Goal: Task Accomplishment & Management: Manage account settings

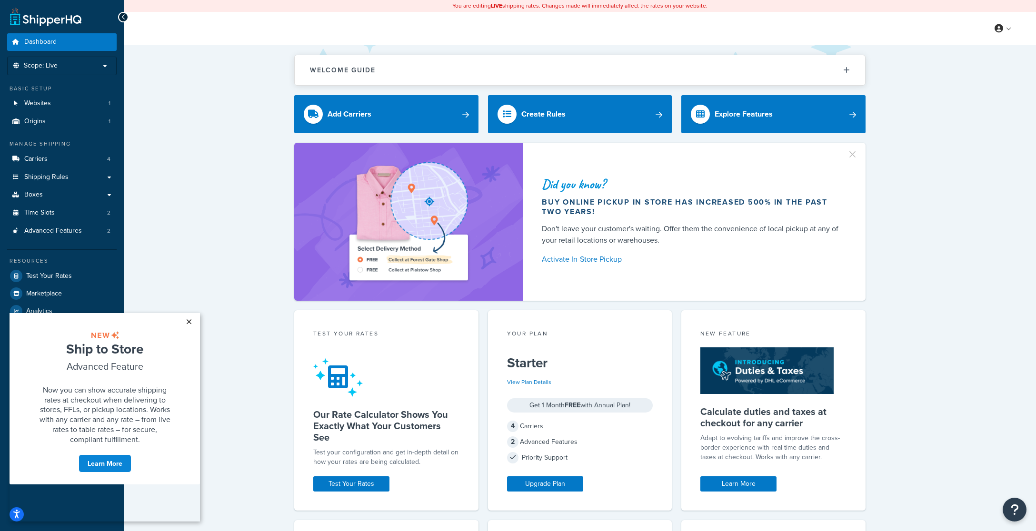
click at [189, 318] on link "×" at bounding box center [188, 321] width 17 height 17
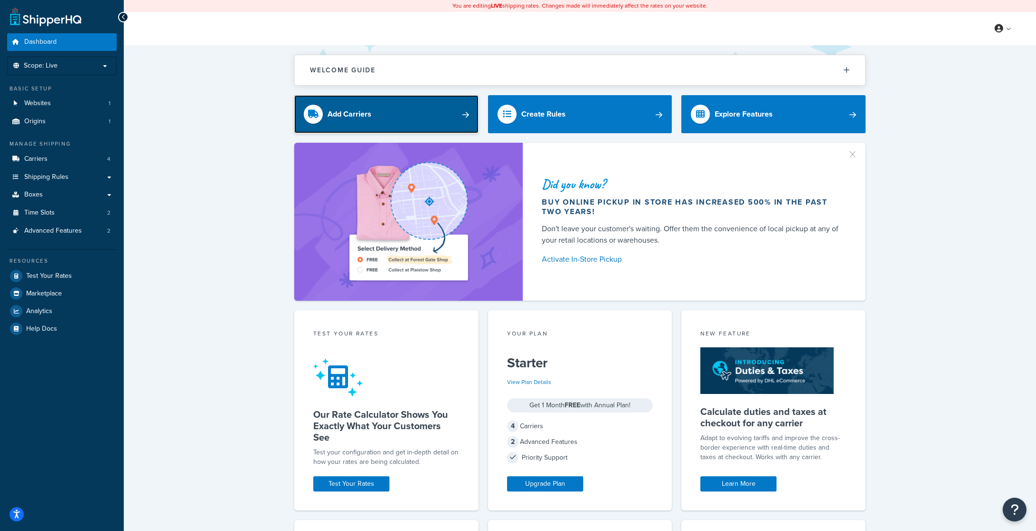
click at [447, 114] on link "Add Carriers" at bounding box center [386, 114] width 184 height 38
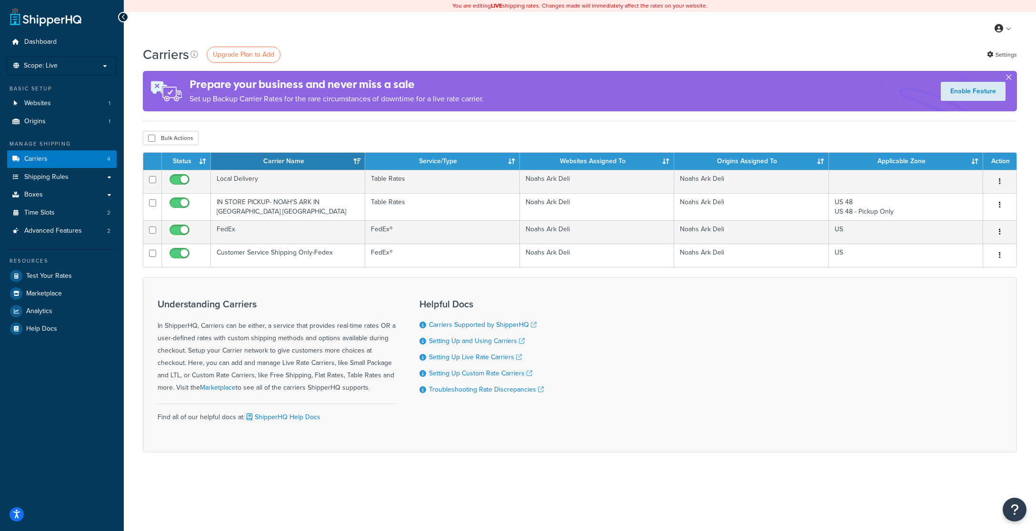
click at [1010, 78] on button "button" at bounding box center [1008, 79] width 2 height 2
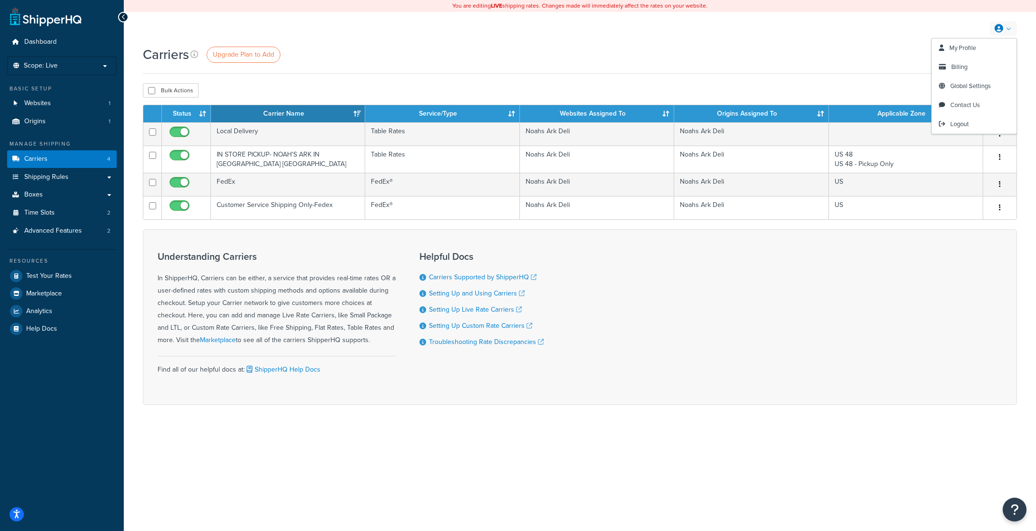
click at [864, 69] on div "Carriers Upgrade Plan to Add Settings" at bounding box center [580, 59] width 874 height 29
click at [1012, 53] on link "Settings" at bounding box center [1002, 54] width 30 height 13
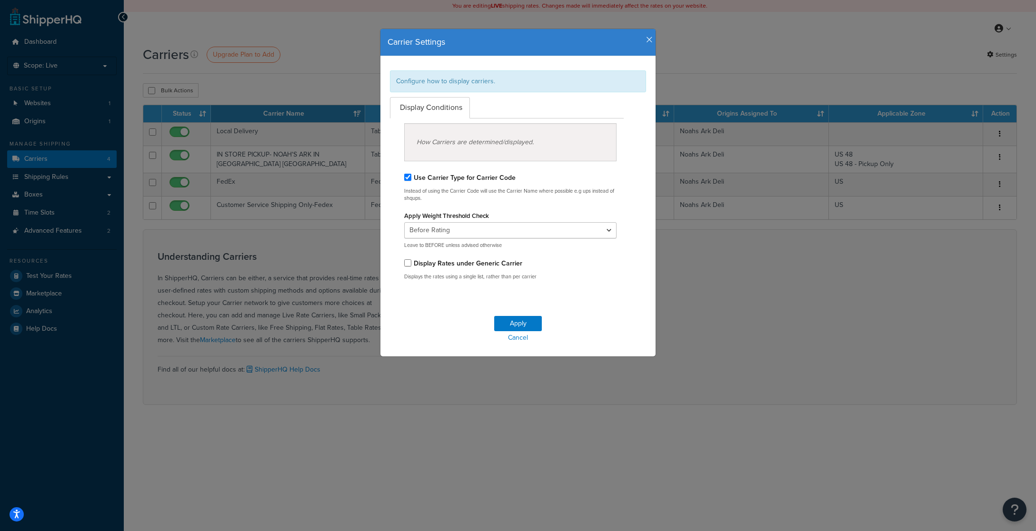
click at [648, 41] on icon "button" at bounding box center [649, 40] width 7 height 9
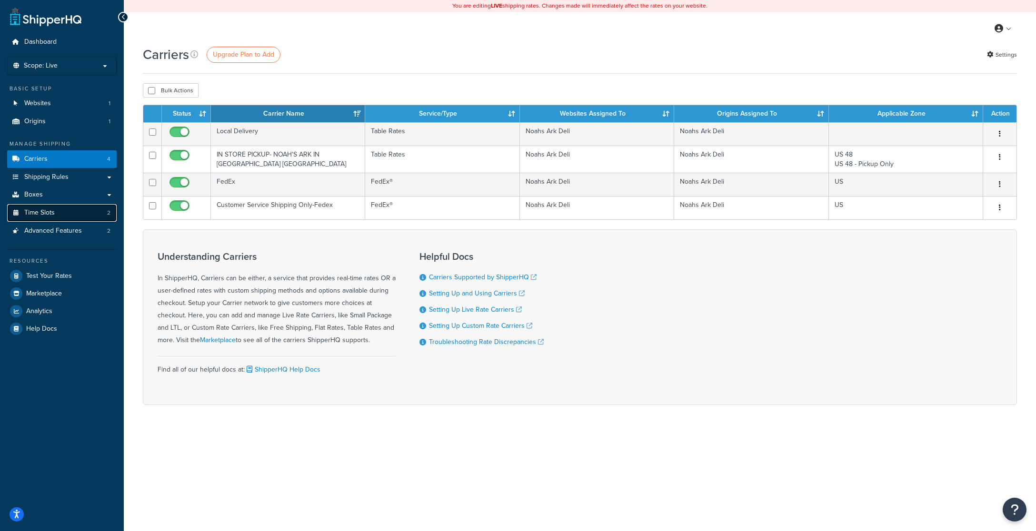
click at [41, 212] on span "Time Slots" at bounding box center [39, 213] width 30 height 8
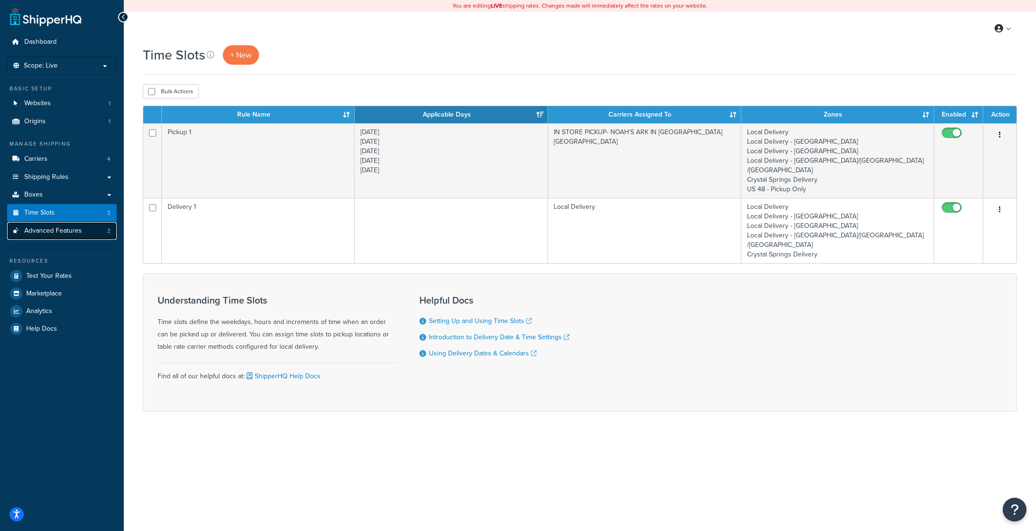
click at [40, 232] on span "Advanced Features" at bounding box center [53, 231] width 58 height 8
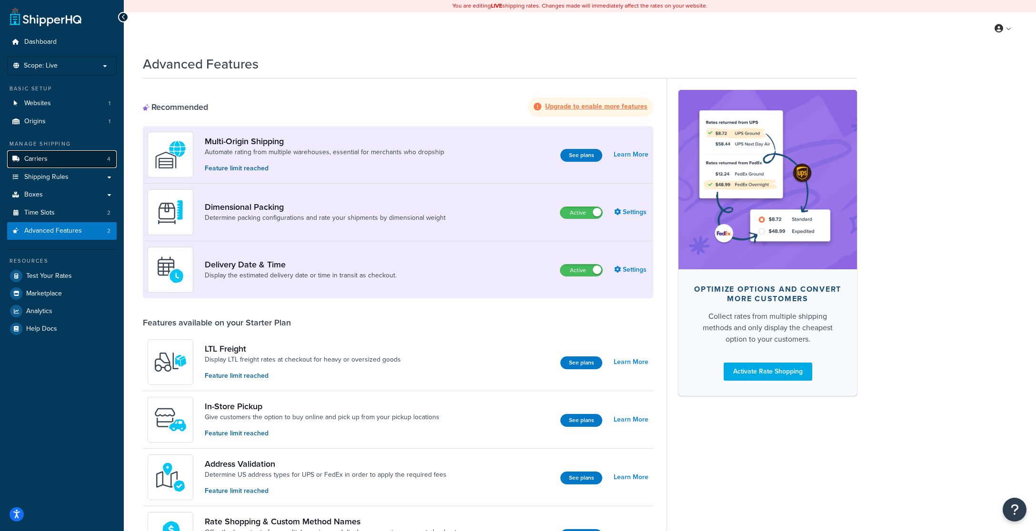
click at [50, 159] on link "Carriers 4" at bounding box center [62, 159] width 110 height 18
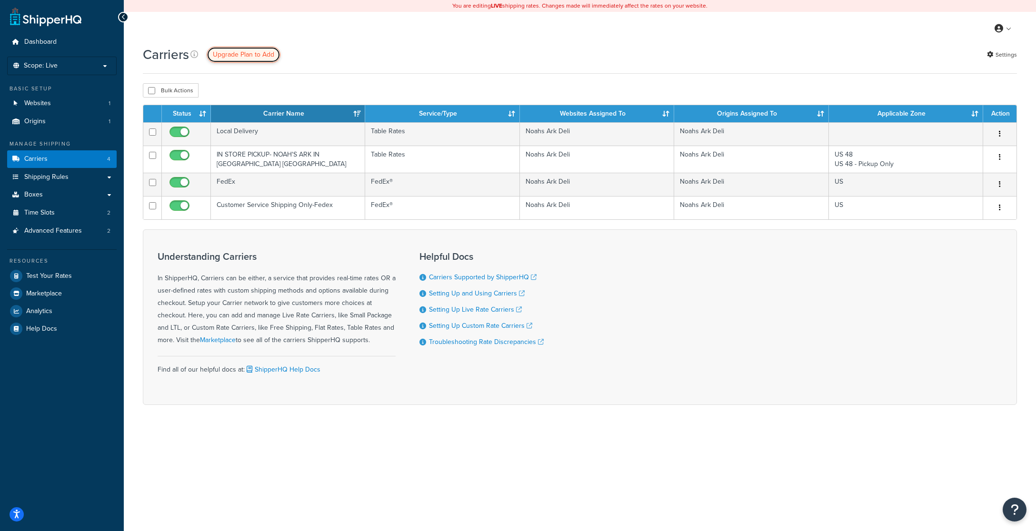
click at [252, 53] on span "Upgrade Plan to Add" at bounding box center [243, 55] width 61 height 10
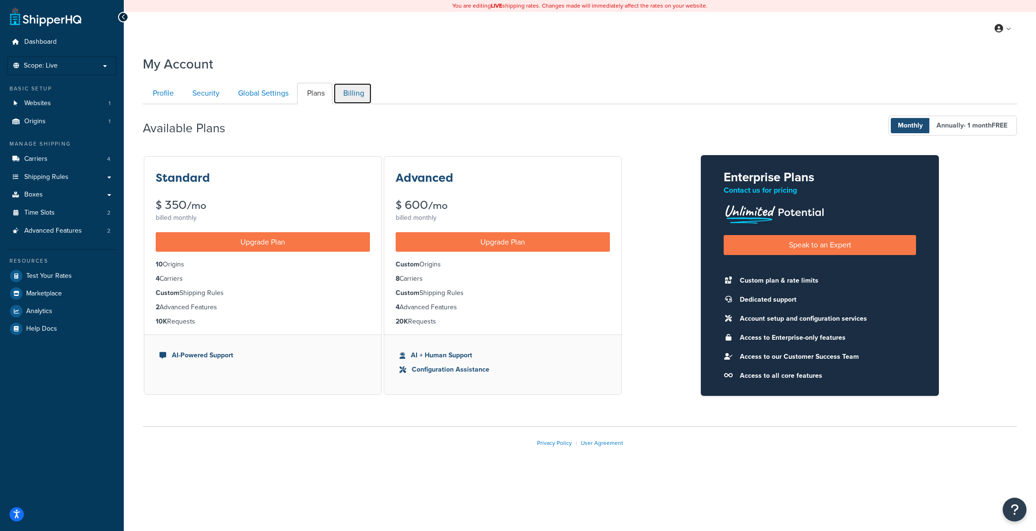
click at [349, 98] on link "Billing" at bounding box center [352, 93] width 39 height 21
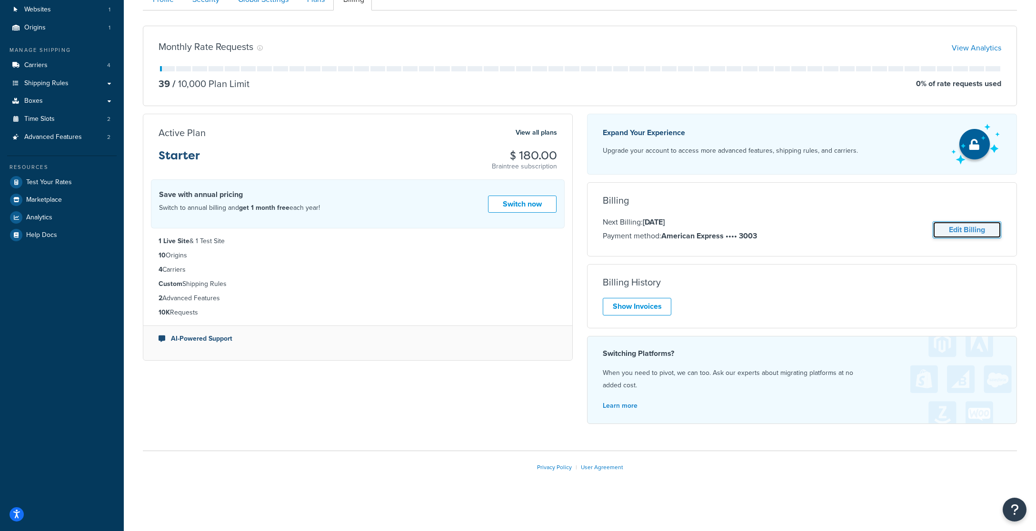
click at [964, 226] on link "Edit Billing" at bounding box center [967, 230] width 69 height 18
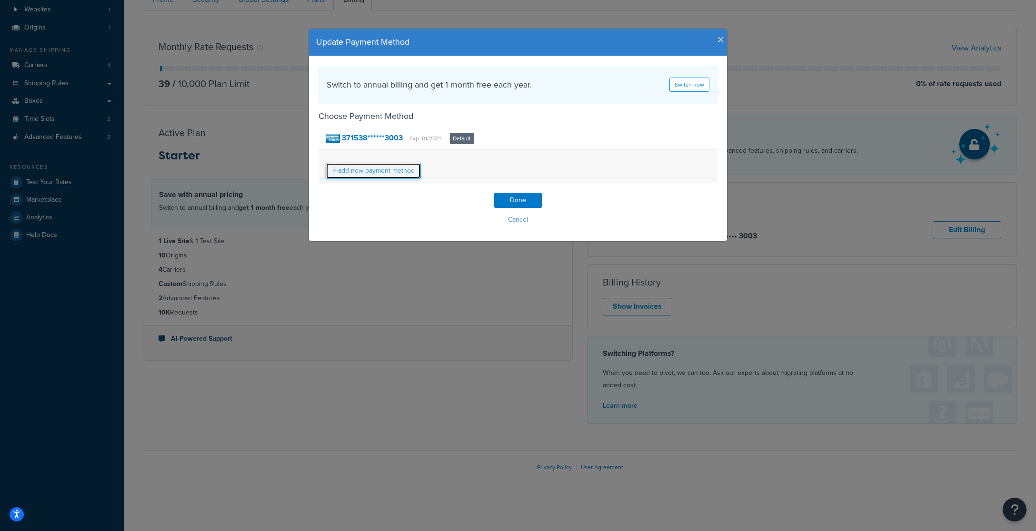
click at [399, 173] on link "add new payment method" at bounding box center [373, 171] width 95 height 16
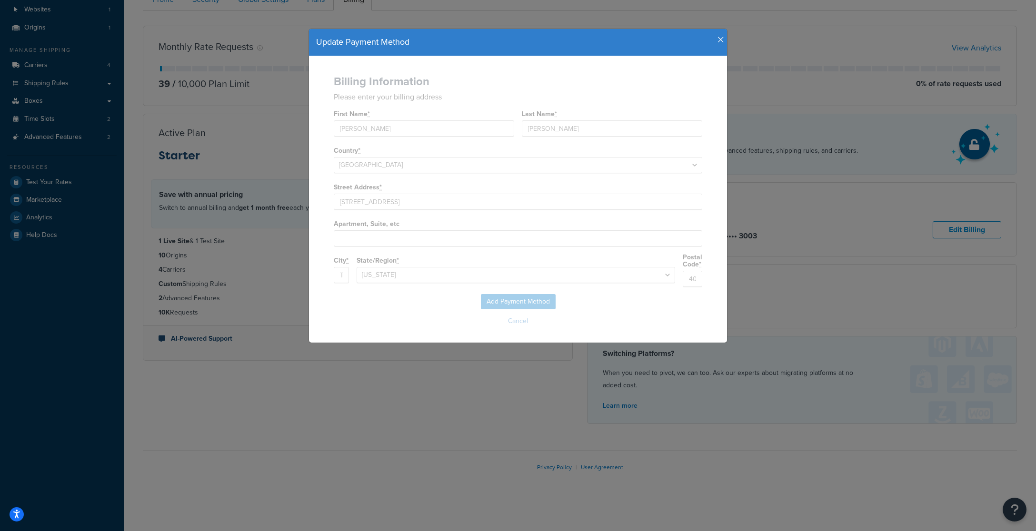
select select
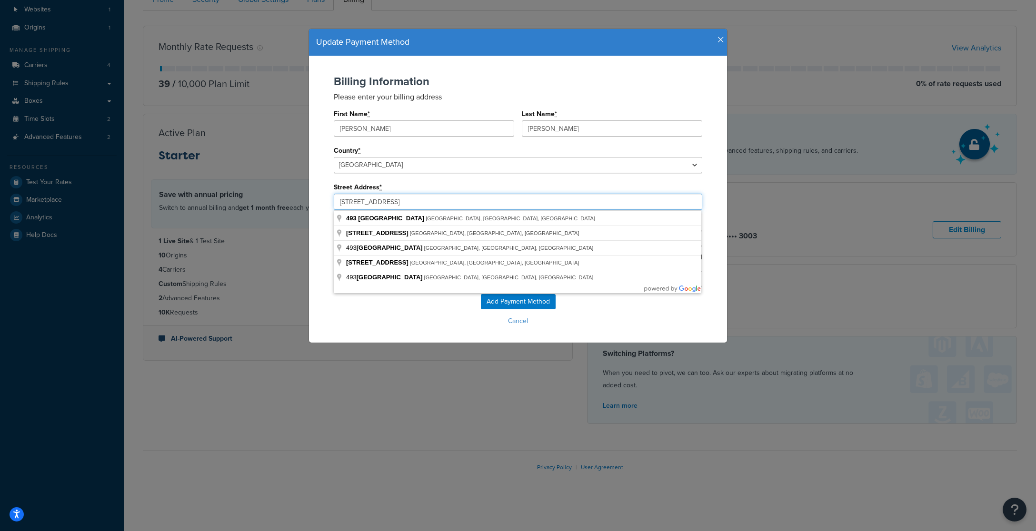
drag, startPoint x: 406, startPoint y: 204, endPoint x: 317, endPoint y: 204, distance: 88.6
click at [317, 204] on div "Billing Information Please enter your billing address First Name * Noam Last Na…" at bounding box center [518, 199] width 418 height 287
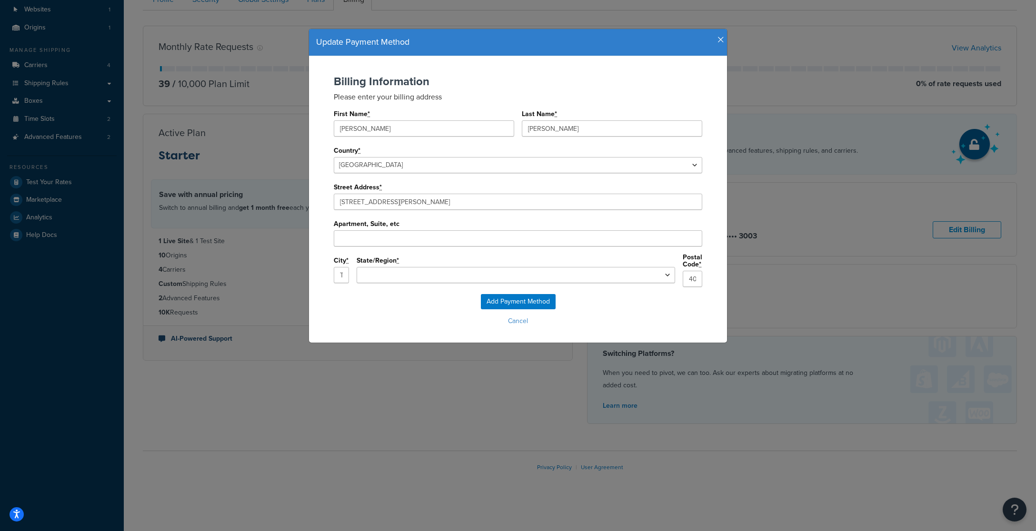
type input "245 Lydecker St"
type input "Englewood"
select select "NJ"
type input "07631"
click at [518, 298] on input "Add Payment Method" at bounding box center [518, 301] width 75 height 15
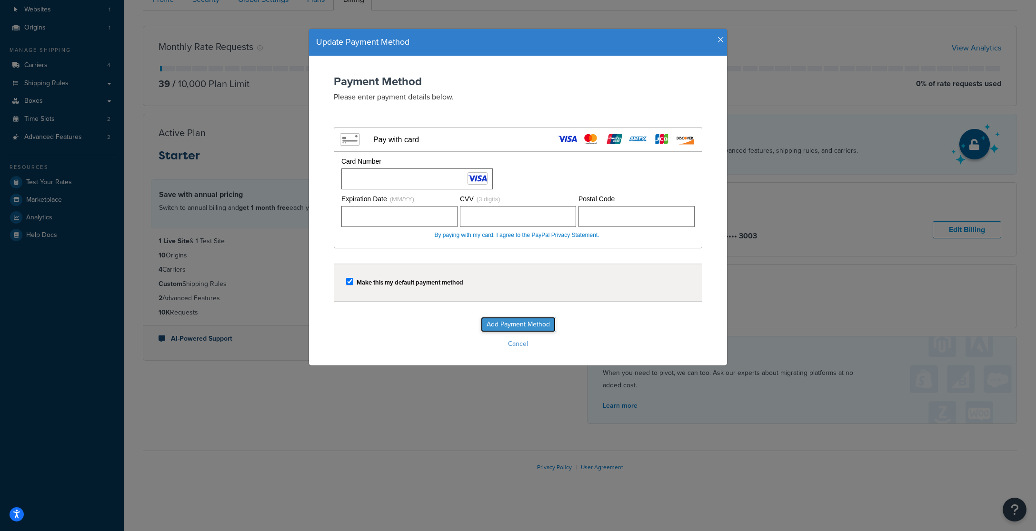
click at [516, 324] on input "Add Payment Method" at bounding box center [518, 324] width 75 height 15
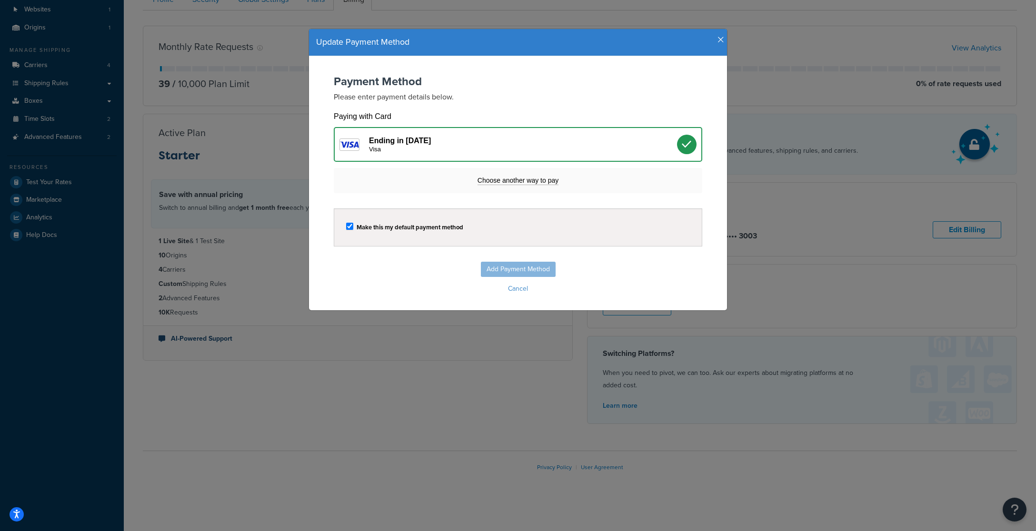
click at [682, 144] on icon at bounding box center [687, 144] width 10 height 10
click at [718, 40] on icon "button" at bounding box center [720, 40] width 7 height 9
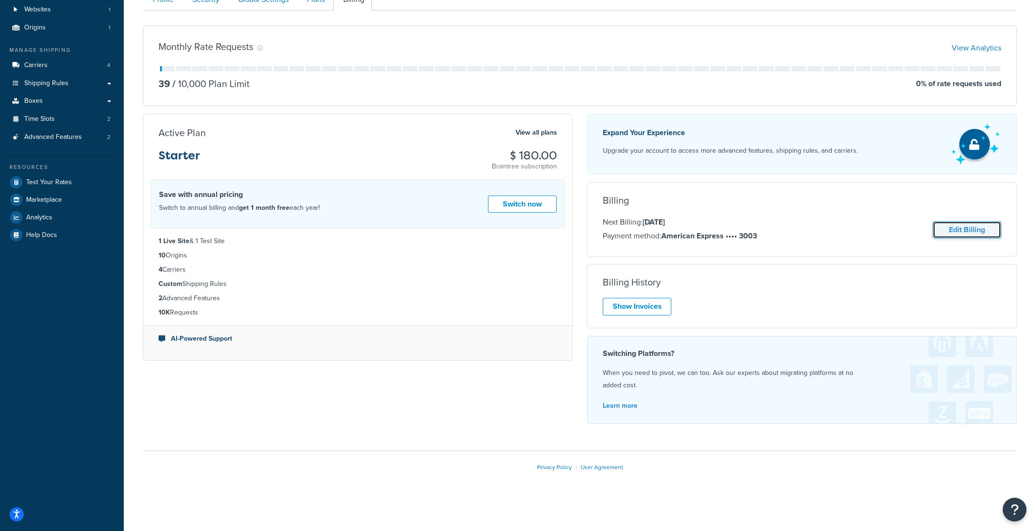
click at [955, 227] on link "Edit Billing" at bounding box center [967, 230] width 69 height 18
click at [967, 232] on body "Accessibility Screen-Reader Guide, Feedback, and Issue Reporting | New window $…" at bounding box center [518, 218] width 1036 height 625
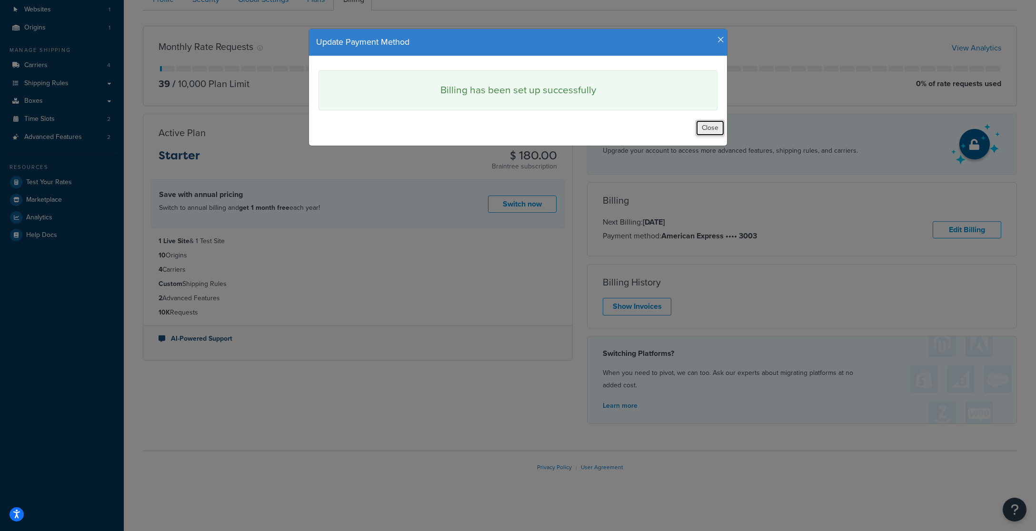
click at [719, 128] on button "Close" at bounding box center [710, 128] width 29 height 16
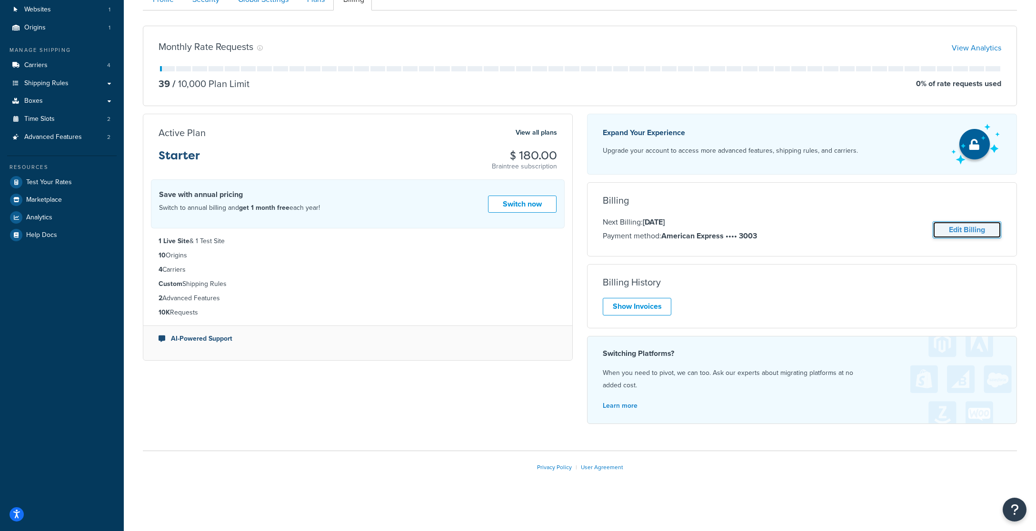
click at [956, 228] on link "Edit Billing" at bounding box center [967, 230] width 69 height 18
click at [960, 227] on link "Edit Billing" at bounding box center [967, 231] width 69 height 18
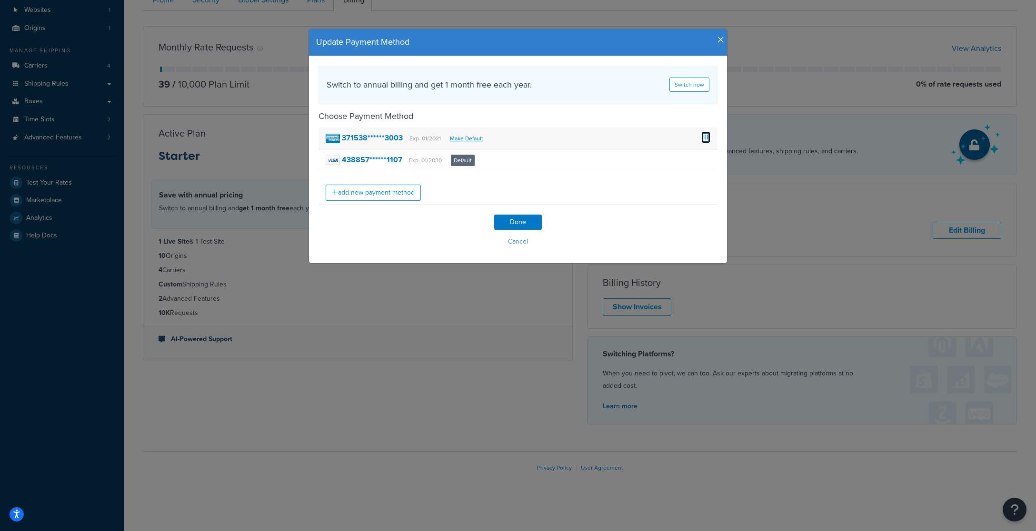
click at [704, 137] on span at bounding box center [705, 136] width 9 height 10
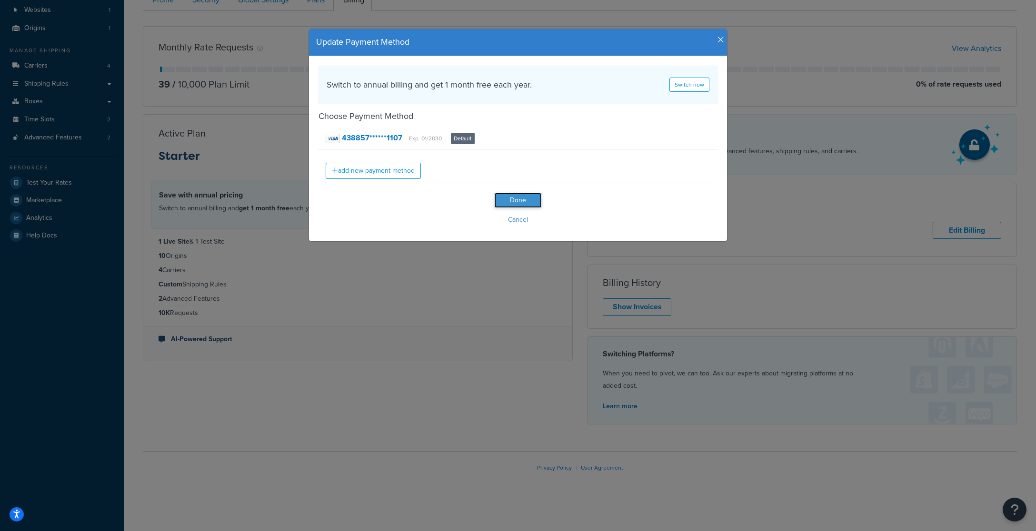
click at [518, 202] on input "Done" at bounding box center [518, 200] width 48 height 15
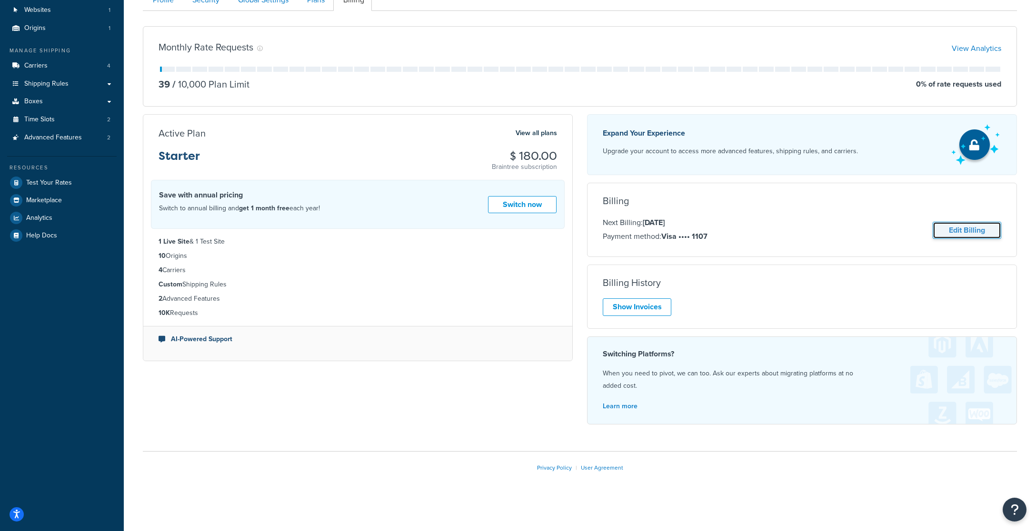
click at [984, 233] on link "Edit Billing" at bounding box center [967, 231] width 69 height 18
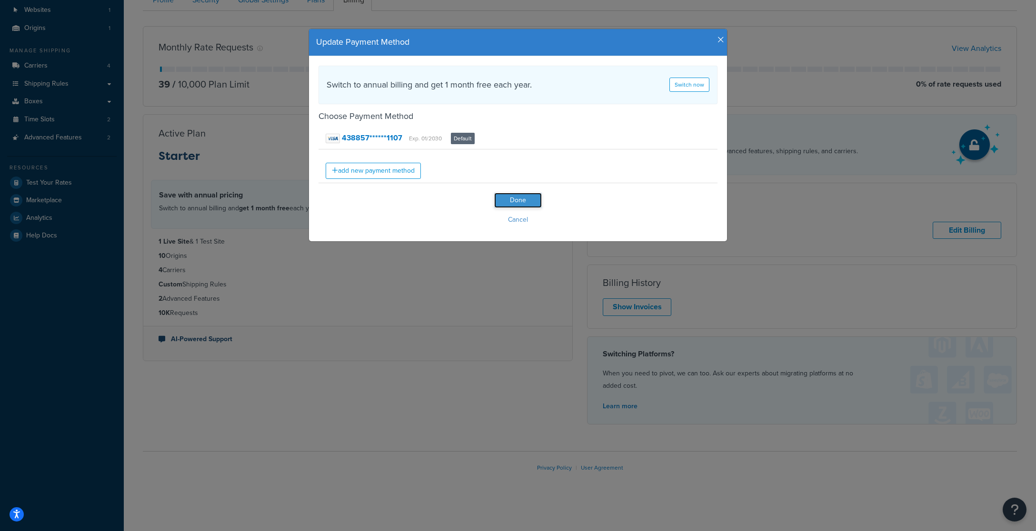
click at [520, 199] on input "Done" at bounding box center [518, 200] width 48 height 15
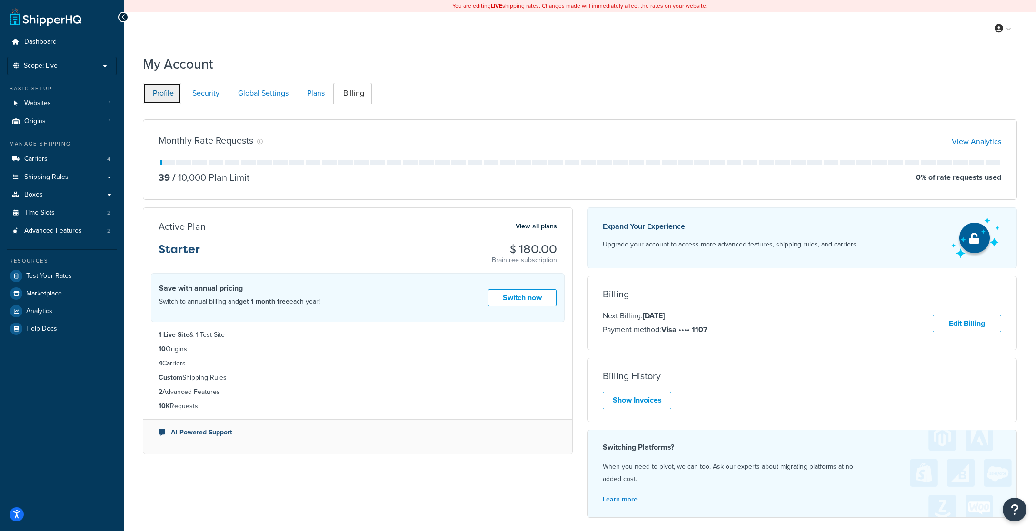
click at [157, 97] on link "Profile" at bounding box center [162, 93] width 39 height 21
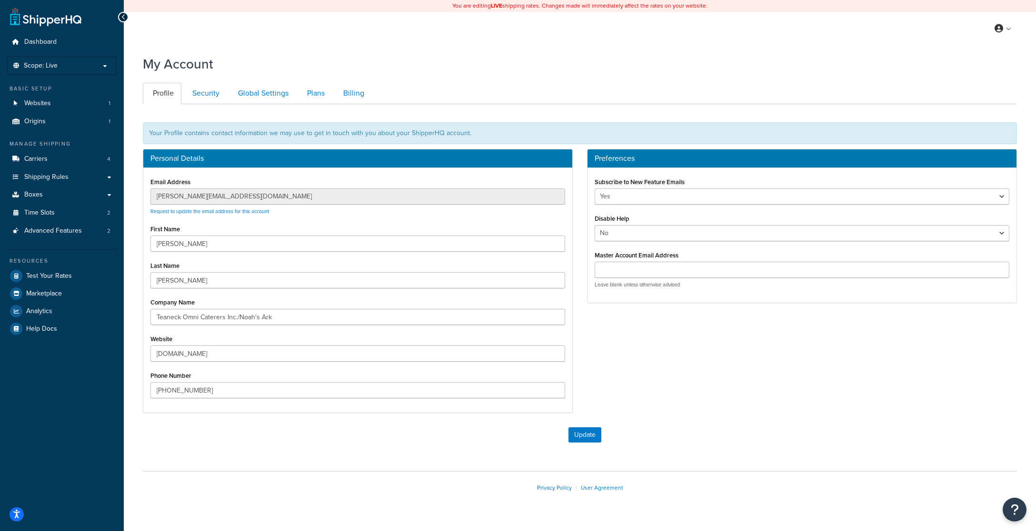
scroll to position [20, 0]
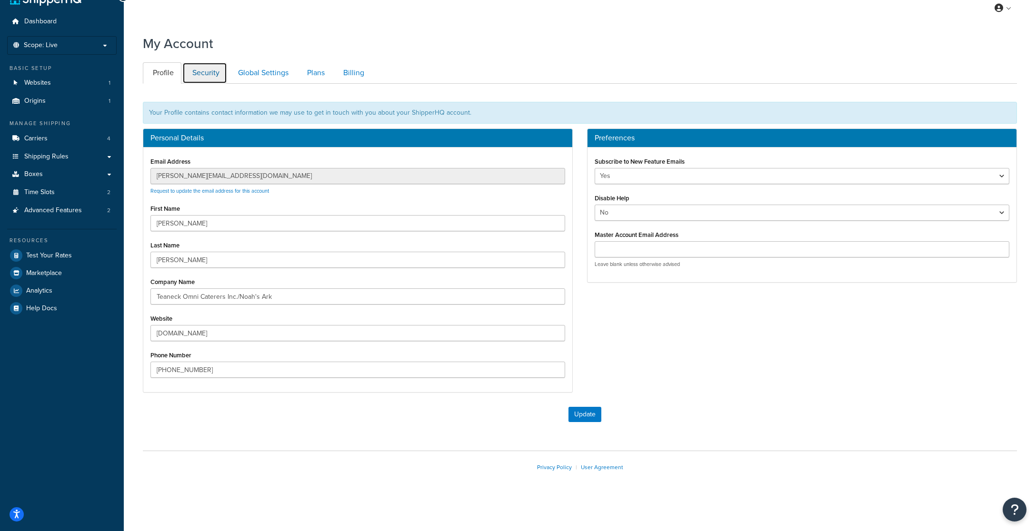
click at [215, 76] on link "Security" at bounding box center [204, 72] width 45 height 21
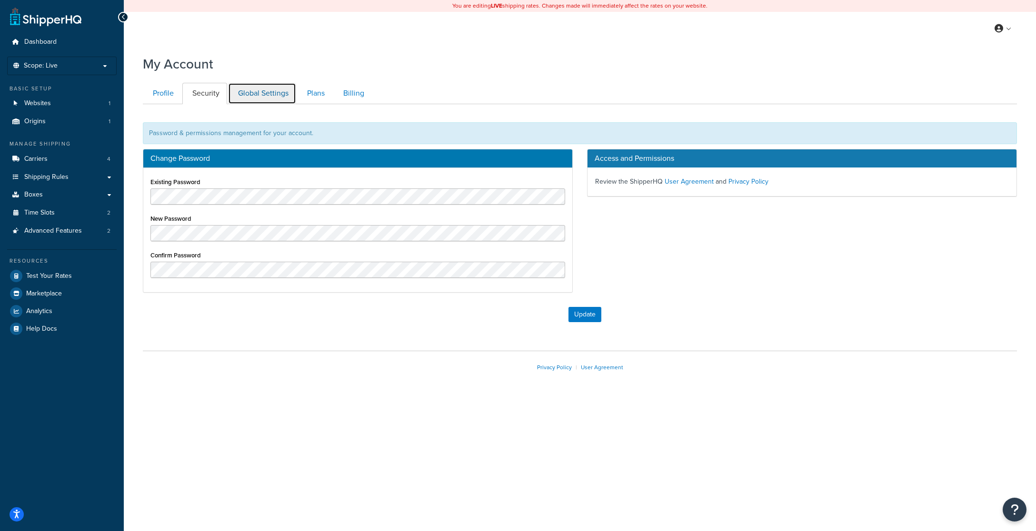
click at [254, 88] on link "Global Settings" at bounding box center [262, 93] width 68 height 21
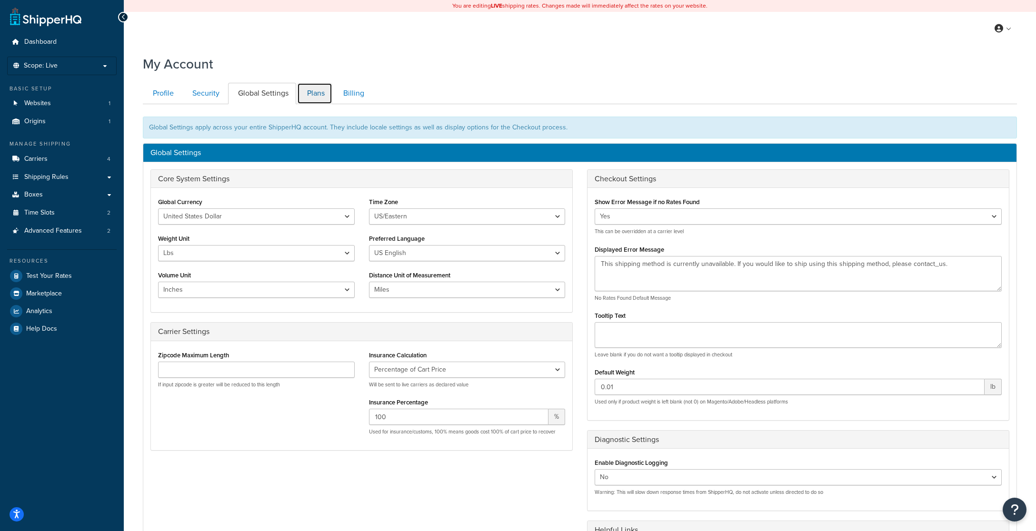
click at [320, 91] on link "Plans" at bounding box center [314, 93] width 35 height 21
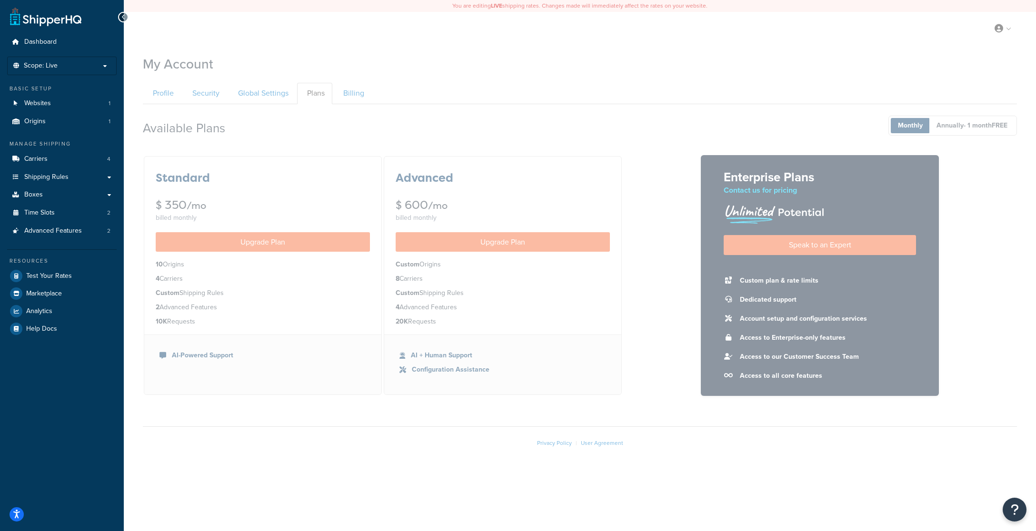
click at [357, 92] on div at bounding box center [580, 265] width 912 height 531
click at [341, 96] on div at bounding box center [580, 265] width 912 height 531
click at [359, 95] on div at bounding box center [580, 265] width 912 height 531
click at [63, 105] on link "Websites 1" at bounding box center [62, 104] width 110 height 18
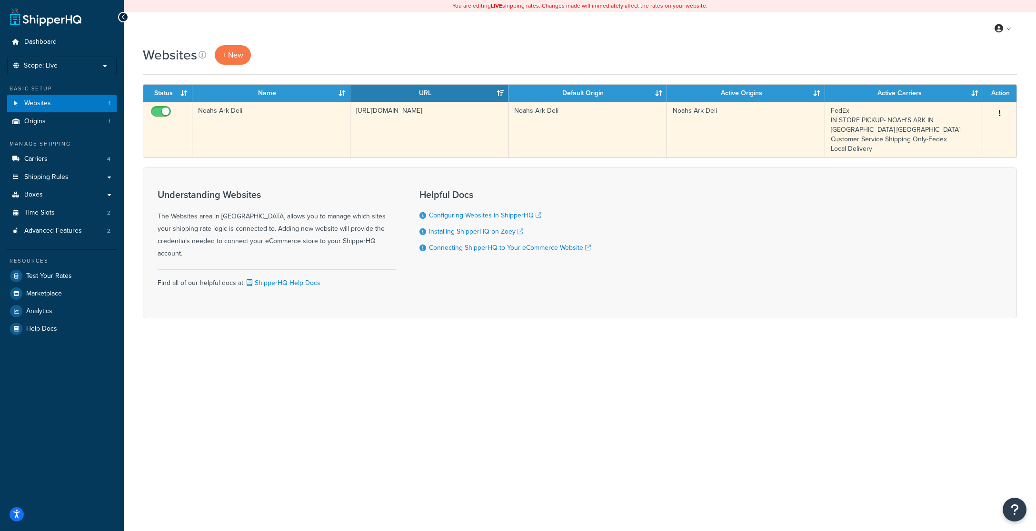
click at [1001, 110] on button "button" at bounding box center [999, 113] width 13 height 15
click at [946, 128] on link "Edit" at bounding box center [961, 133] width 75 height 20
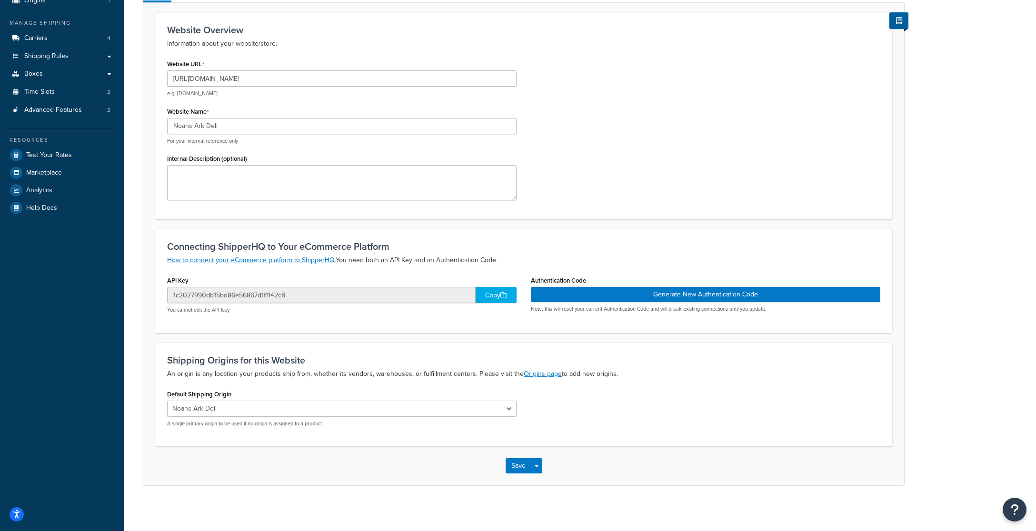
scroll to position [124, 0]
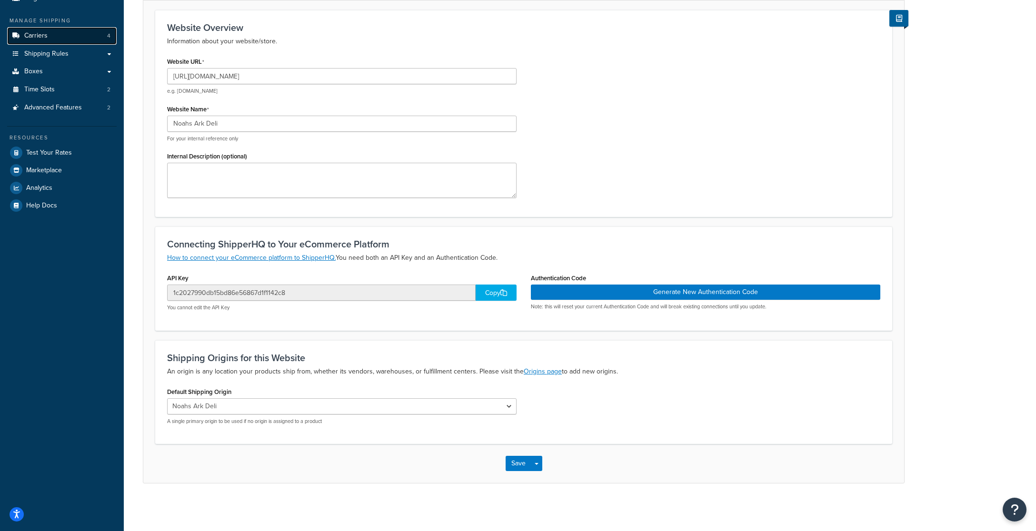
click at [55, 38] on link "Carriers 4" at bounding box center [62, 36] width 110 height 18
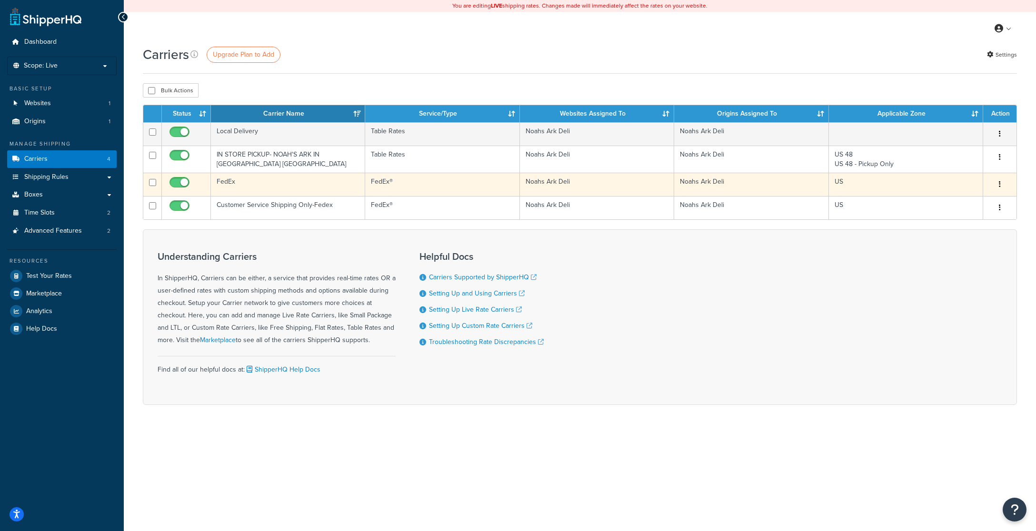
click at [176, 183] on input "checkbox" at bounding box center [181, 185] width 26 height 12
checkbox input "false"
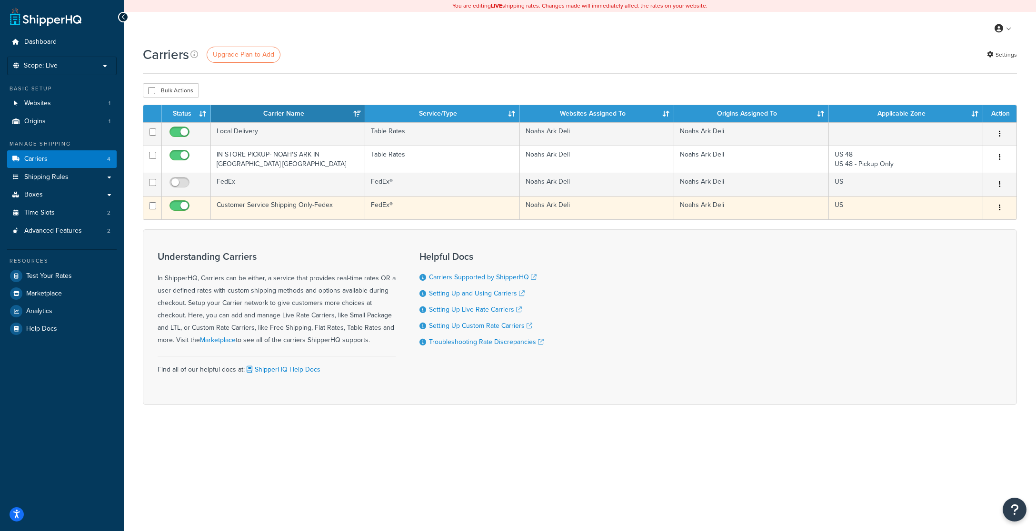
click at [178, 208] on input "checkbox" at bounding box center [181, 208] width 26 height 12
checkbox input "false"
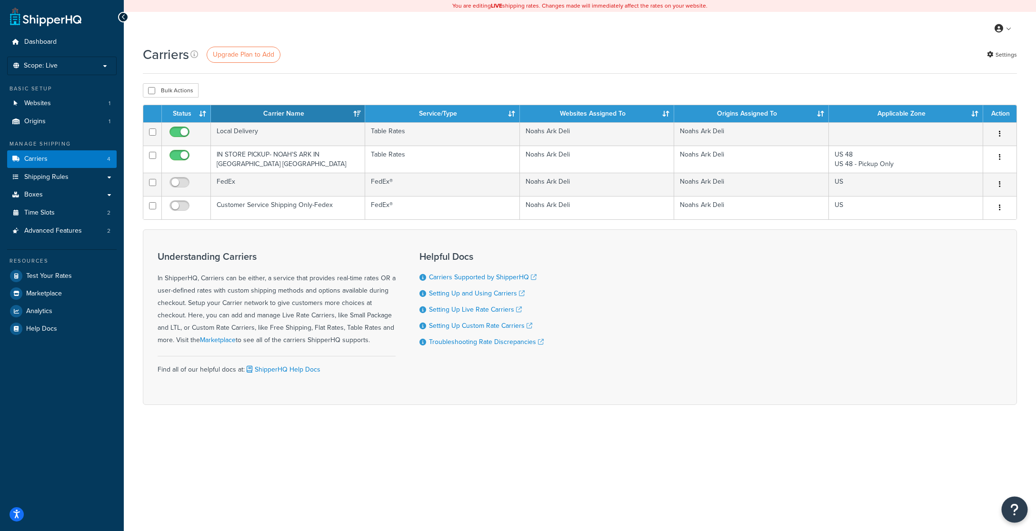
click at [1010, 503] on button "Open Resource Center" at bounding box center [1015, 510] width 26 height 26
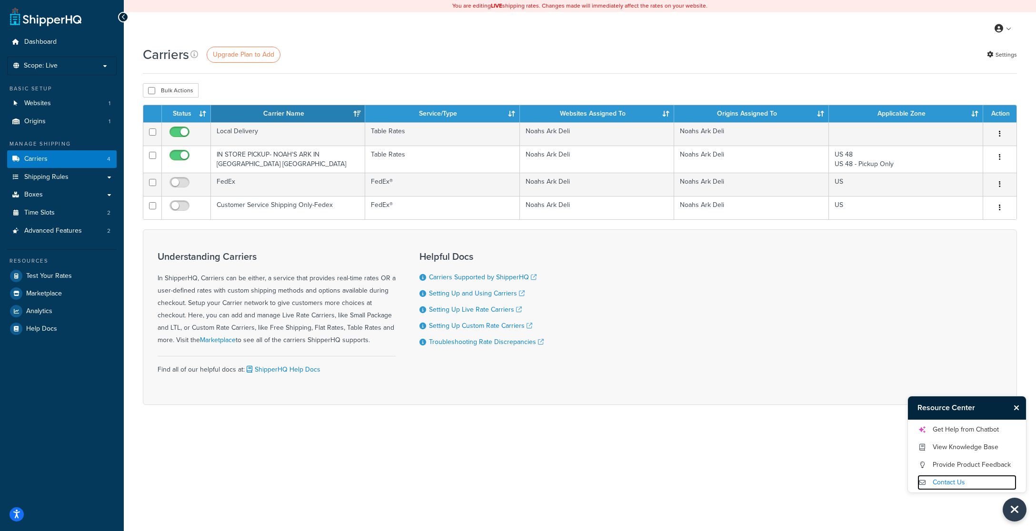
click at [956, 485] on link "Contact Us" at bounding box center [966, 482] width 99 height 15
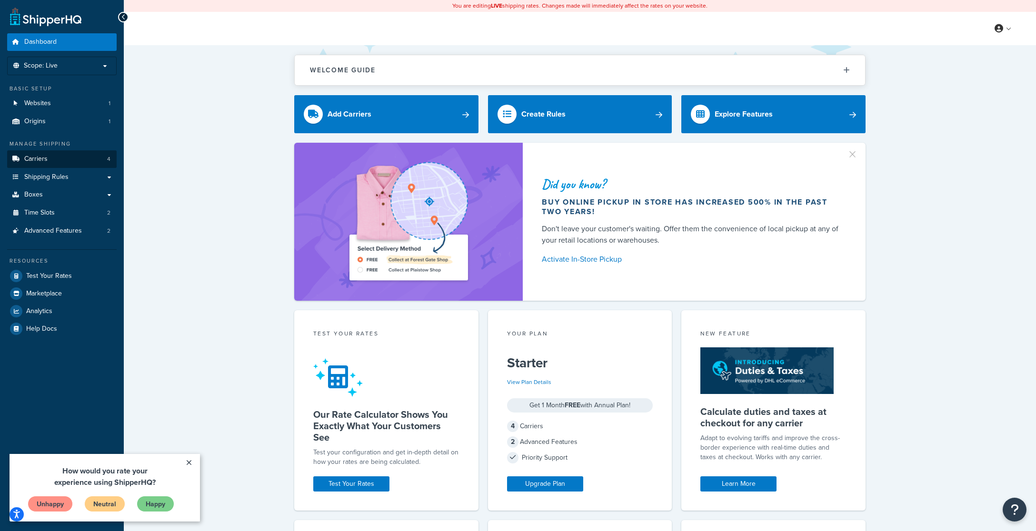
click at [40, 163] on span "Carriers" at bounding box center [35, 159] width 23 height 8
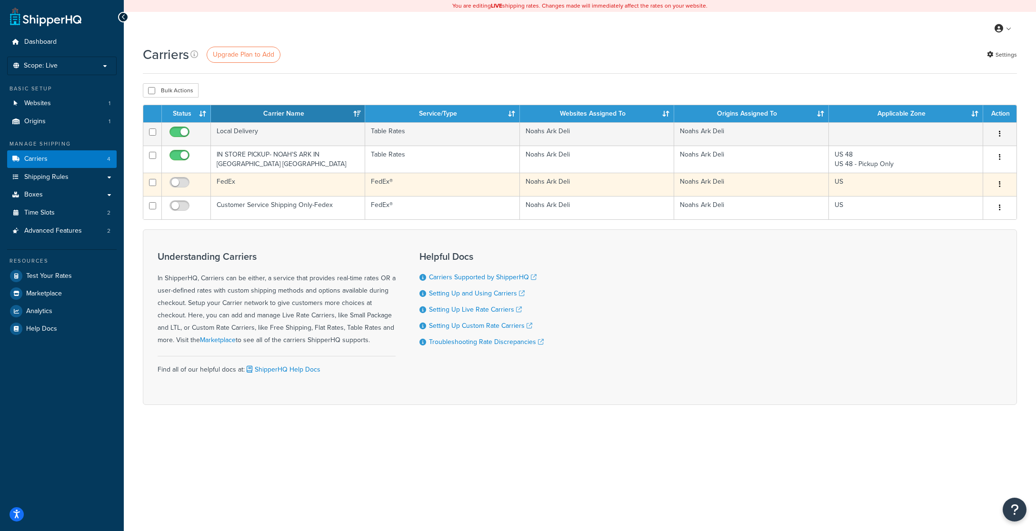
click at [1001, 181] on button "button" at bounding box center [999, 184] width 13 height 15
click at [949, 199] on link "Edit" at bounding box center [961, 204] width 75 height 20
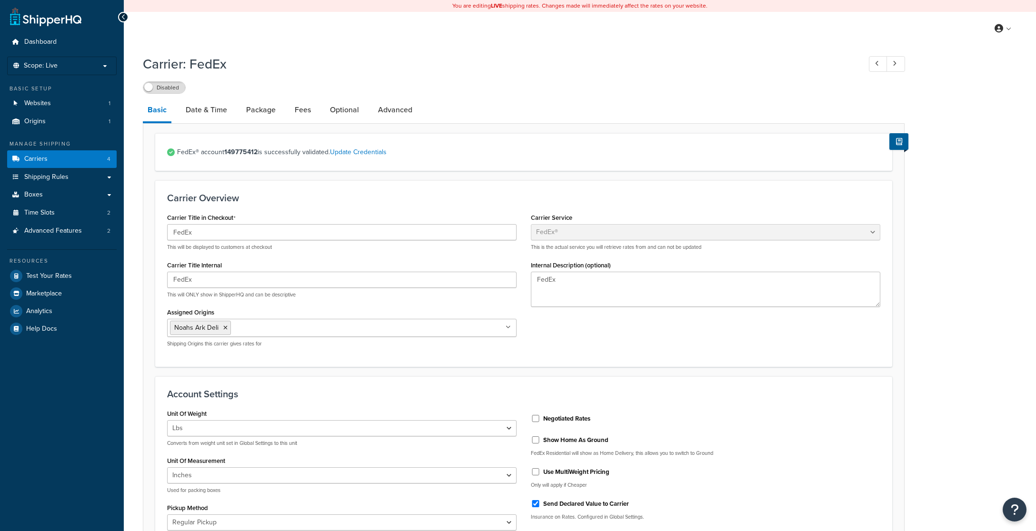
select select "fedEx"
select select "REGULAR_PICKUP"
select select "YOUR_PACKAGING"
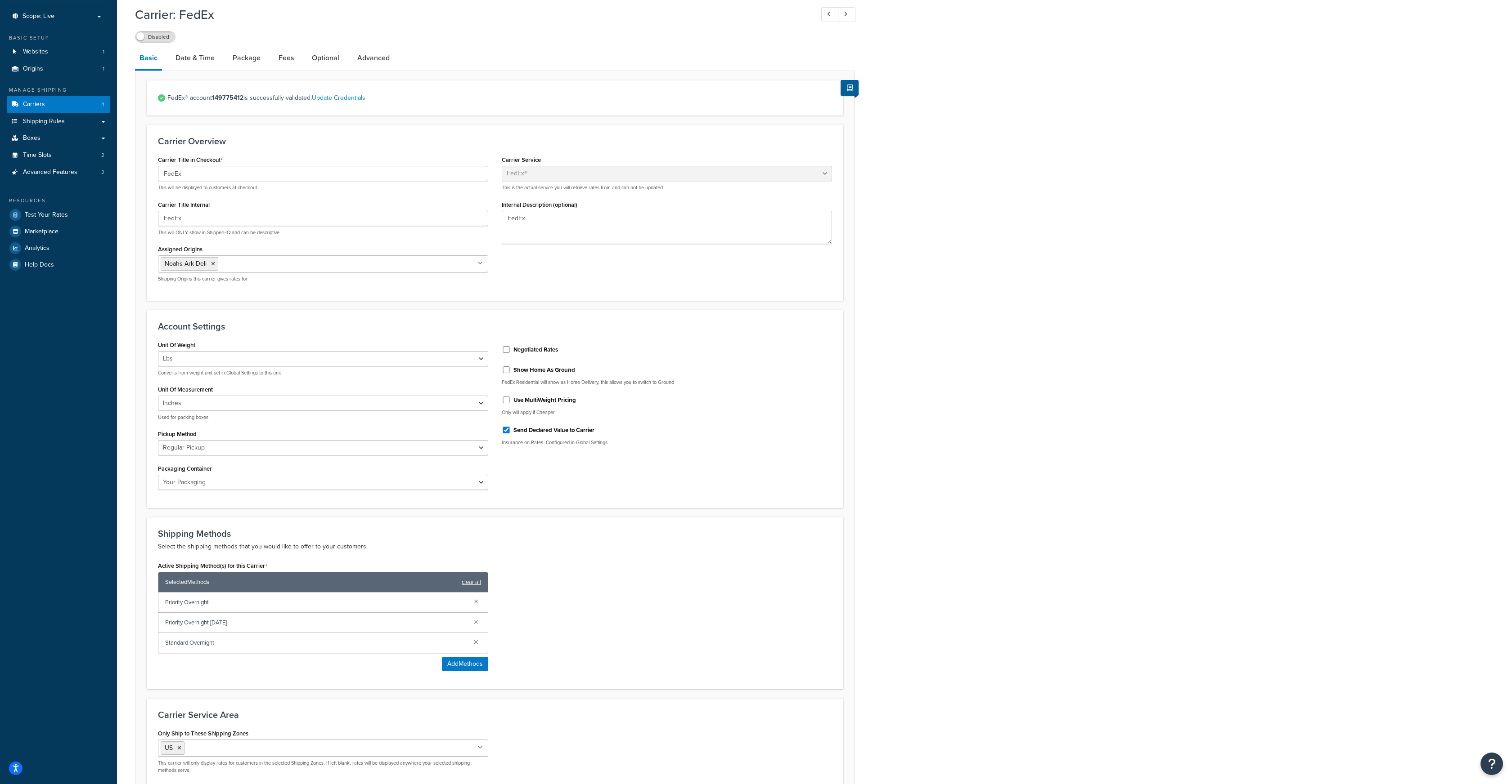
scroll to position [47, 0]
click at [201, 56] on link "Date & Time" at bounding box center [195, 57] width 48 height 22
select select "yMMMEd"
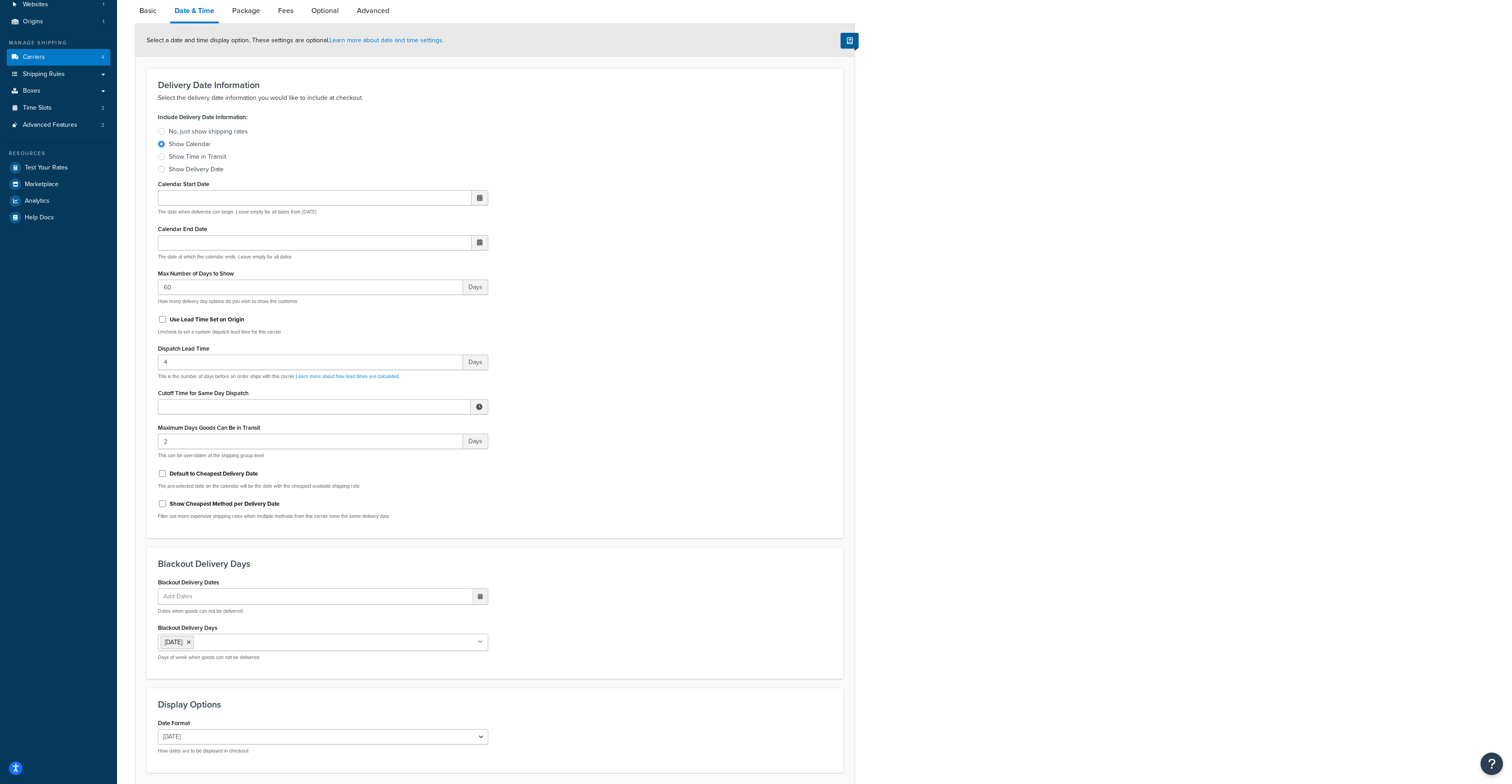
scroll to position [91, 0]
click at [258, 14] on link "Package" at bounding box center [246, 12] width 37 height 22
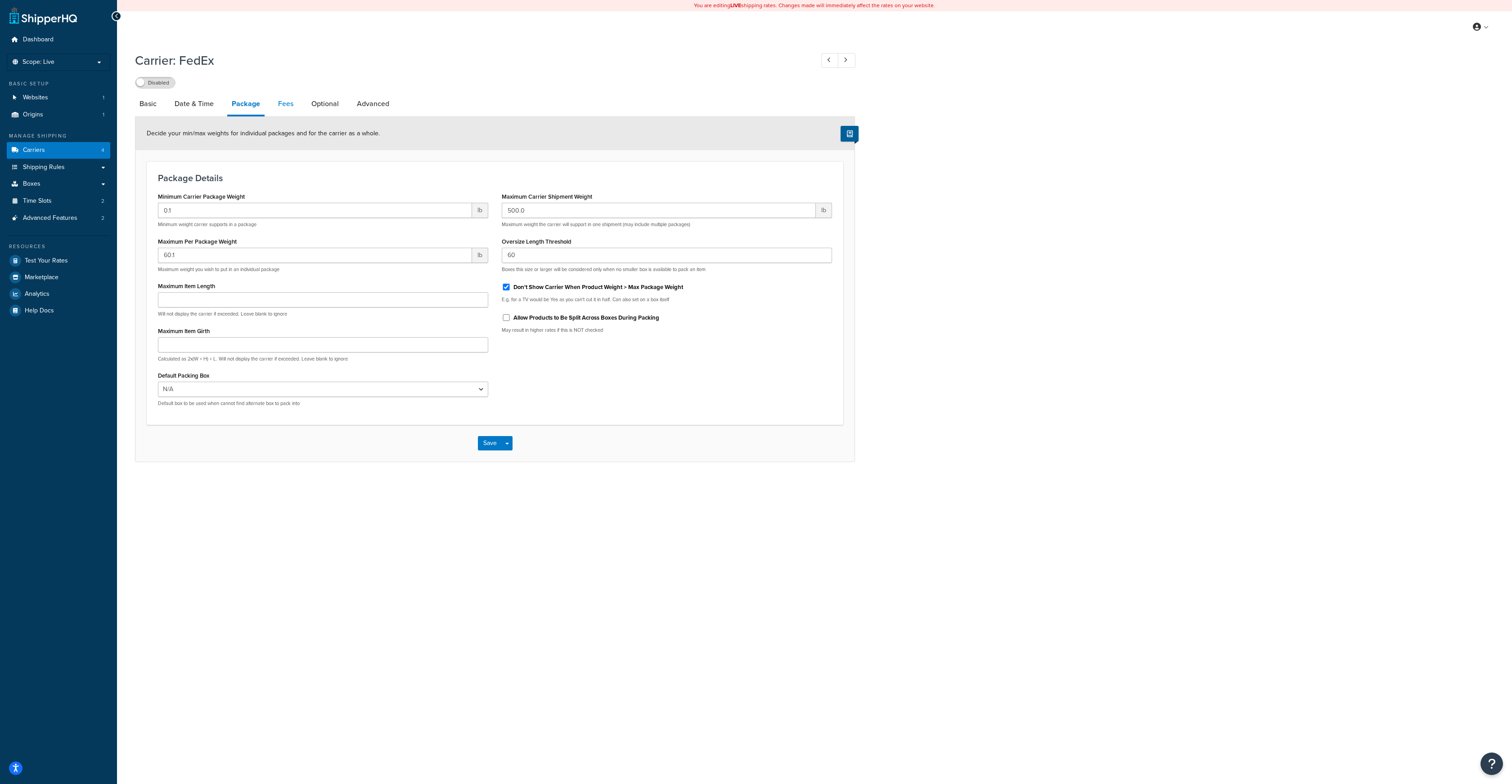
click at [286, 104] on link "Fees" at bounding box center [285, 104] width 25 height 22
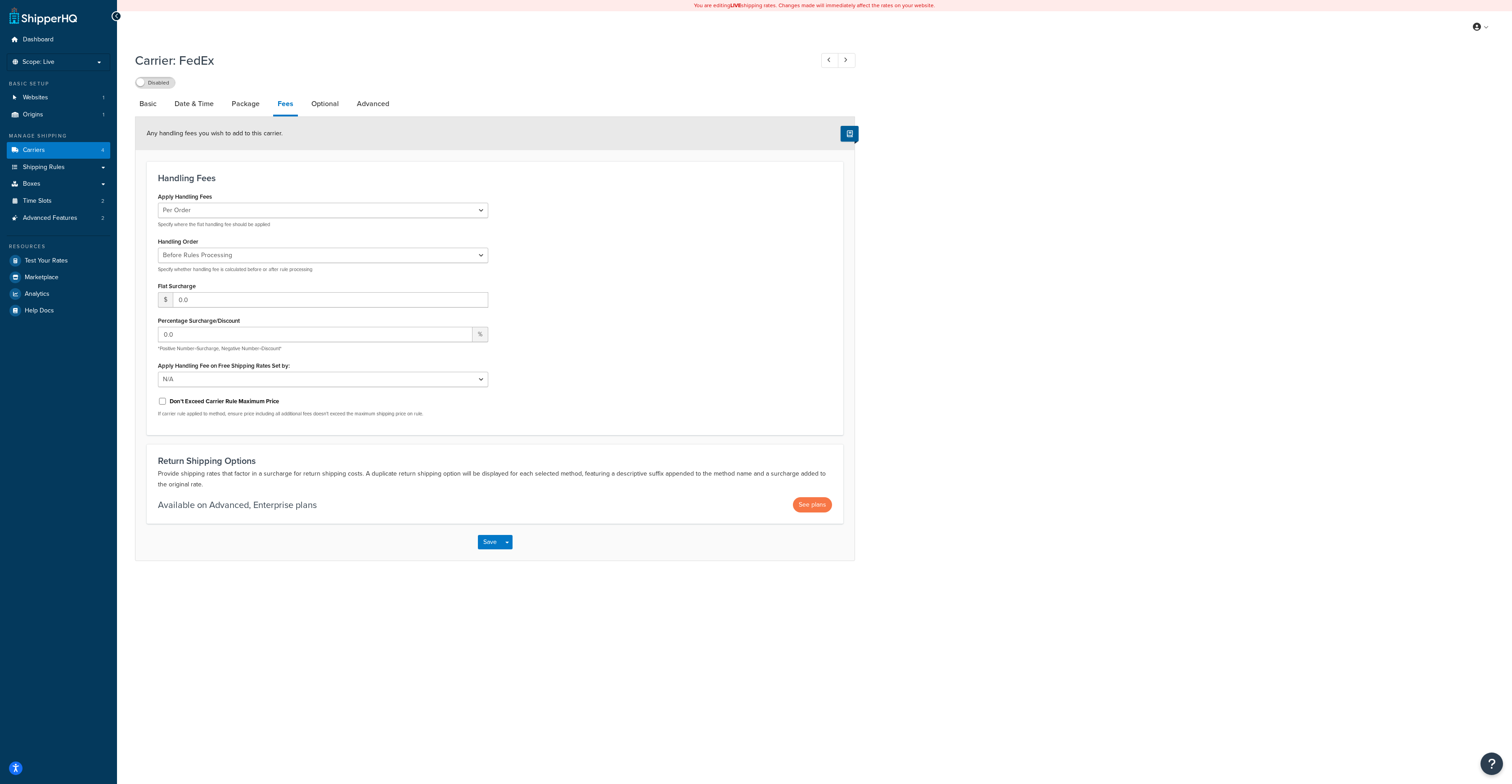
click at [286, 104] on link "Fees" at bounding box center [285, 105] width 25 height 24
click at [324, 105] on link "Optional" at bounding box center [325, 104] width 37 height 22
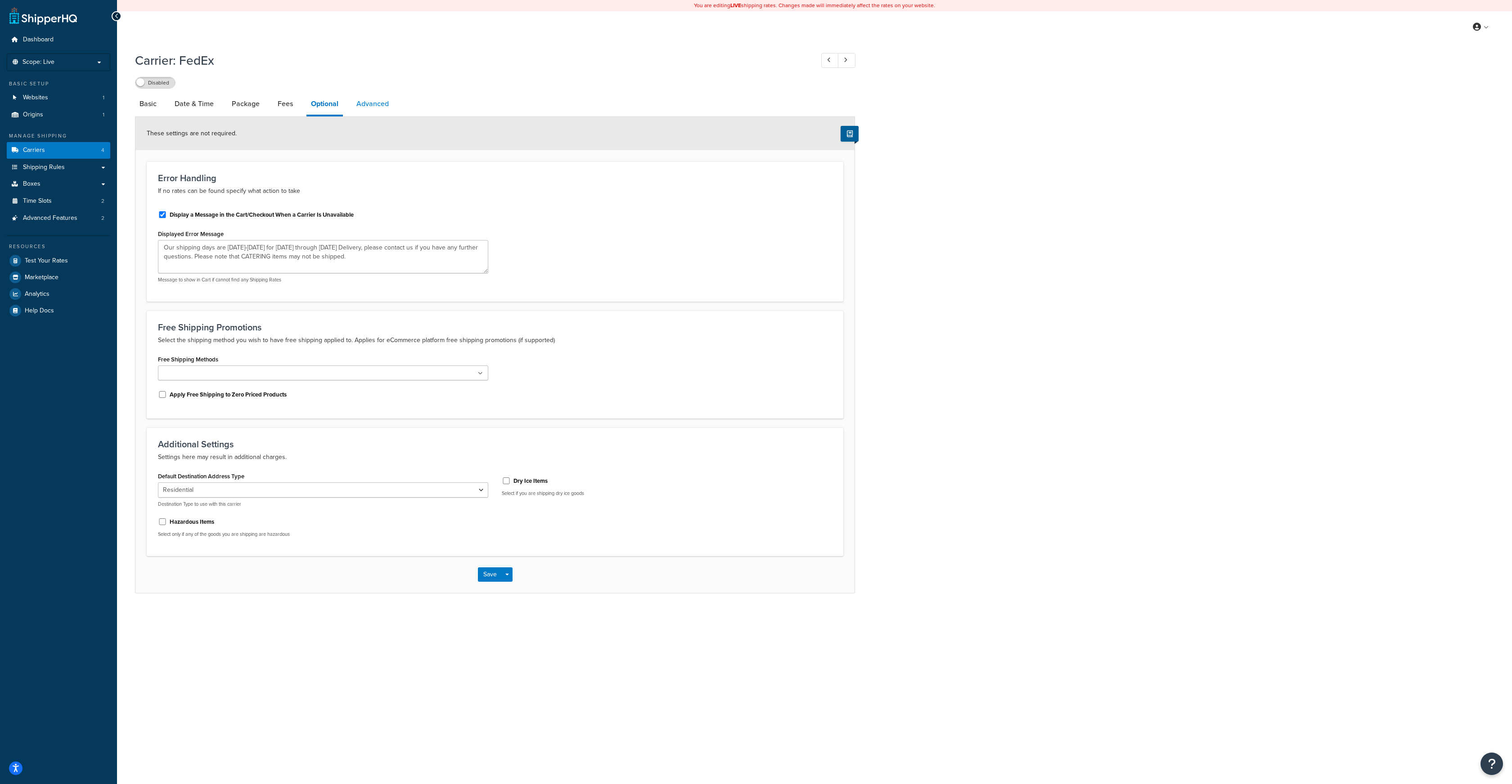
click at [380, 104] on link "Advanced" at bounding box center [372, 104] width 42 height 22
select select "false"
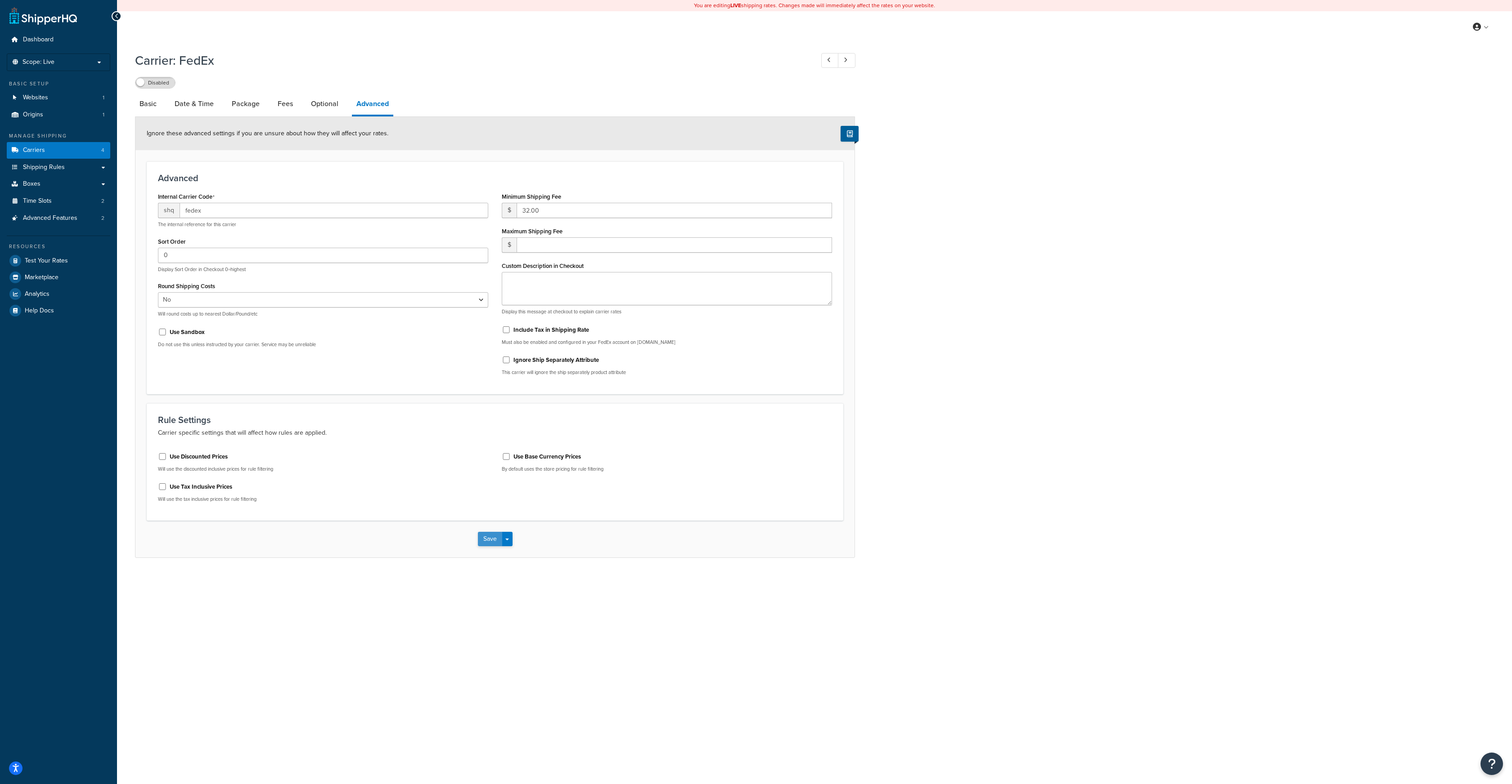
click at [490, 502] on button "Save" at bounding box center [490, 538] width 25 height 14
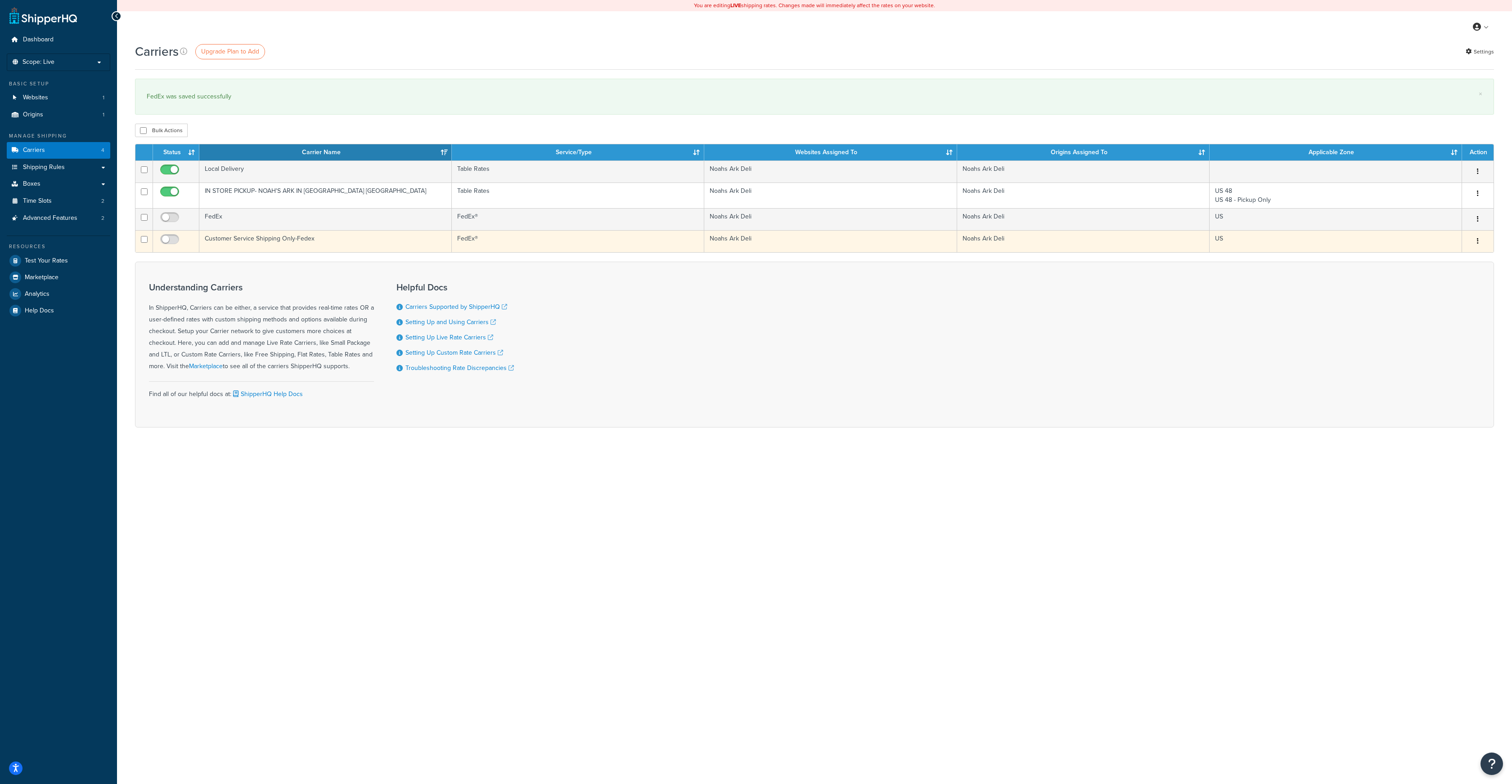
click at [226, 238] on td "Customer Service Shipping Only-Fedex" at bounding box center [325, 241] width 252 height 22
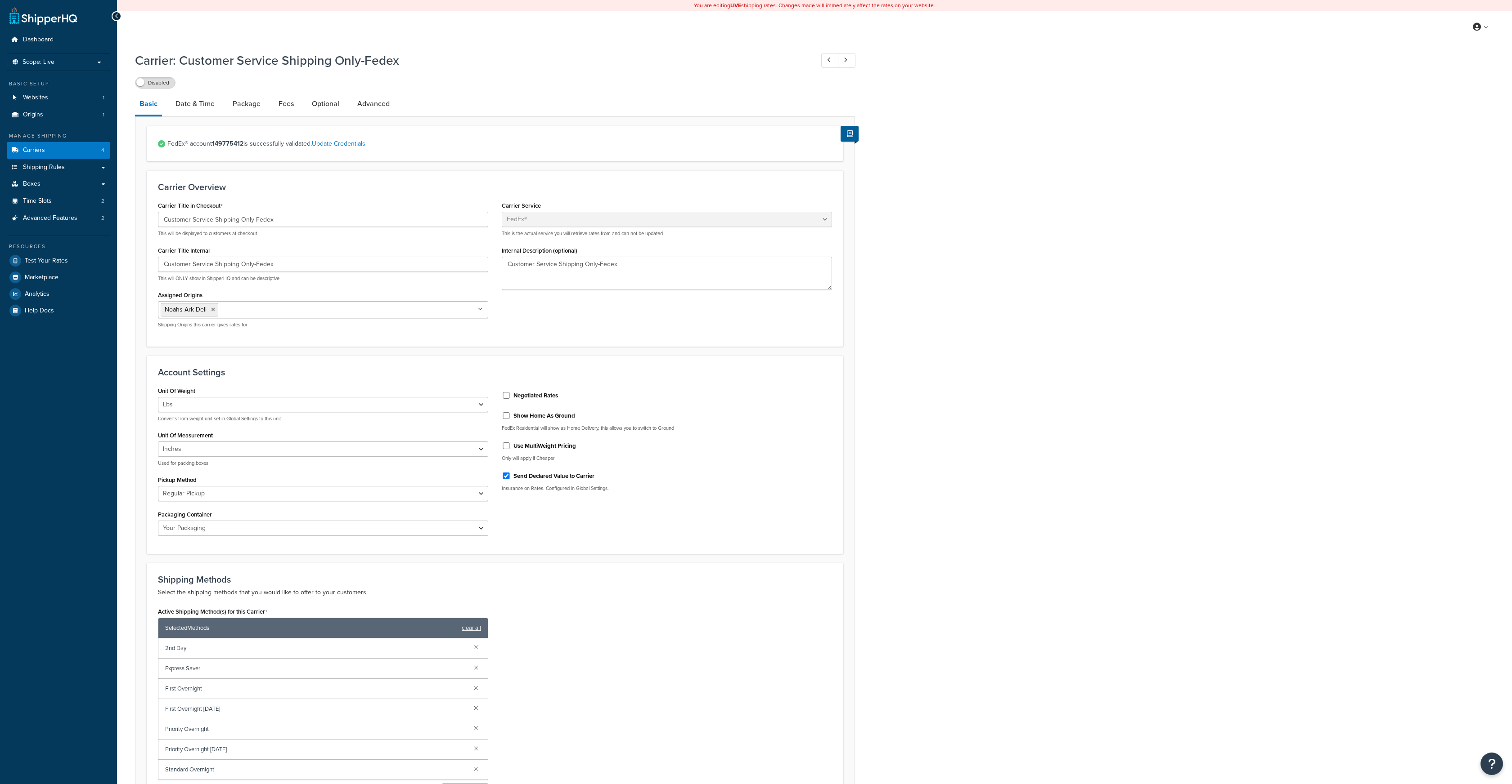
select select "fedEx"
select select "REGULAR_PICKUP"
select select "YOUR_PACKAGING"
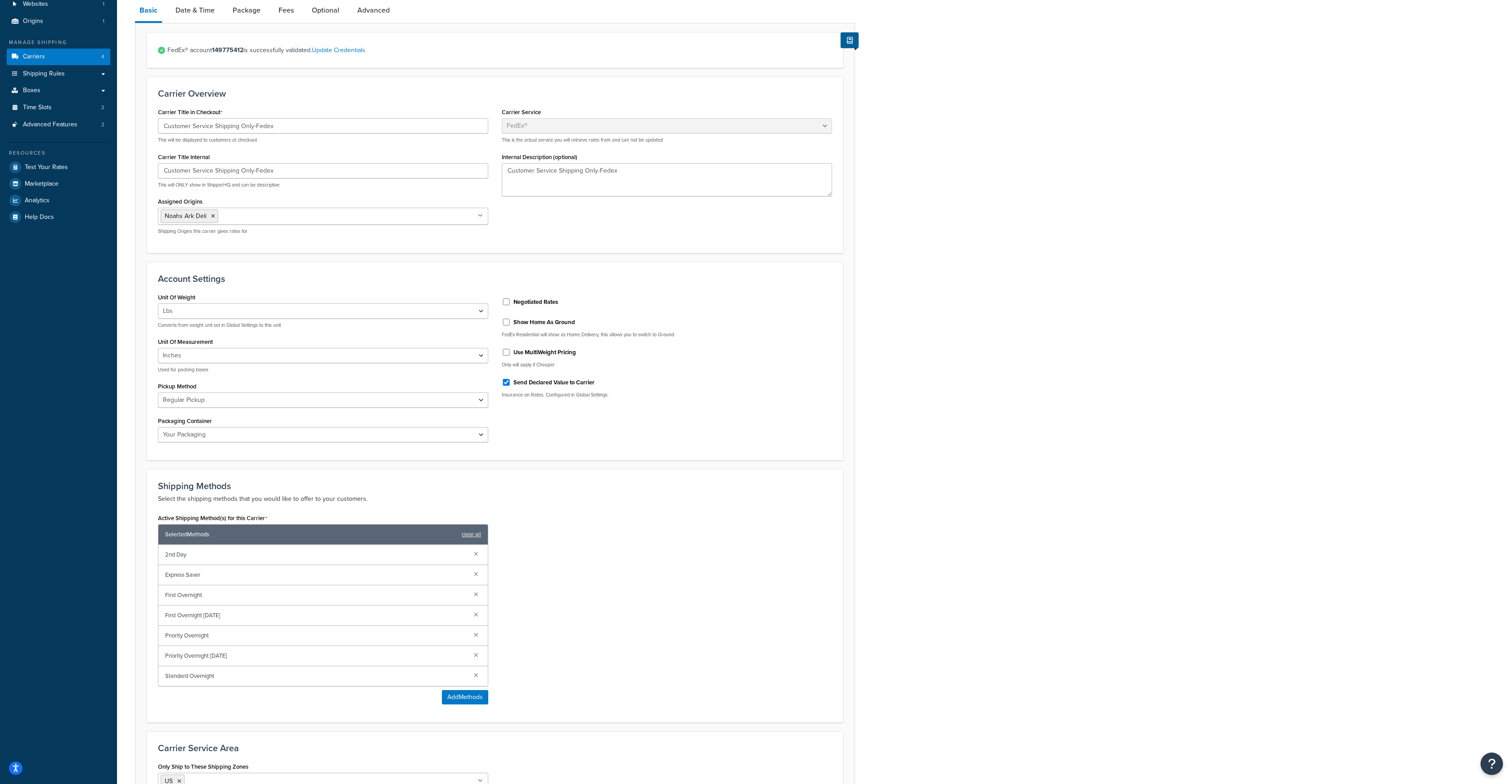
scroll to position [87, 0]
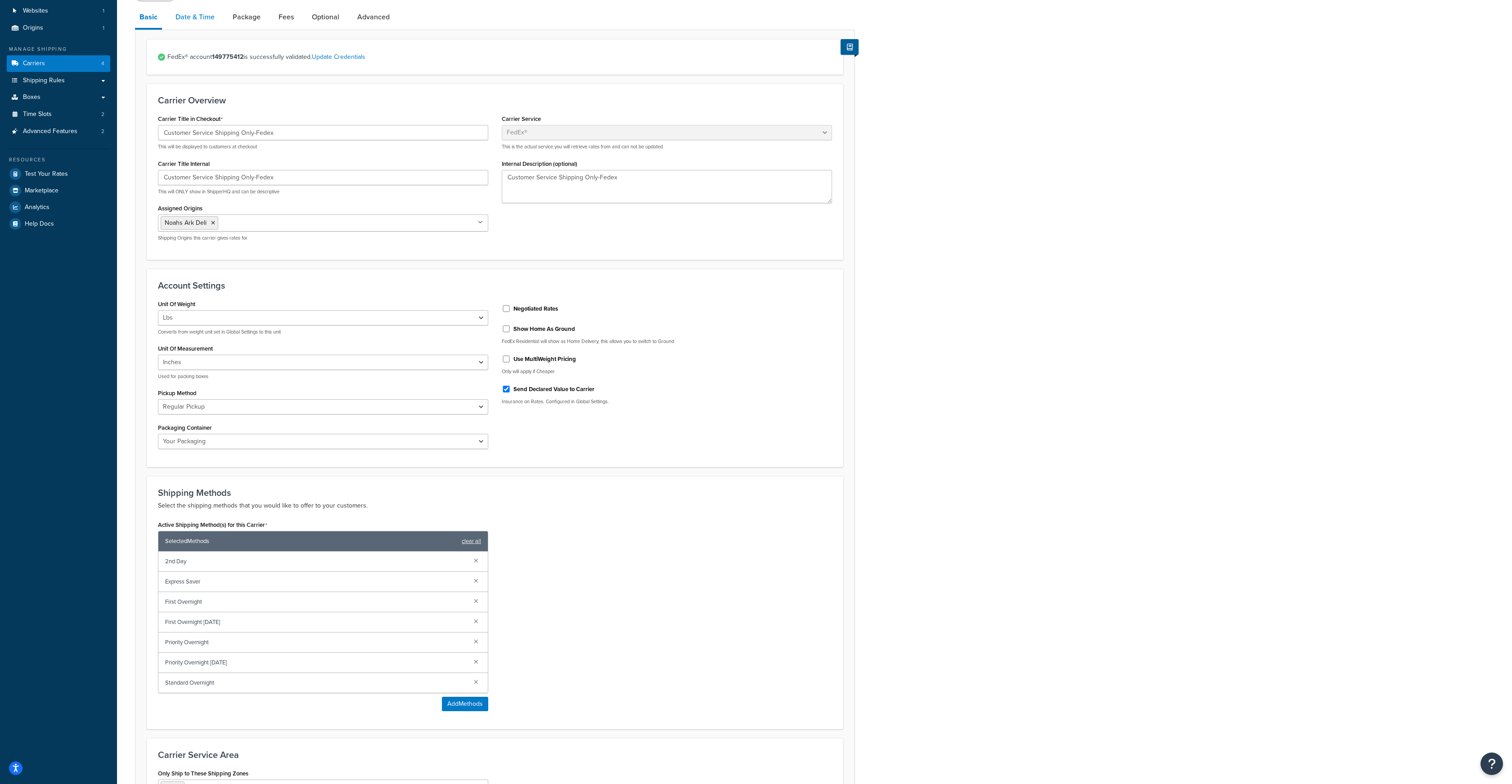
click at [198, 19] on link "Date & Time" at bounding box center [195, 17] width 48 height 22
select select "yMMMEd"
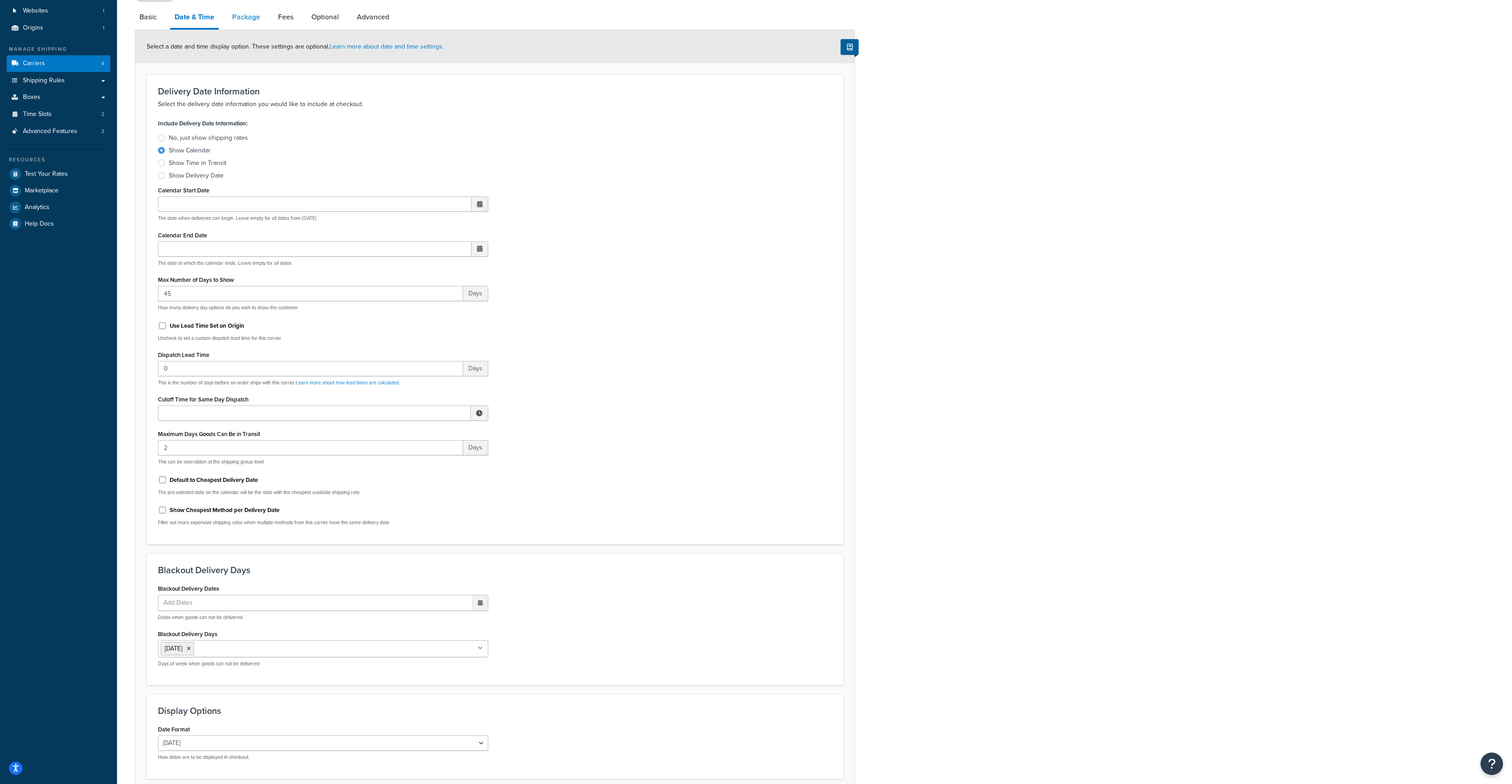
click at [241, 19] on link "Package" at bounding box center [246, 17] width 37 height 22
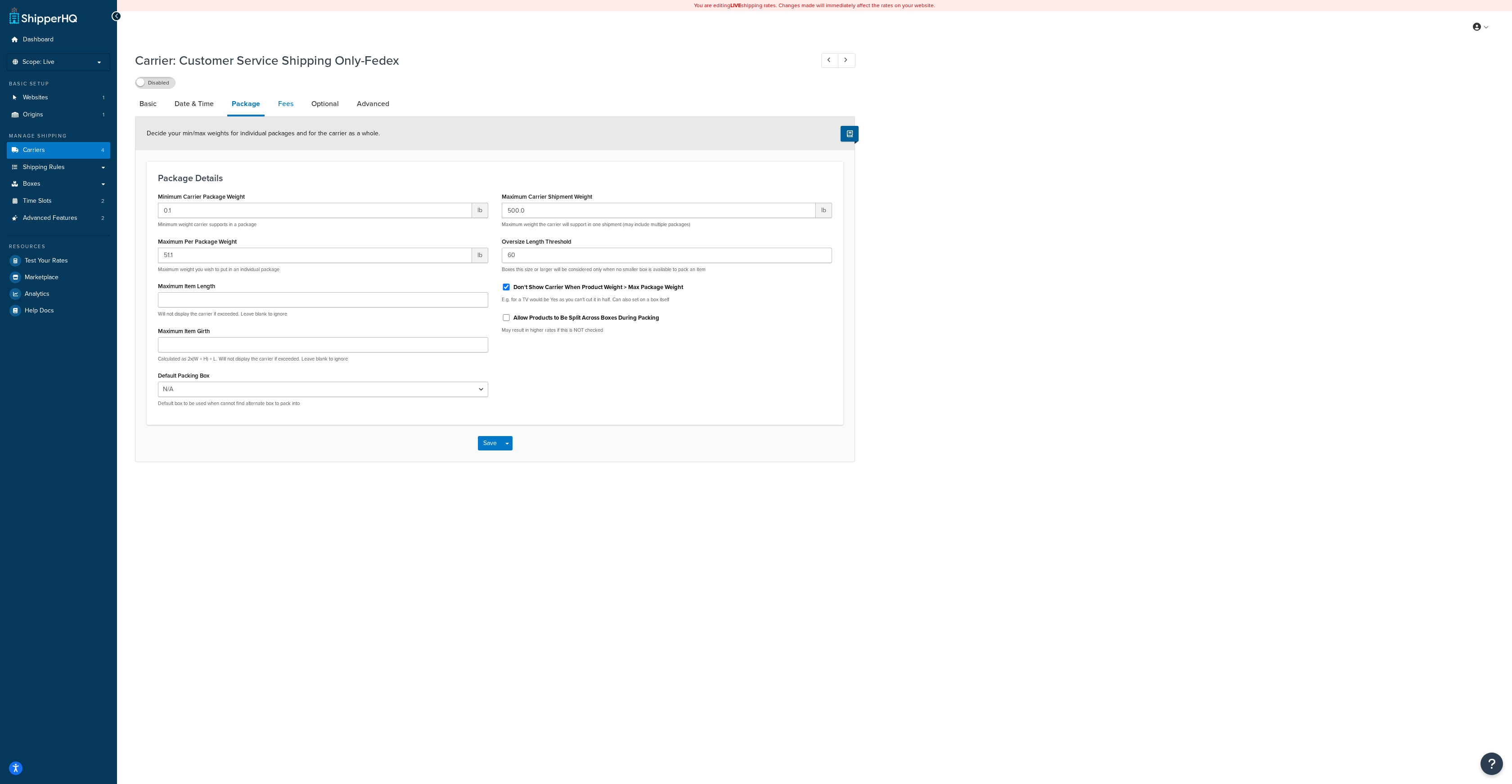
click at [287, 103] on link "Fees" at bounding box center [285, 104] width 25 height 22
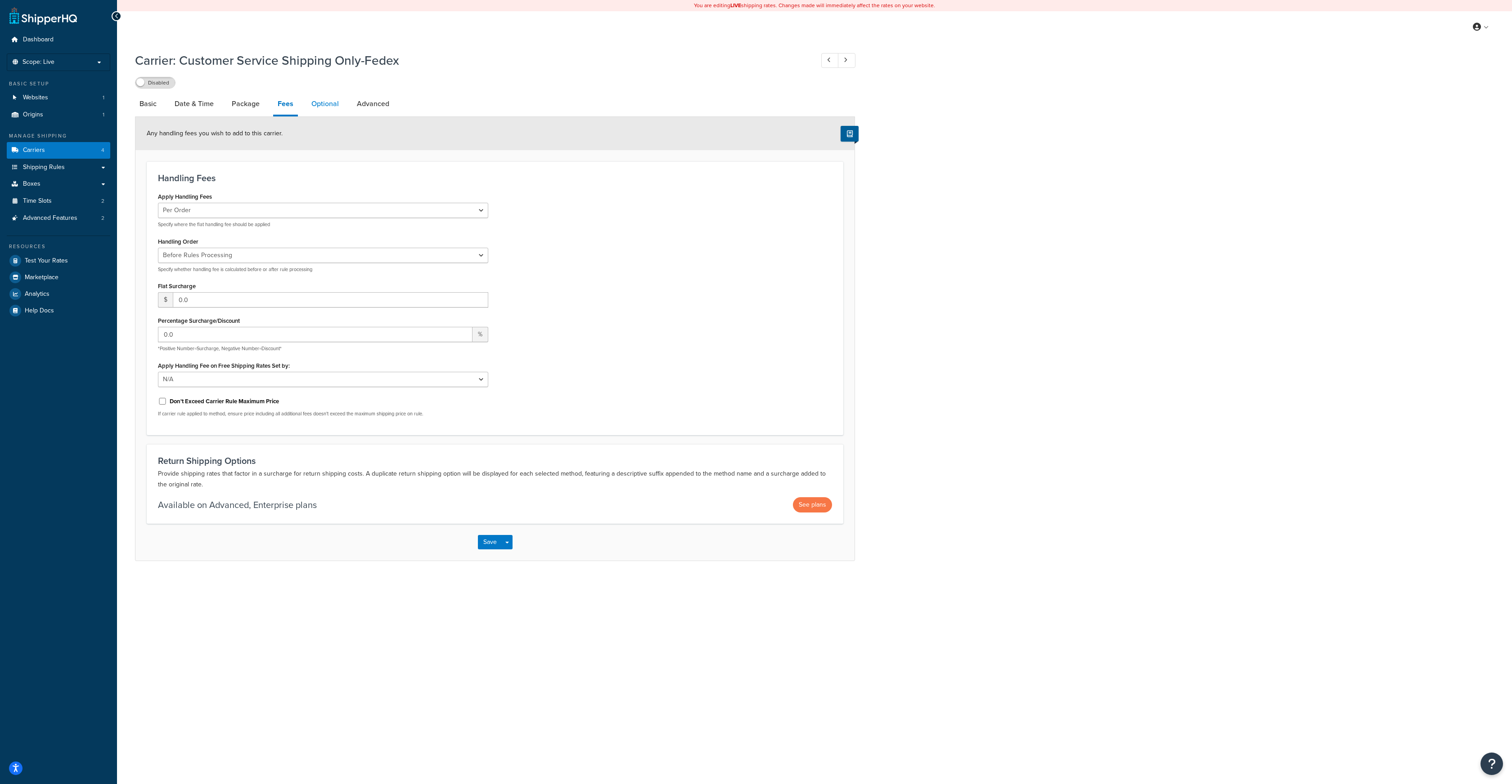
click at [330, 102] on link "Optional" at bounding box center [325, 104] width 37 height 22
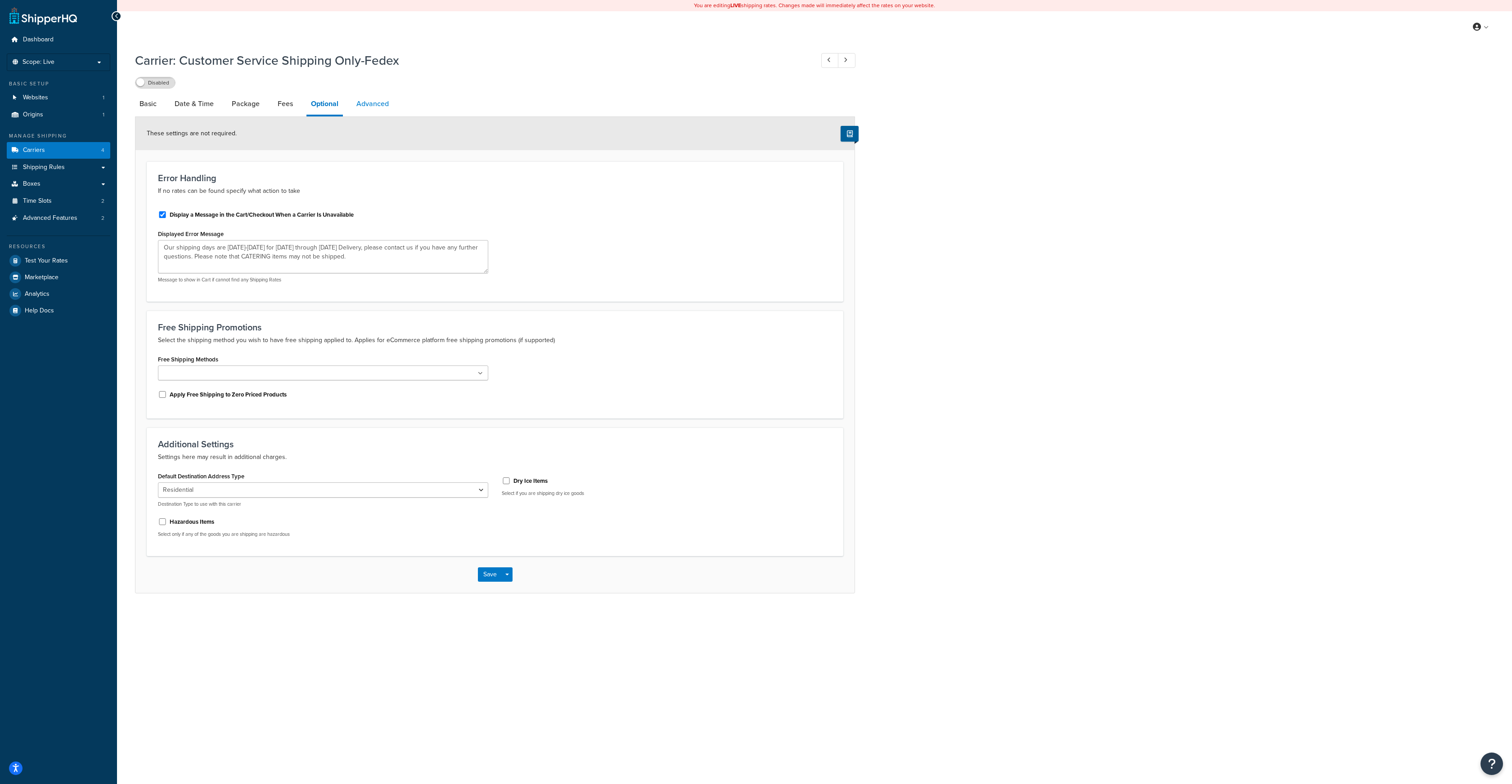
click at [378, 110] on link "Advanced" at bounding box center [372, 104] width 42 height 22
select select "false"
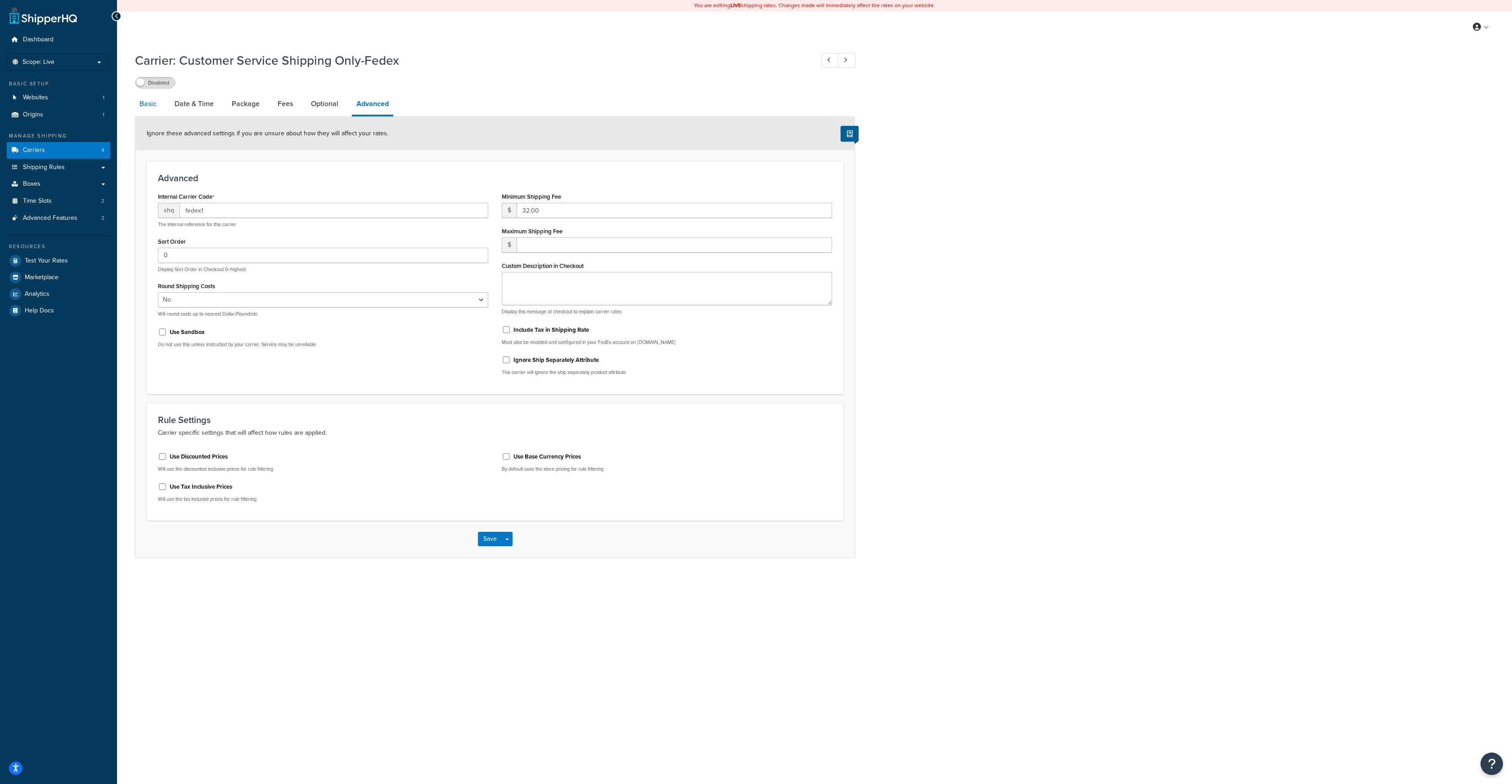
click at [152, 109] on link "Basic" at bounding box center [148, 104] width 26 height 22
select select "fedEx"
select select "REGULAR_PICKUP"
select select "YOUR_PACKAGING"
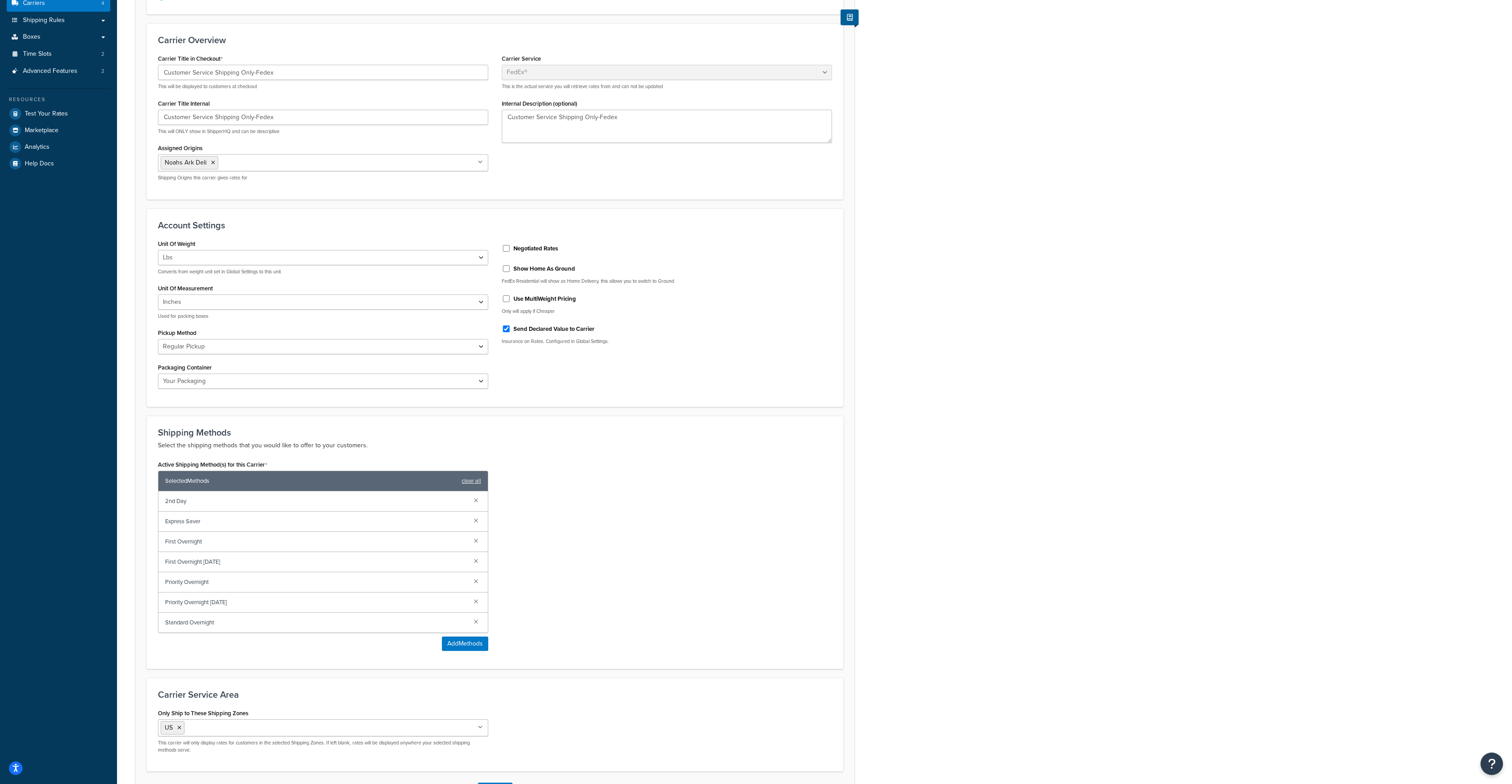
scroll to position [217, 0]
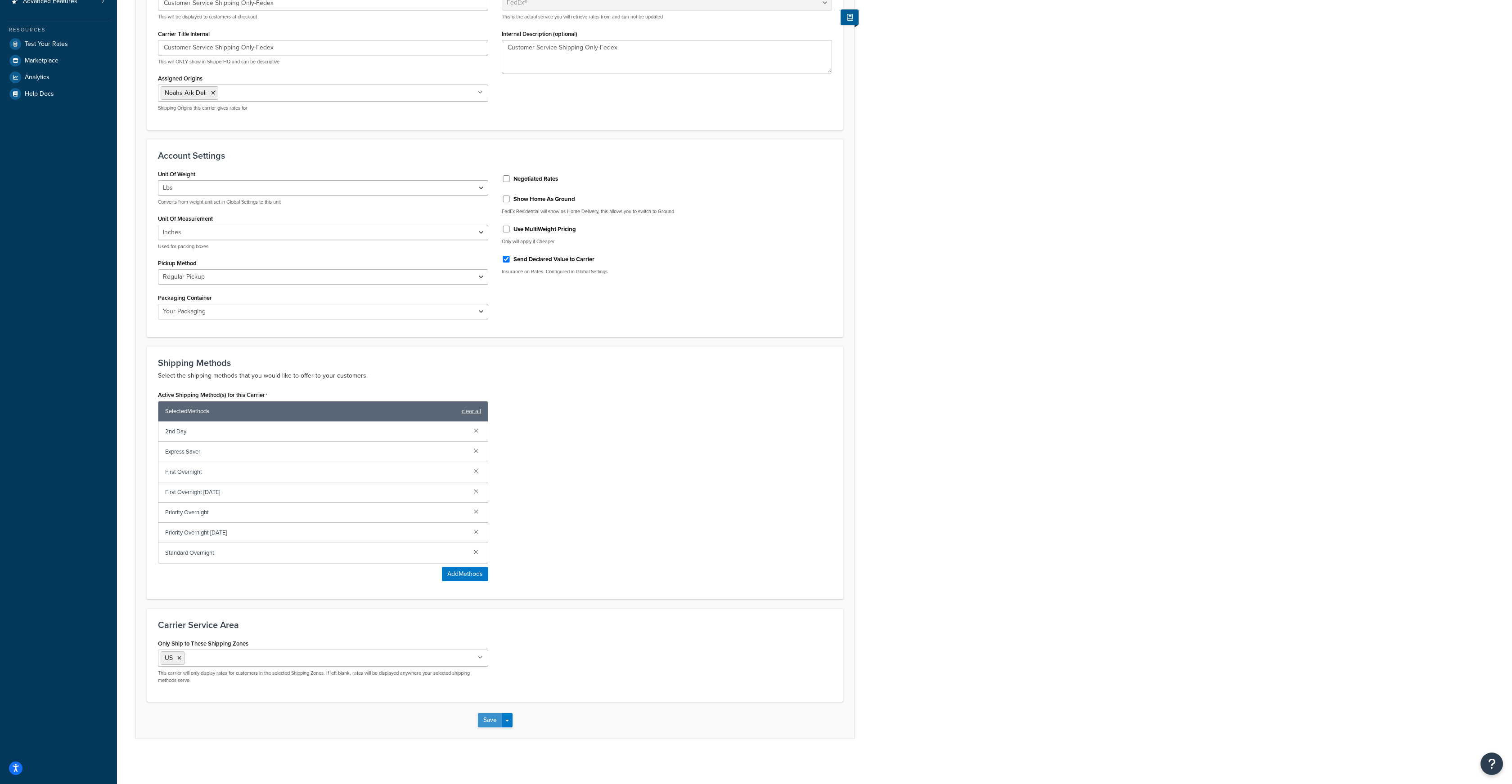
click at [491, 717] on button "Save" at bounding box center [490, 720] width 25 height 14
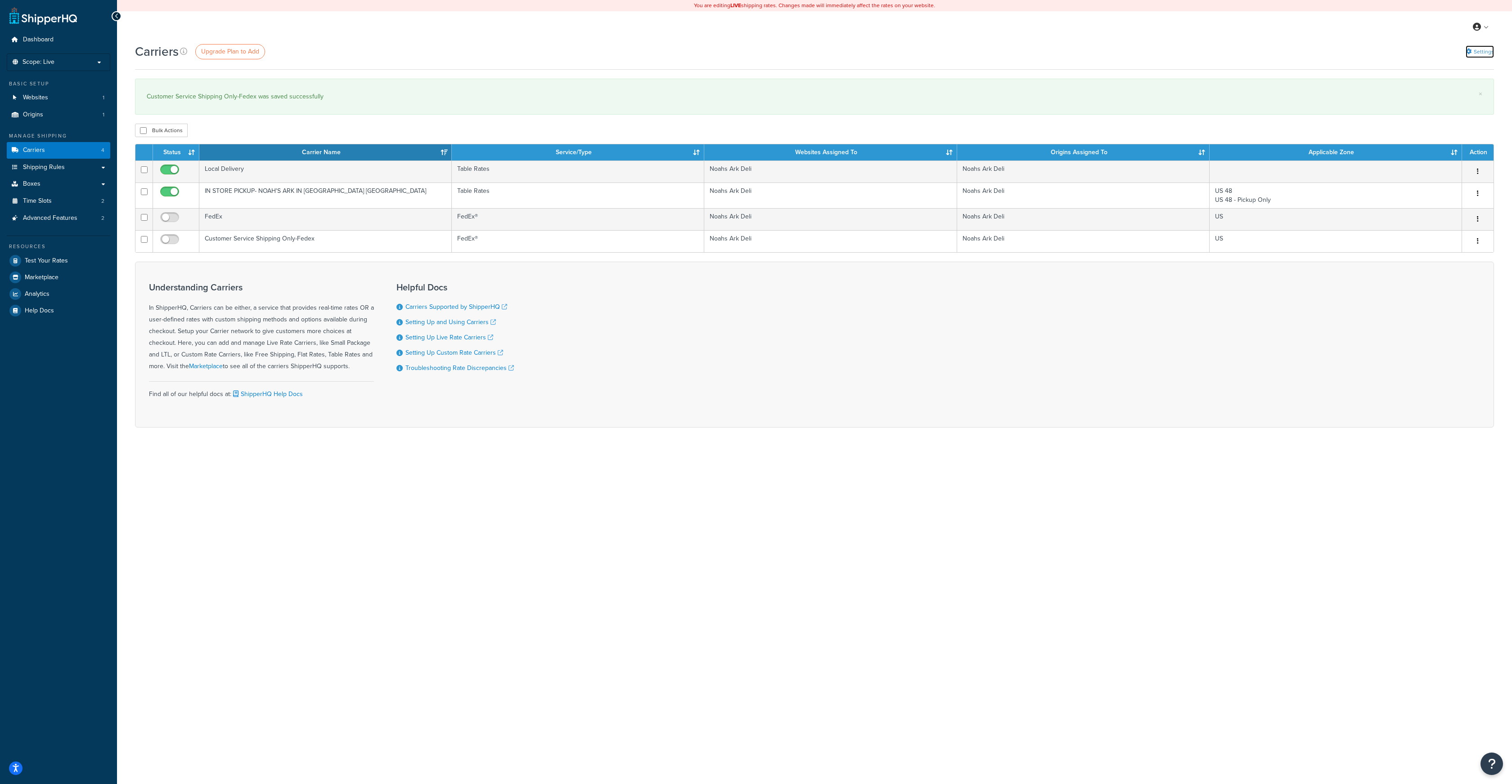
click at [1469, 53] on icon at bounding box center [1469, 51] width 6 height 6
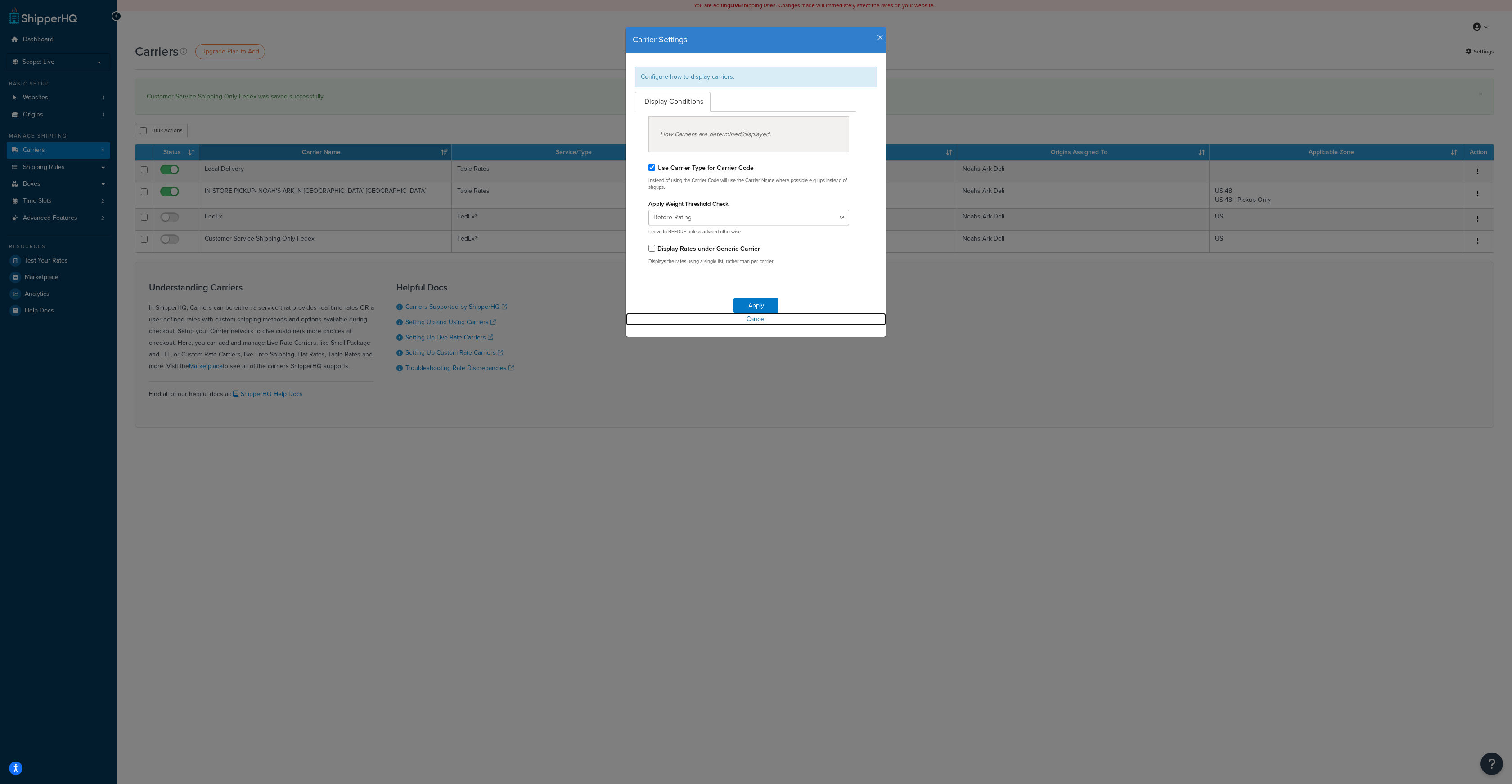
click at [760, 318] on link "Cancel" at bounding box center [755, 318] width 260 height 12
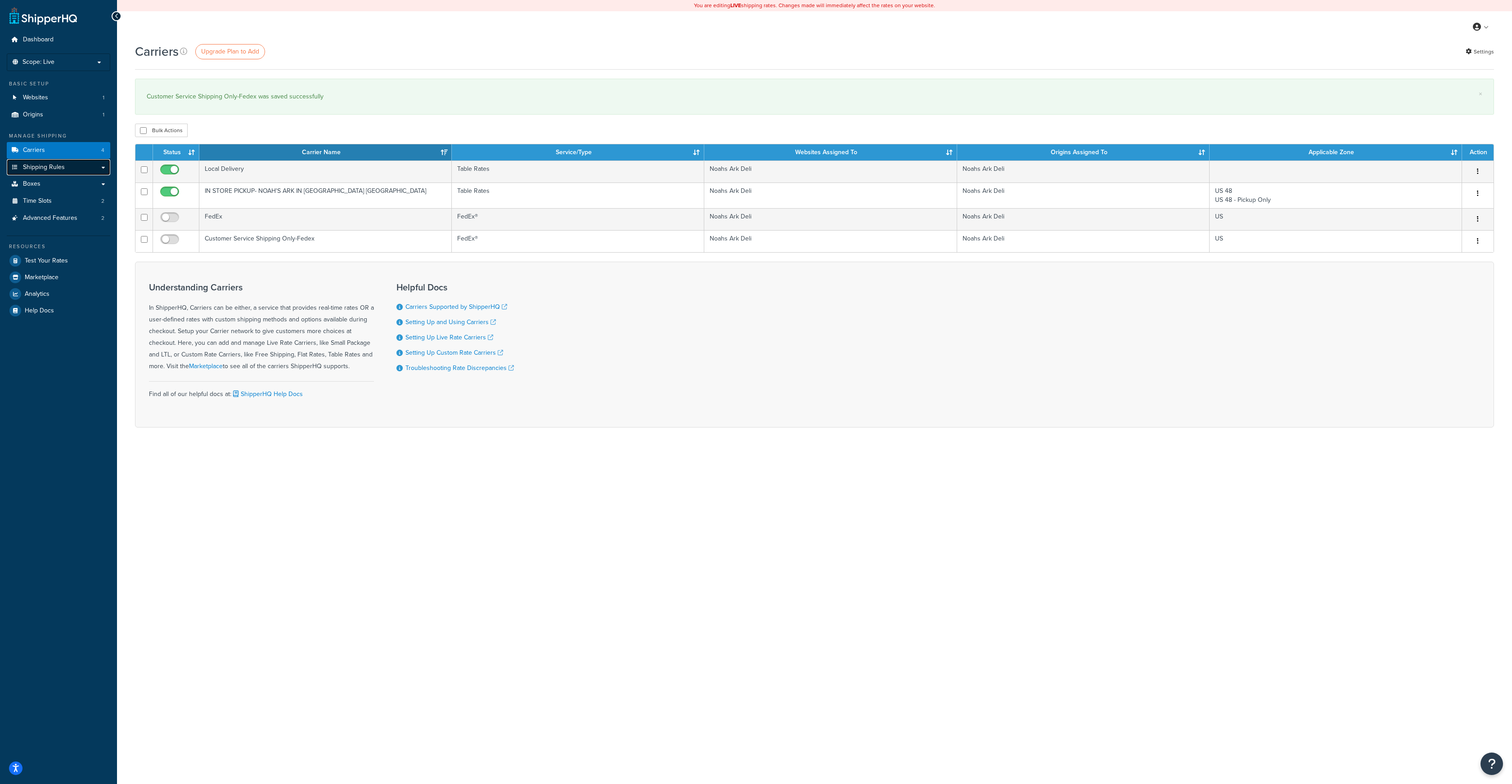
click at [69, 163] on link "Shipping Rules" at bounding box center [59, 168] width 104 height 17
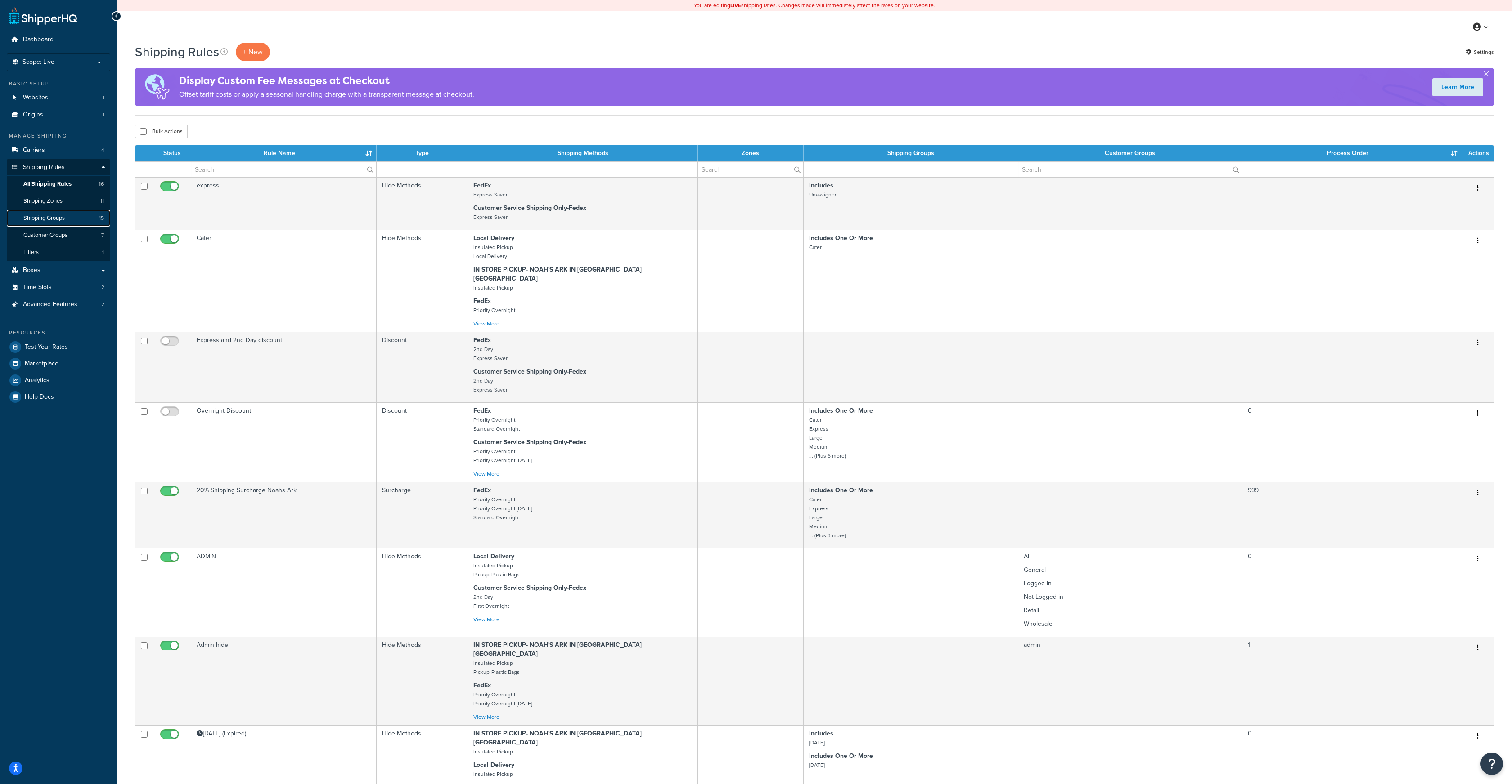
click at [68, 219] on link "Shipping Groups 15" at bounding box center [59, 218] width 104 height 17
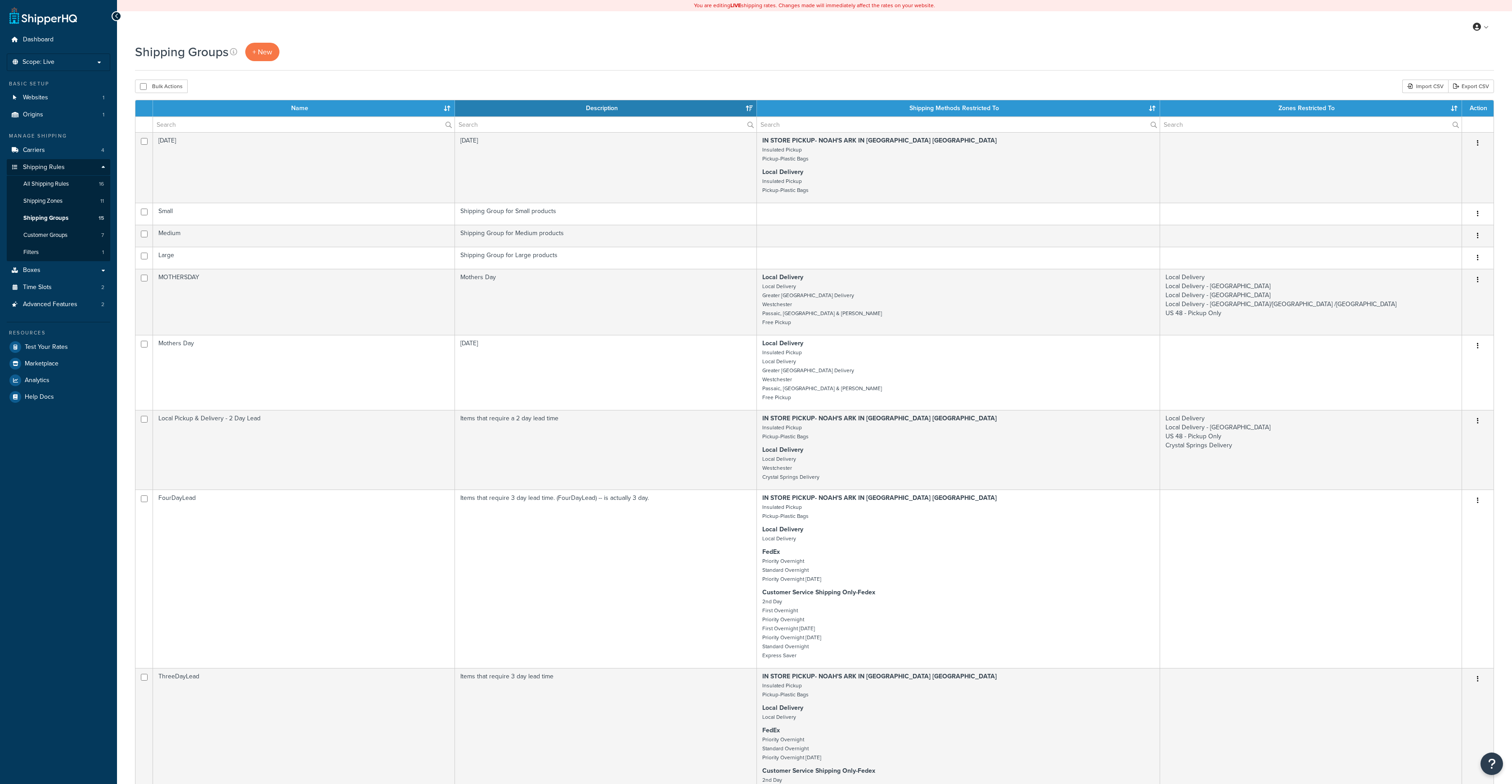
select select "15"
click at [58, 200] on span "Shipping Zones" at bounding box center [43, 201] width 39 height 8
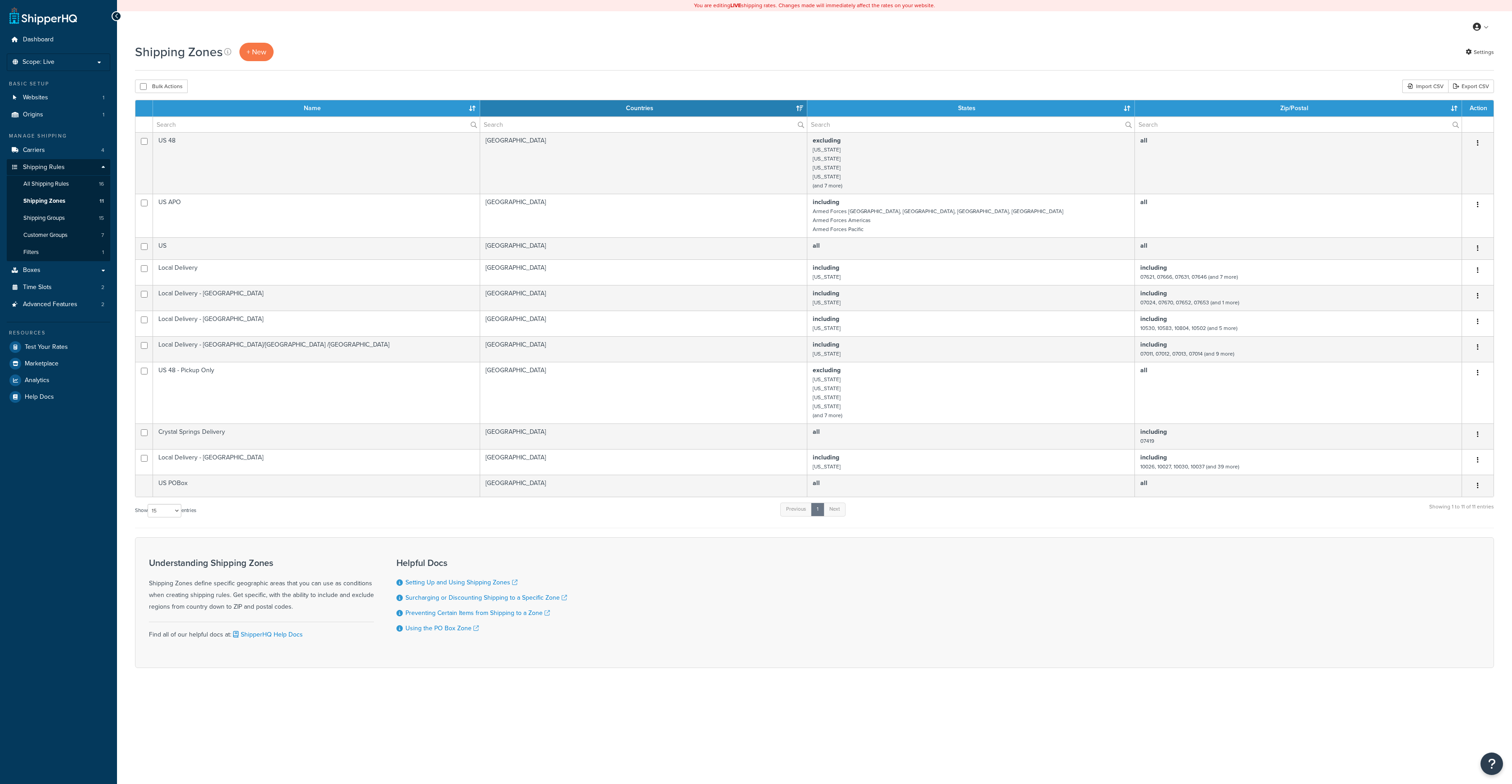
select select "15"
click at [45, 284] on span "Time Slots" at bounding box center [37, 287] width 28 height 8
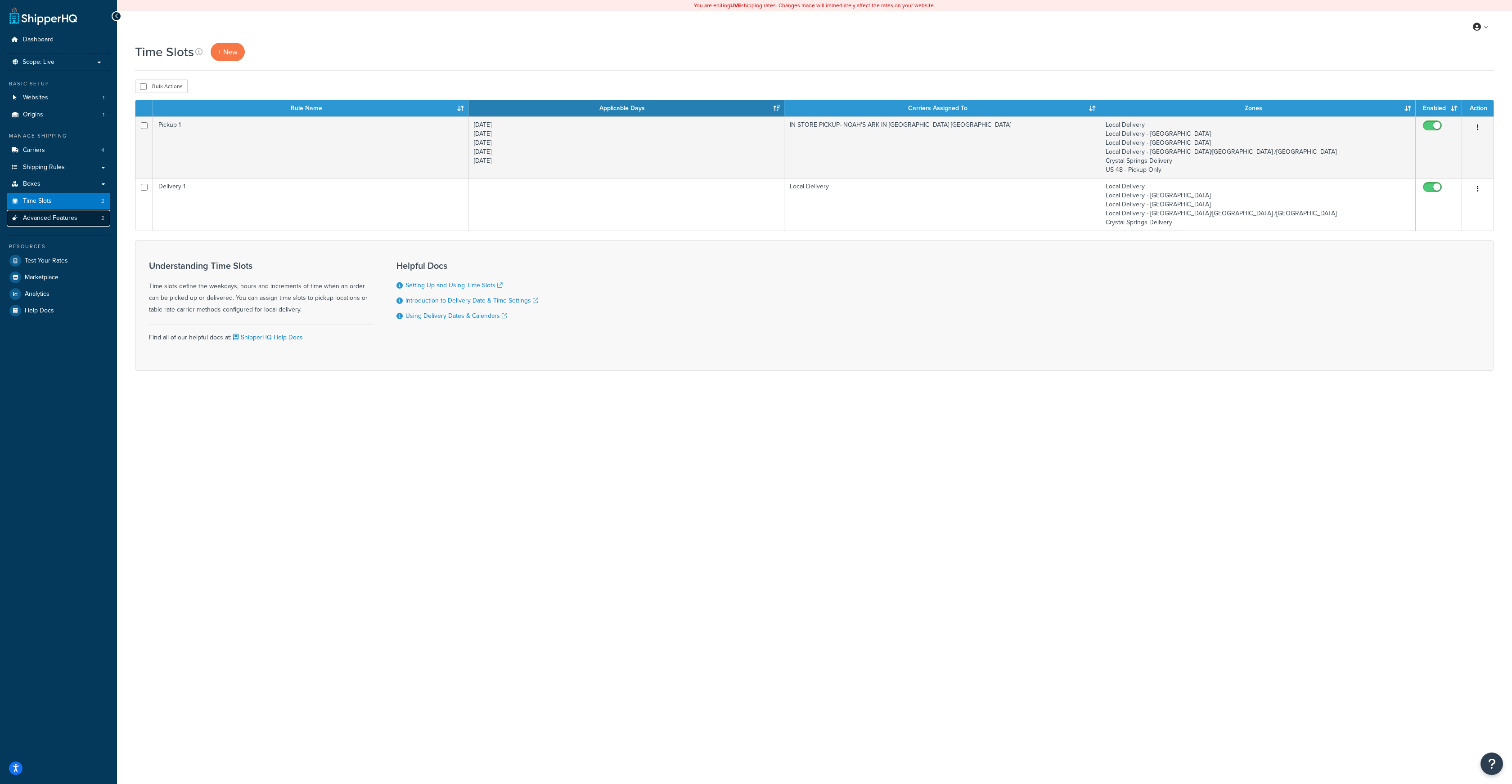
click at [48, 218] on span "Advanced Features" at bounding box center [50, 218] width 55 height 8
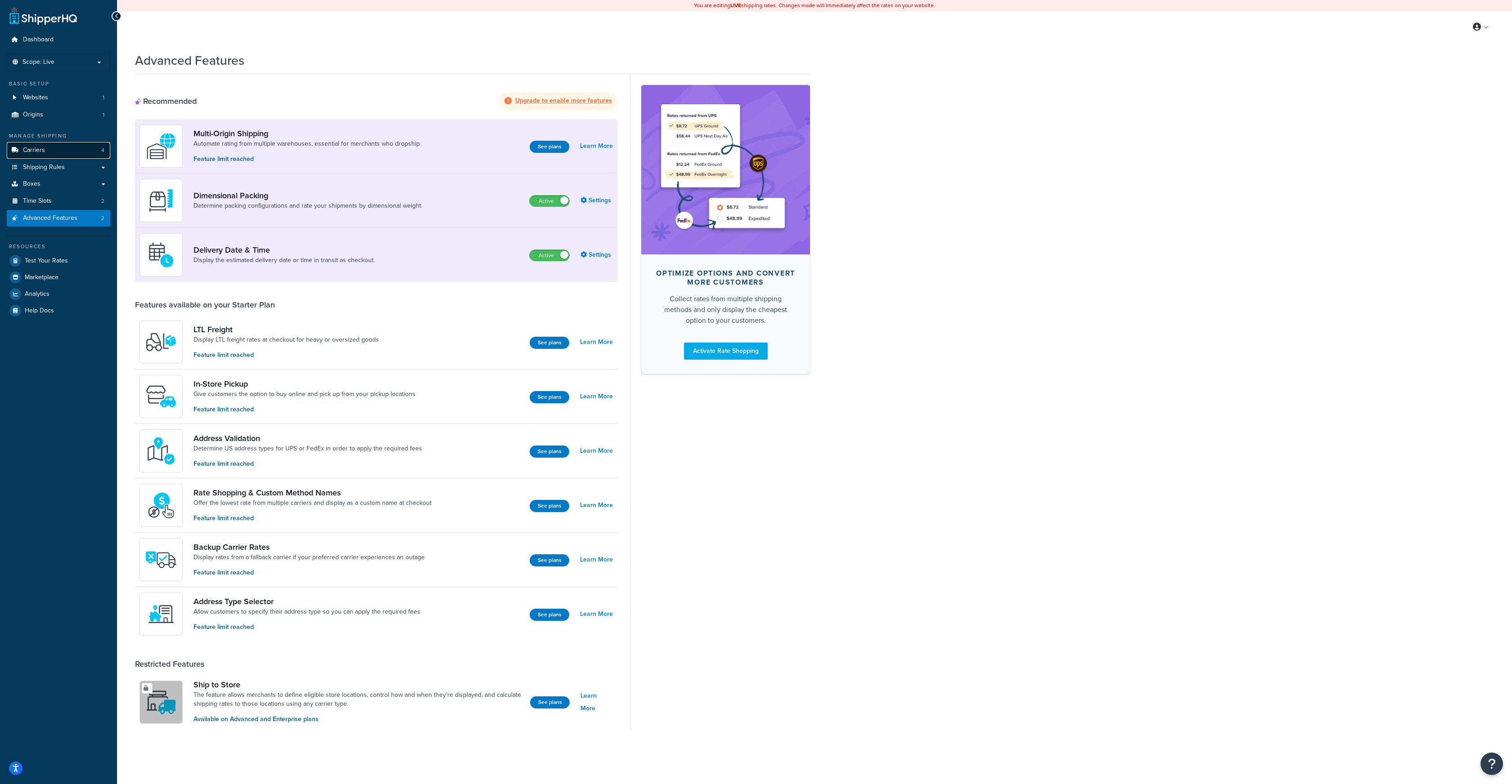
click at [42, 152] on span "Carriers" at bounding box center [33, 150] width 22 height 8
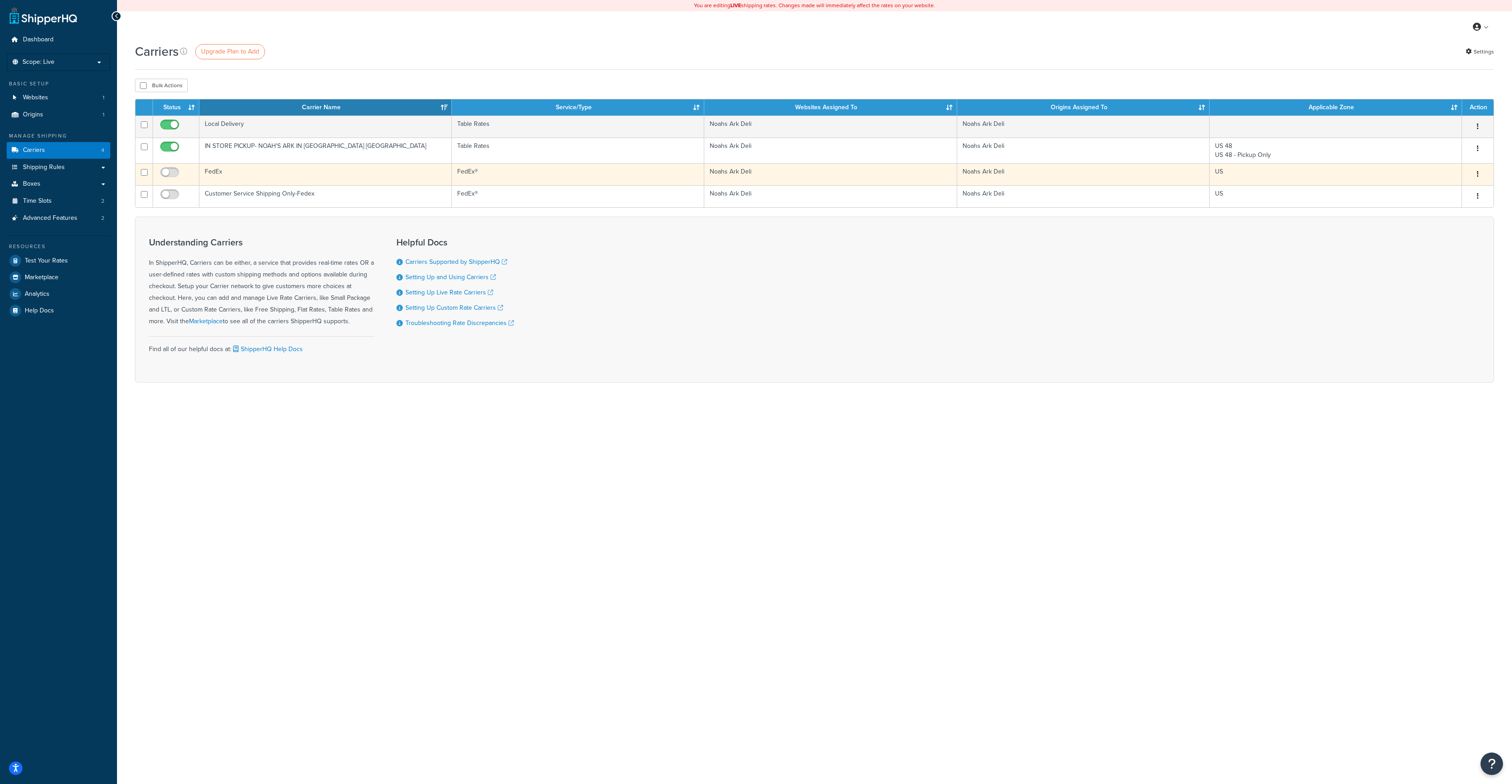
click at [1476, 175] on button "button" at bounding box center [1477, 174] width 12 height 14
click at [1439, 191] on link "Edit" at bounding box center [1440, 193] width 71 height 19
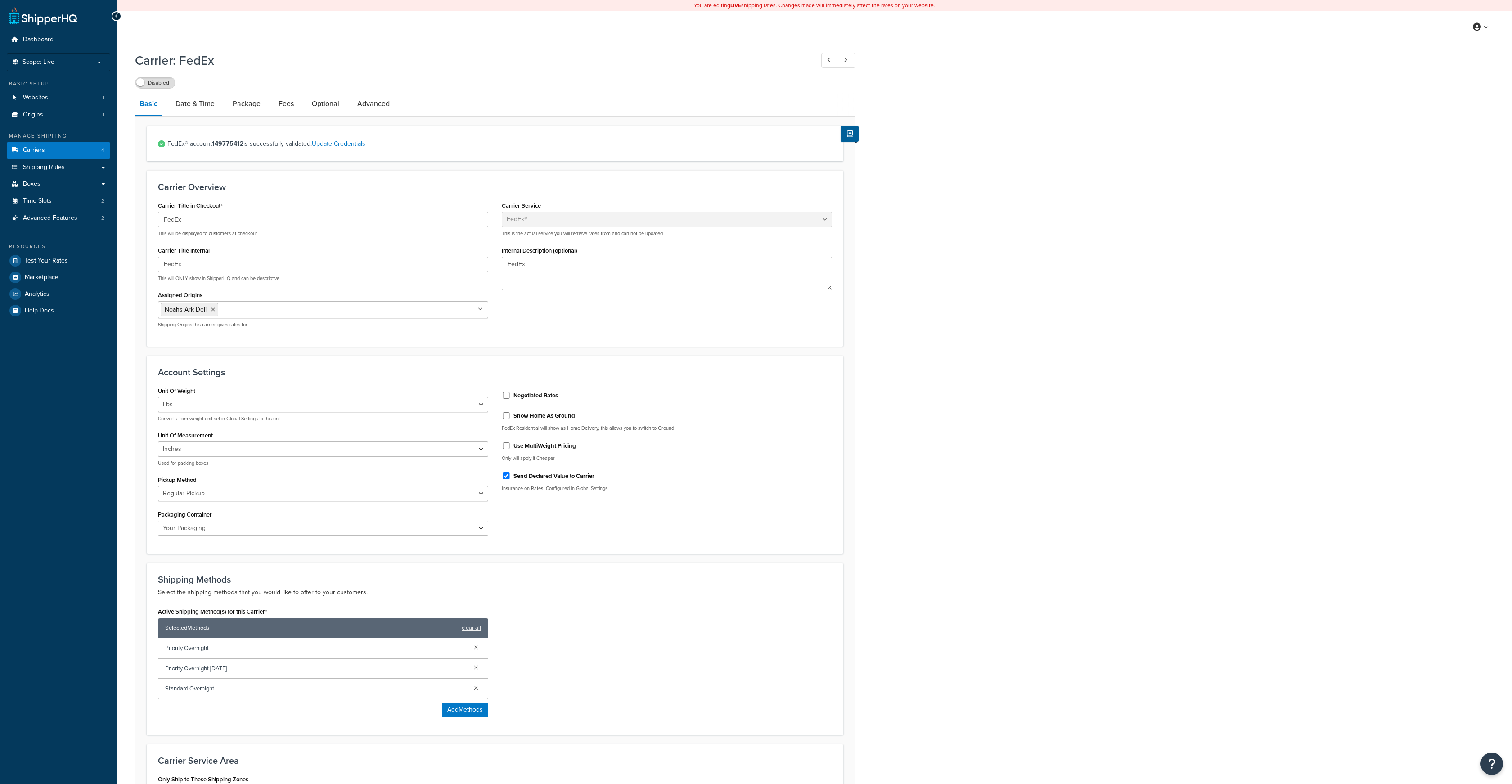
select select "fedEx"
select select "REGULAR_PICKUP"
select select "YOUR_PACKAGING"
click at [42, 96] on span "Websites" at bounding box center [35, 98] width 26 height 8
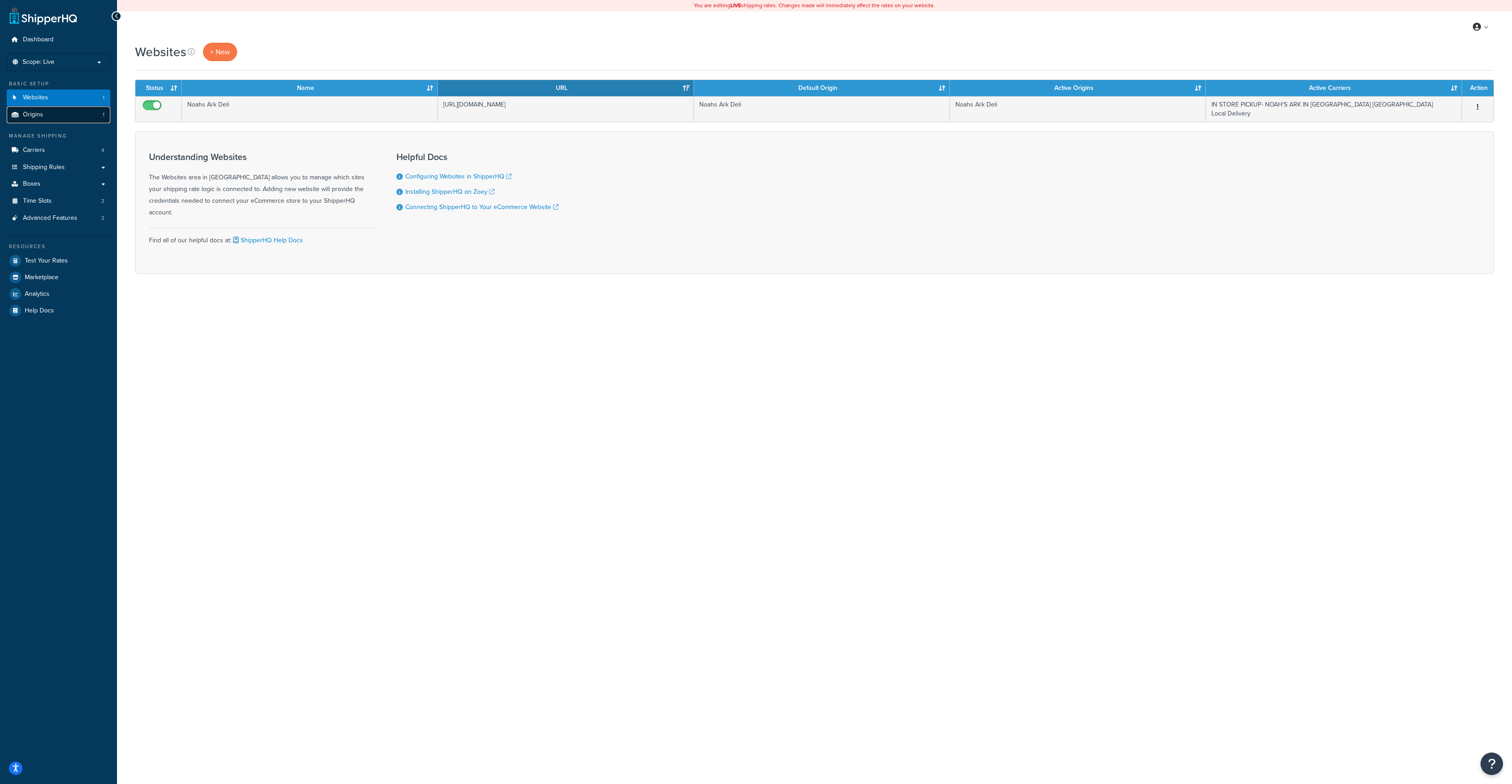
click at [34, 114] on span "Origins" at bounding box center [32, 115] width 20 height 8
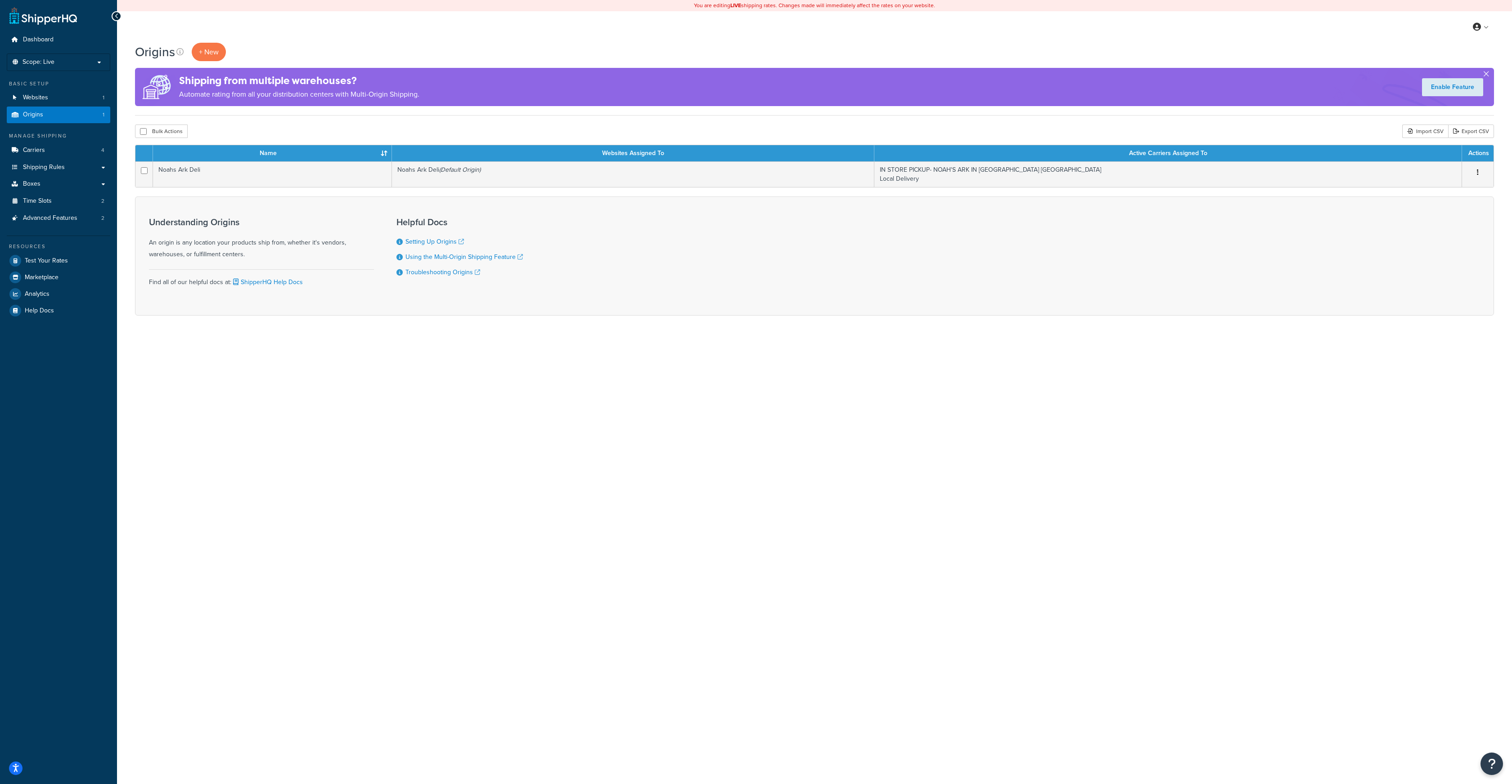
click at [1487, 75] on button "button" at bounding box center [1486, 76] width 2 height 2
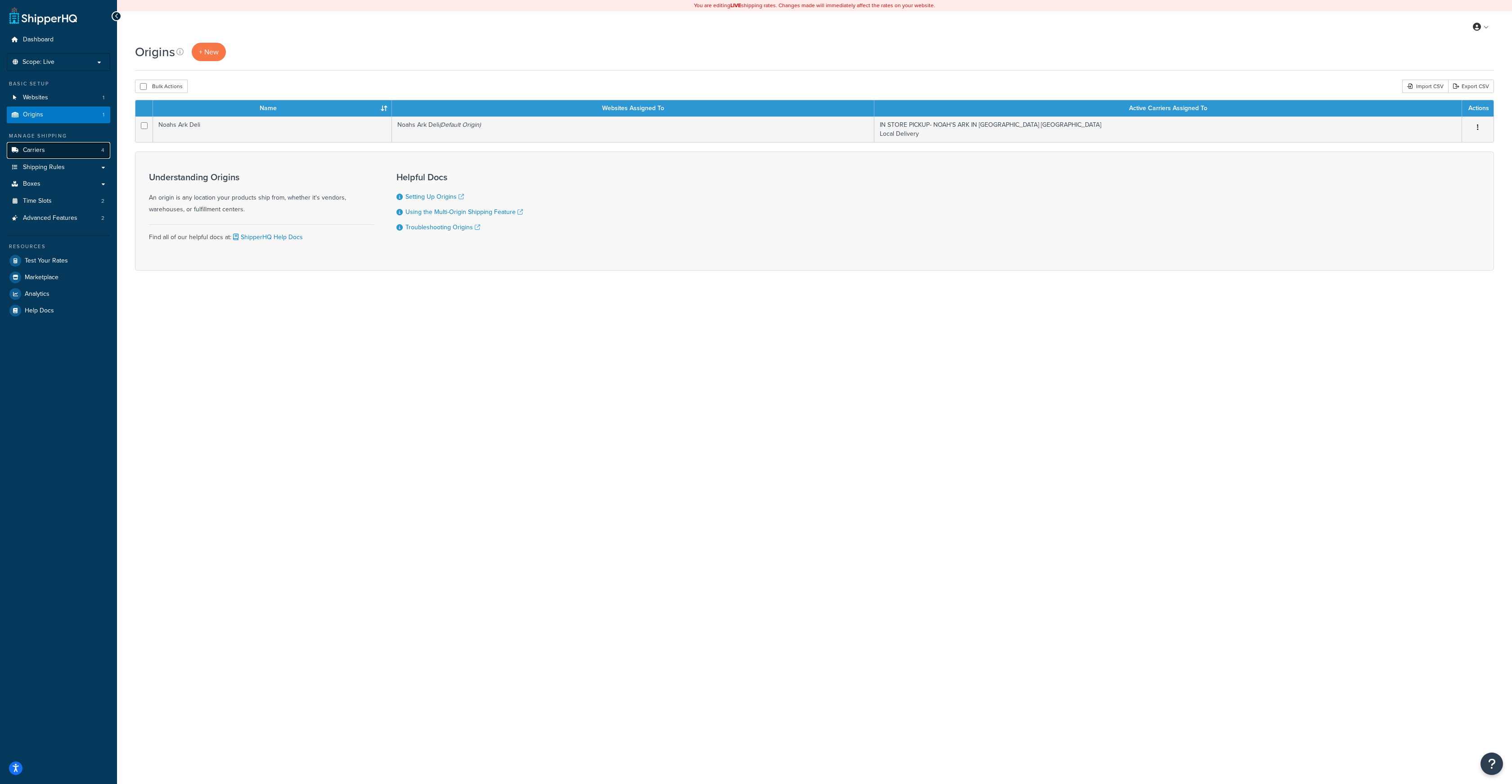
click at [26, 149] on span "Carriers" at bounding box center [33, 150] width 22 height 8
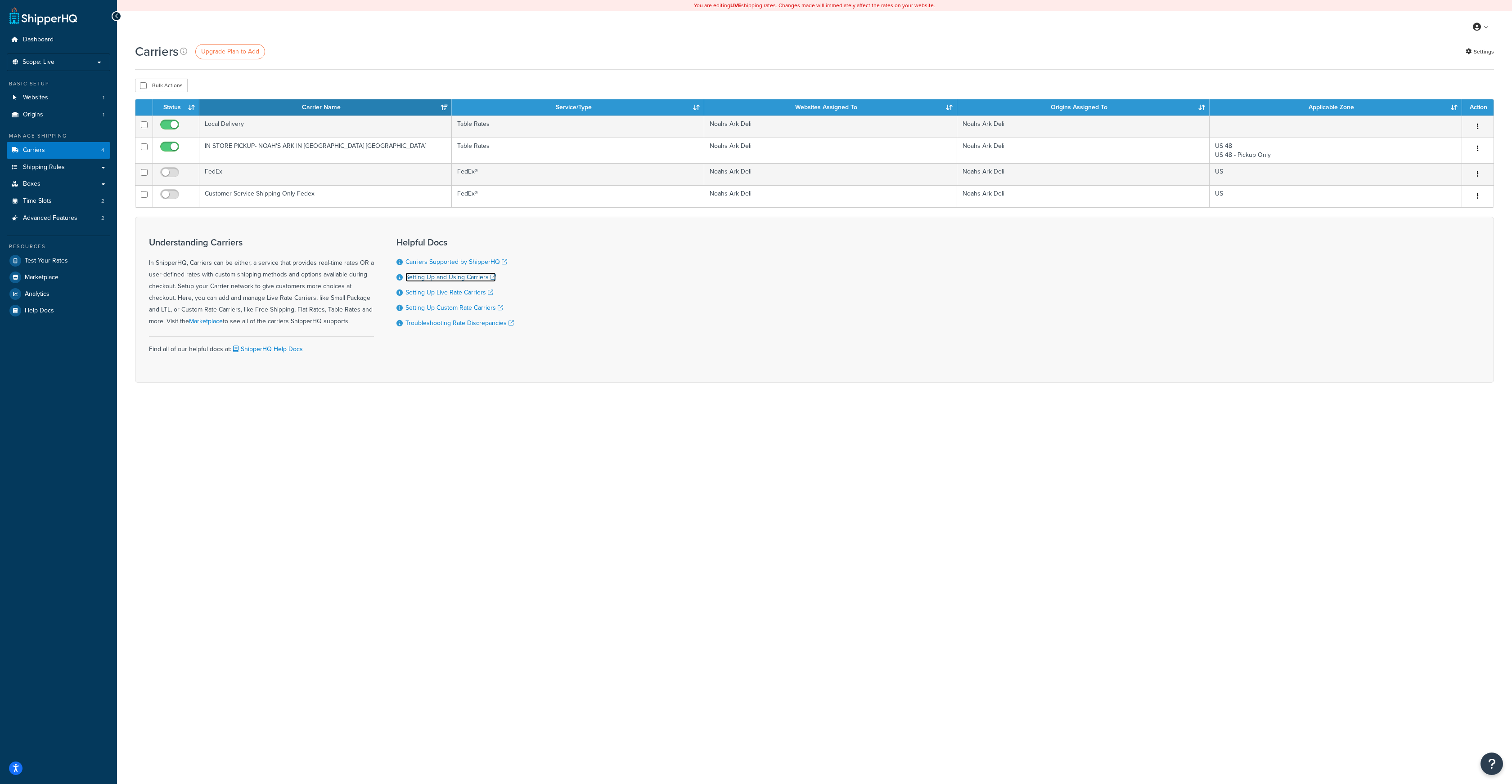
click at [431, 276] on link "Setting Up and Using Carriers" at bounding box center [451, 278] width 91 height 9
click at [182, 52] on icon at bounding box center [183, 51] width 8 height 8
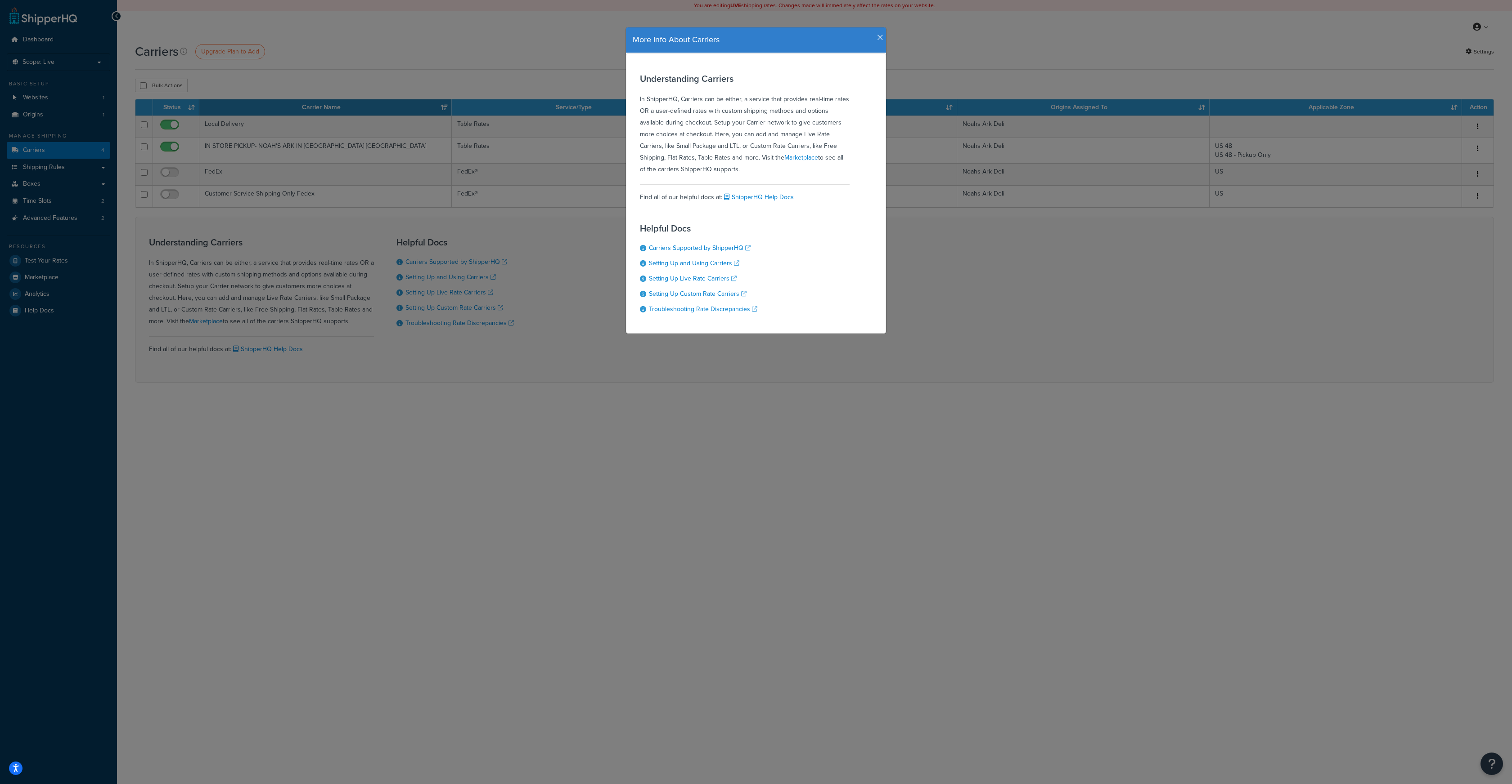
click at [876, 38] on h4 "More Info About Carriers" at bounding box center [755, 40] width 247 height 11
click at [879, 37] on icon "button" at bounding box center [880, 38] width 7 height 9
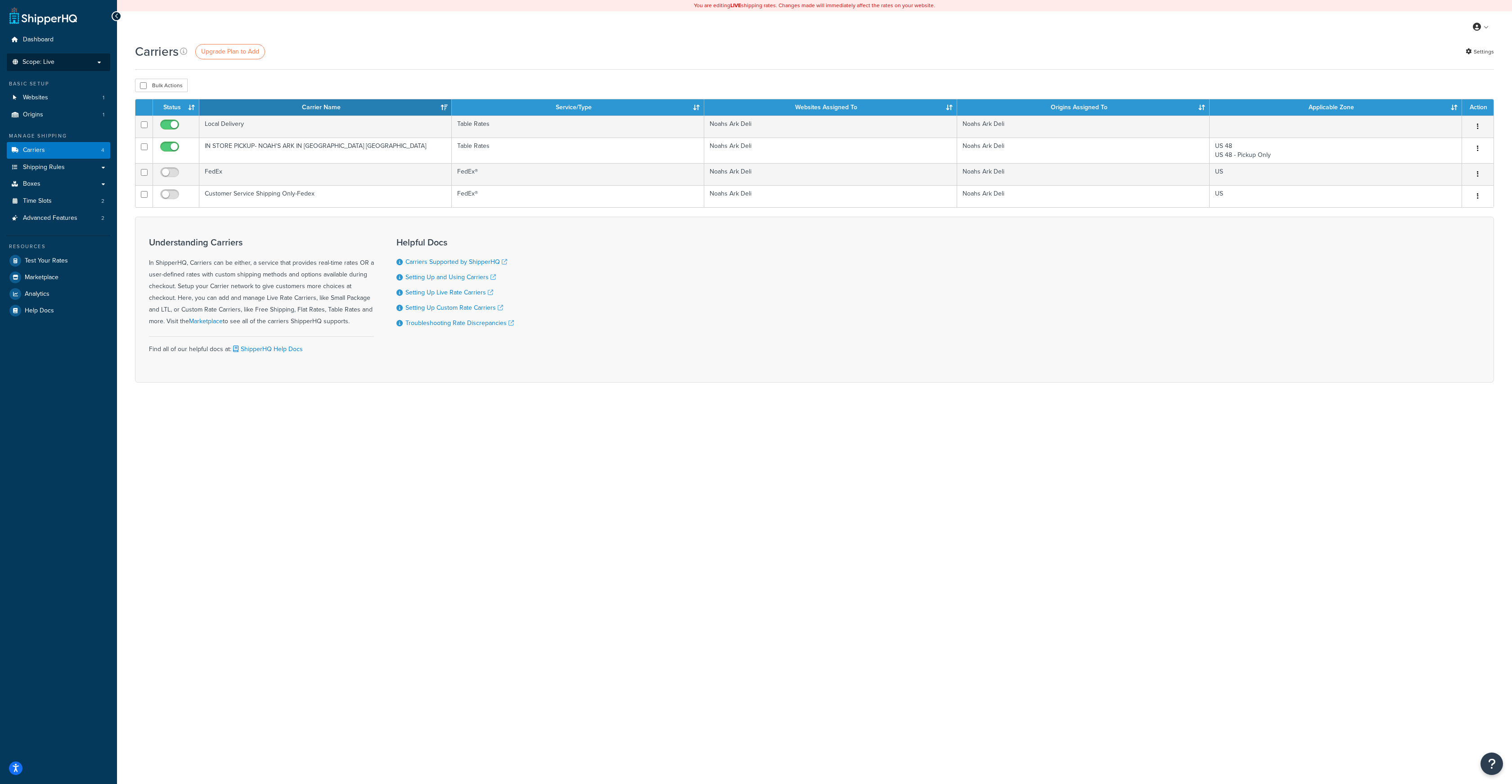
click at [95, 64] on p "Scope: Live" at bounding box center [58, 62] width 95 height 8
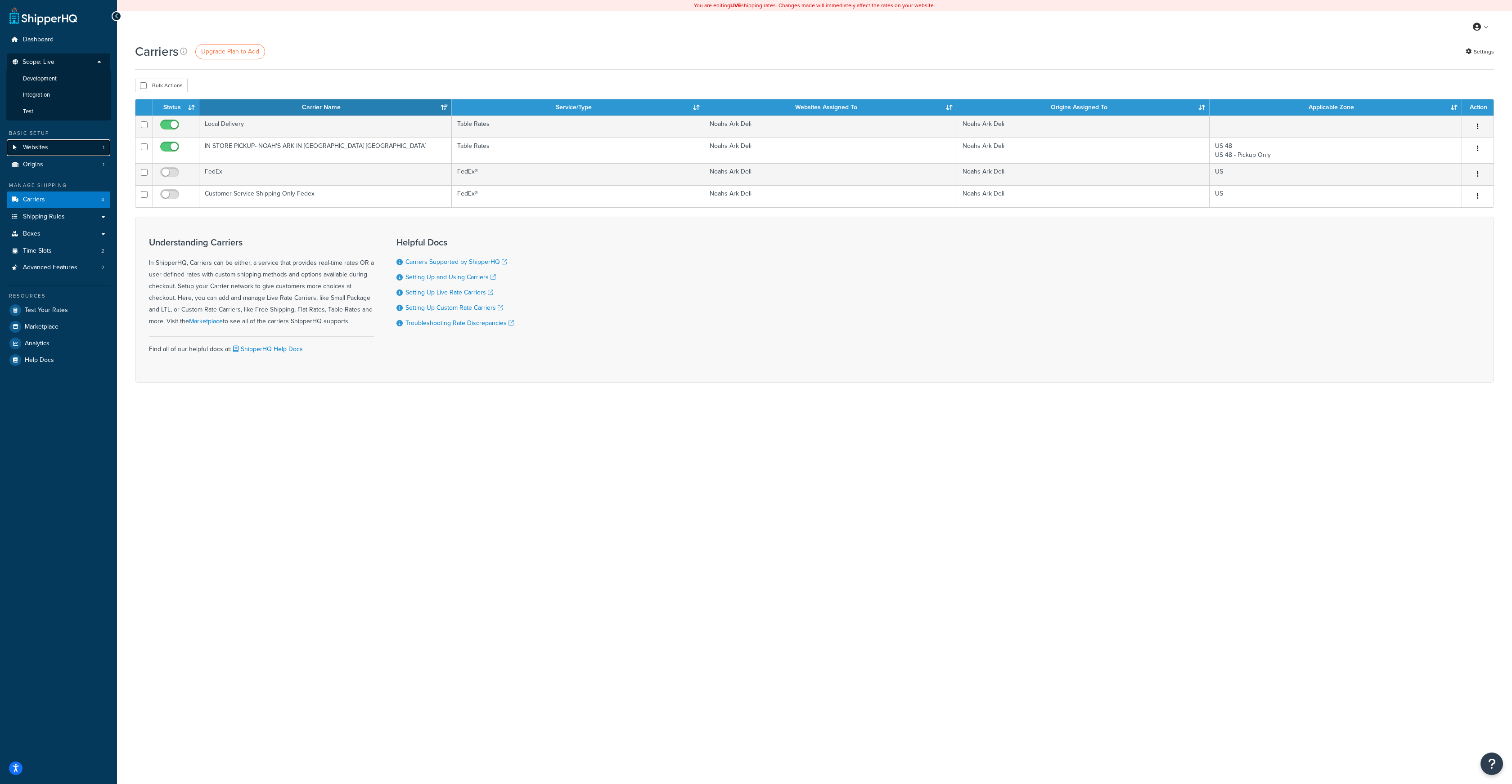
click at [56, 145] on link "Websites 1" at bounding box center [59, 148] width 104 height 17
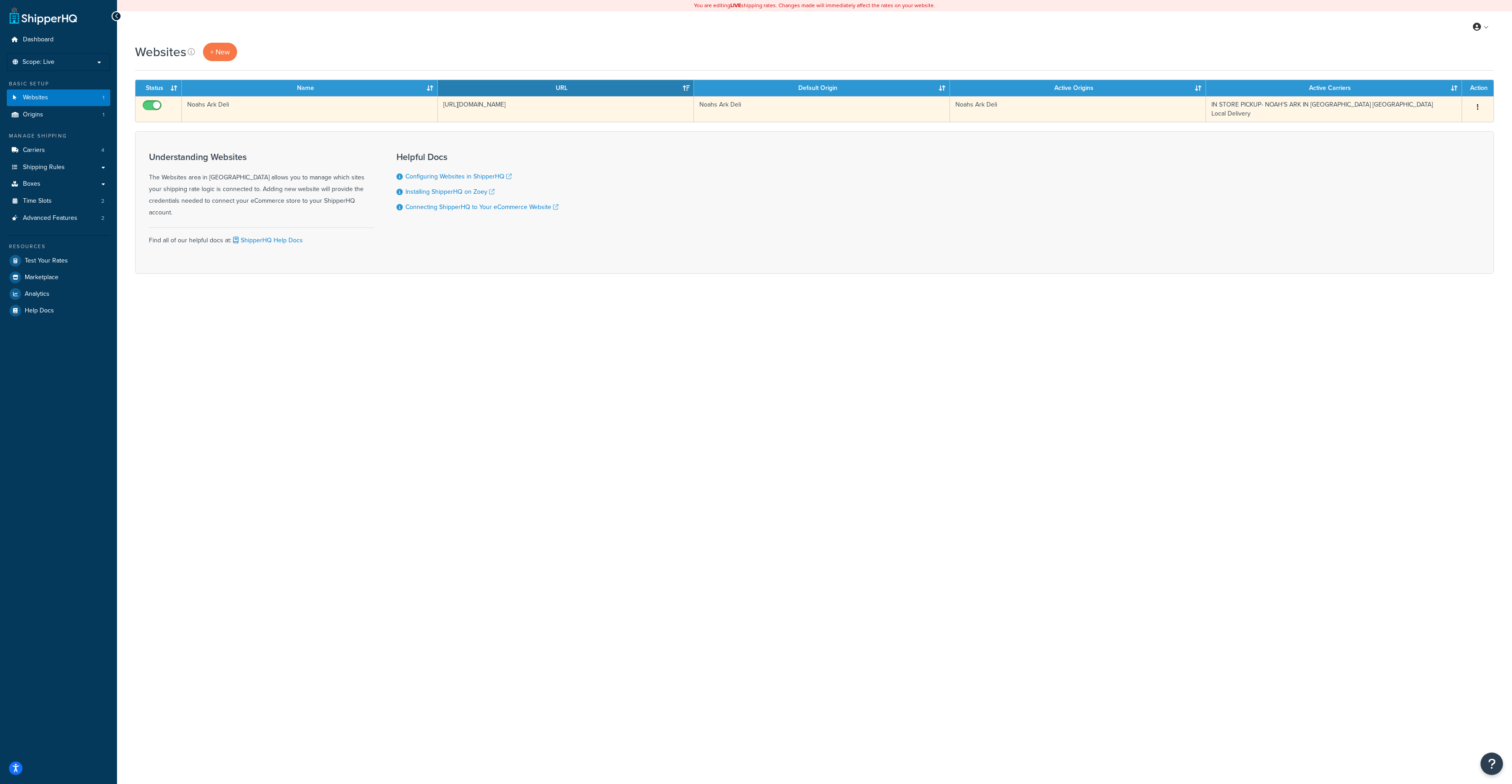
click at [1477, 106] on icon "button" at bounding box center [1478, 107] width 2 height 7
click at [1442, 125] on link "Edit" at bounding box center [1440, 126] width 71 height 19
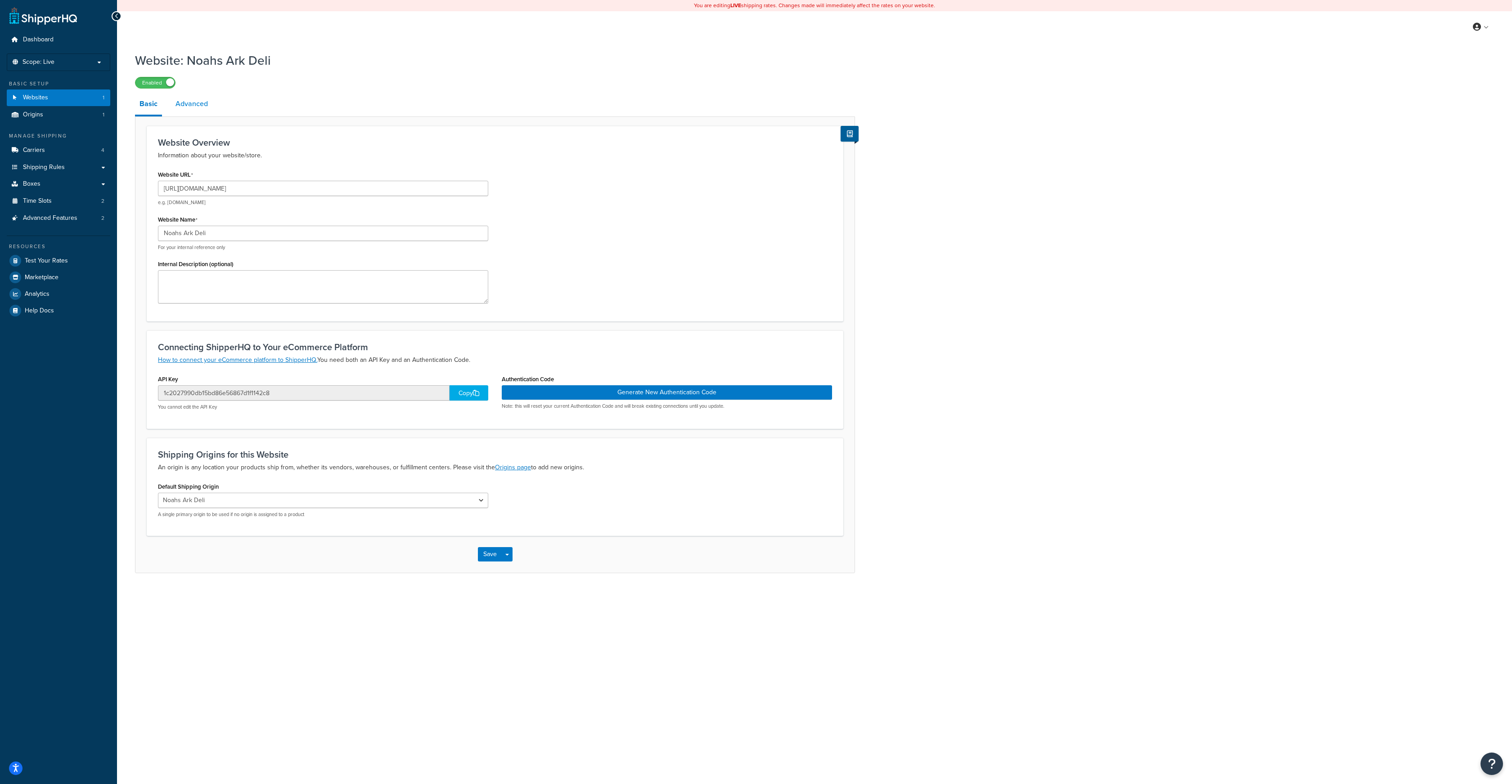
click at [188, 107] on link "Advanced" at bounding box center [192, 104] width 42 height 22
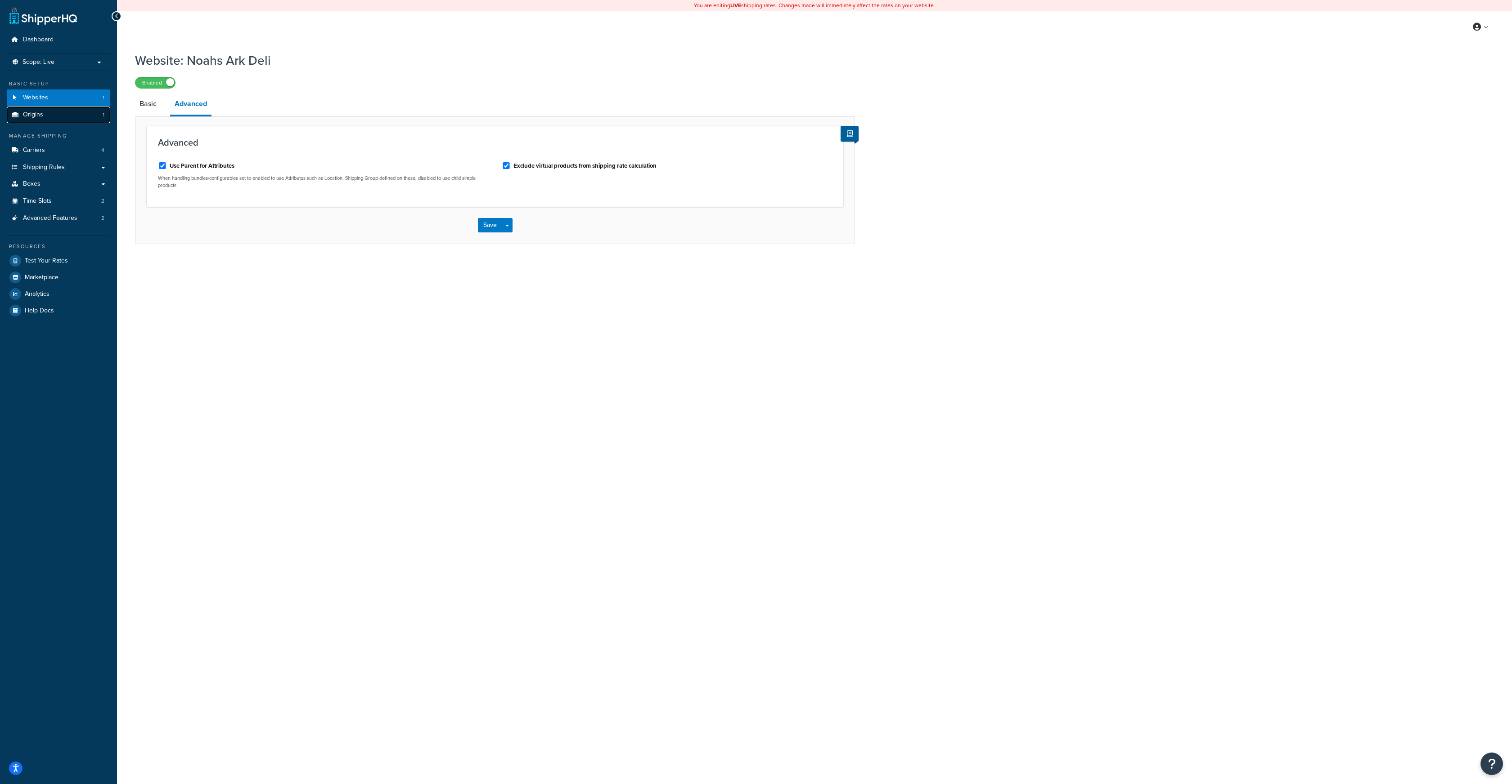
click at [46, 117] on link "Origins 1" at bounding box center [59, 115] width 104 height 17
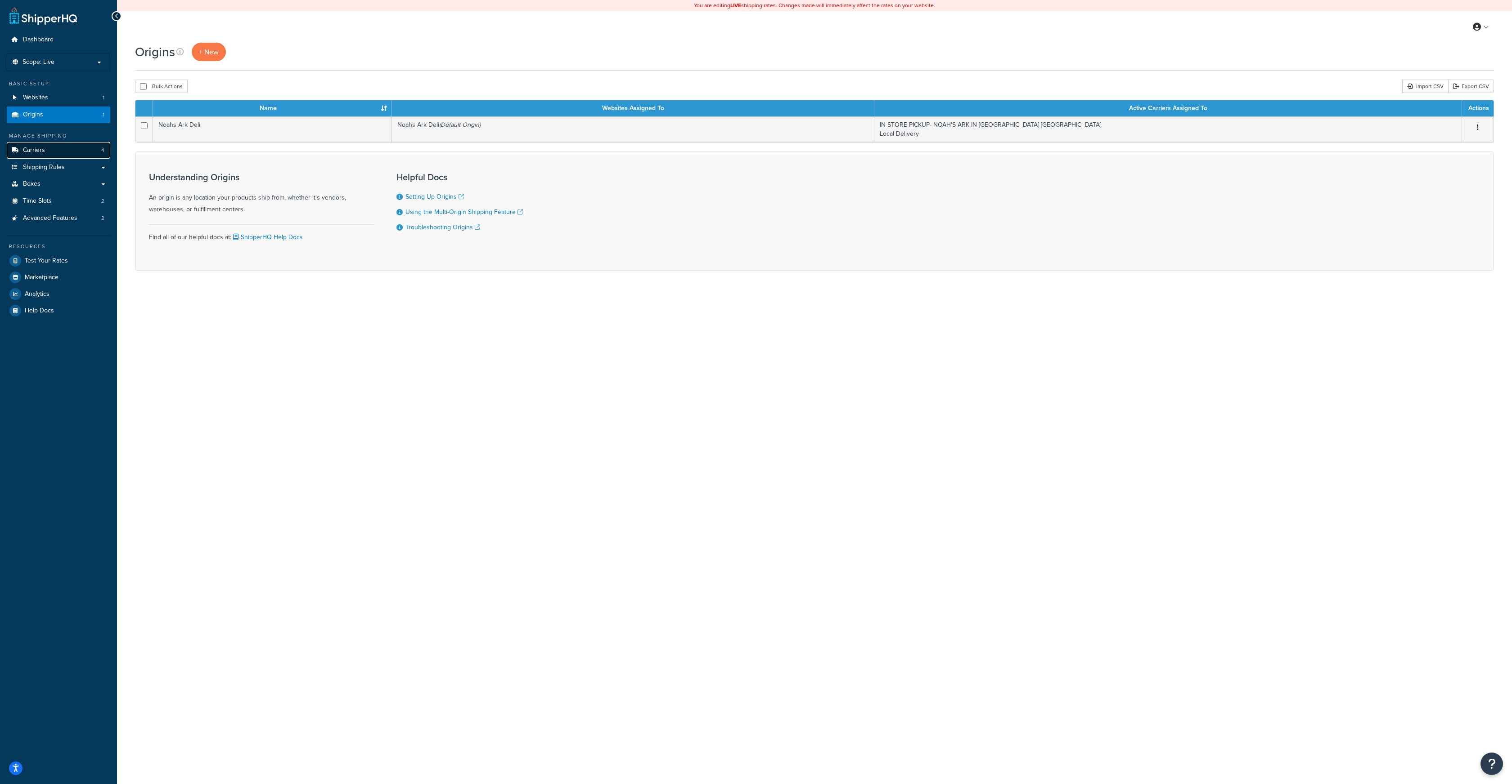
click at [33, 152] on span "Carriers" at bounding box center [33, 150] width 22 height 8
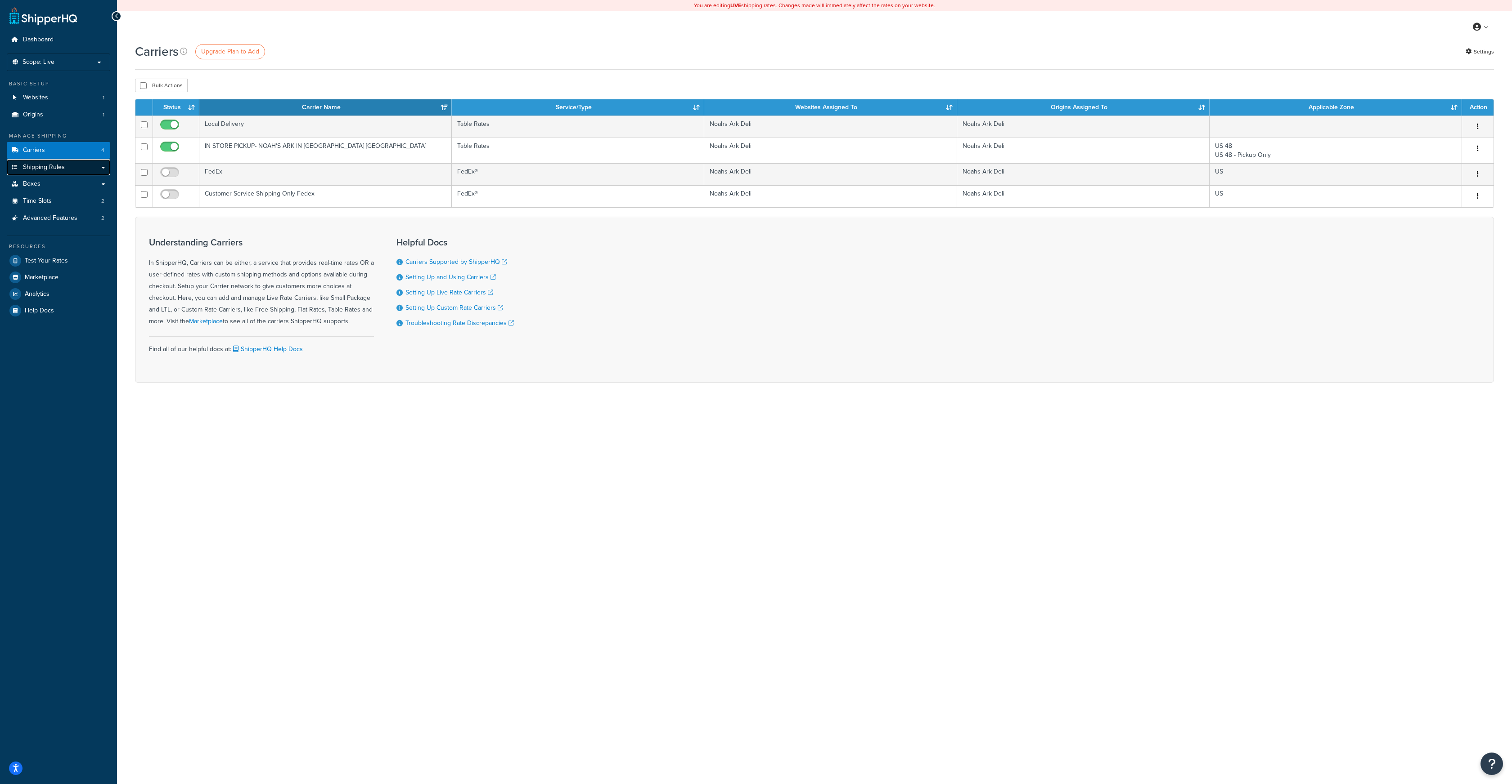
click at [30, 167] on span "Shipping Rules" at bounding box center [43, 167] width 42 height 8
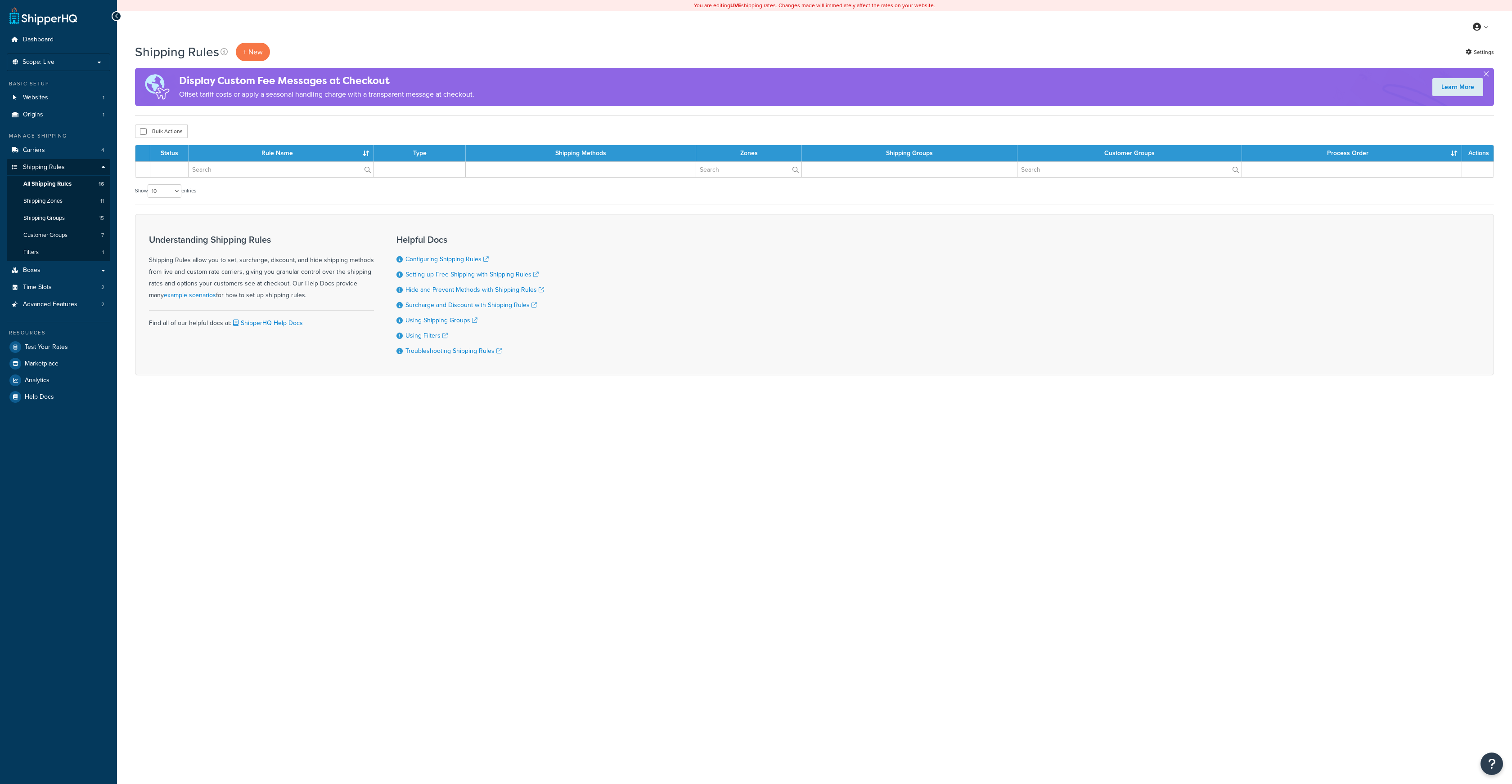
click at [30, 164] on span "Shipping Rules" at bounding box center [43, 167] width 42 height 8
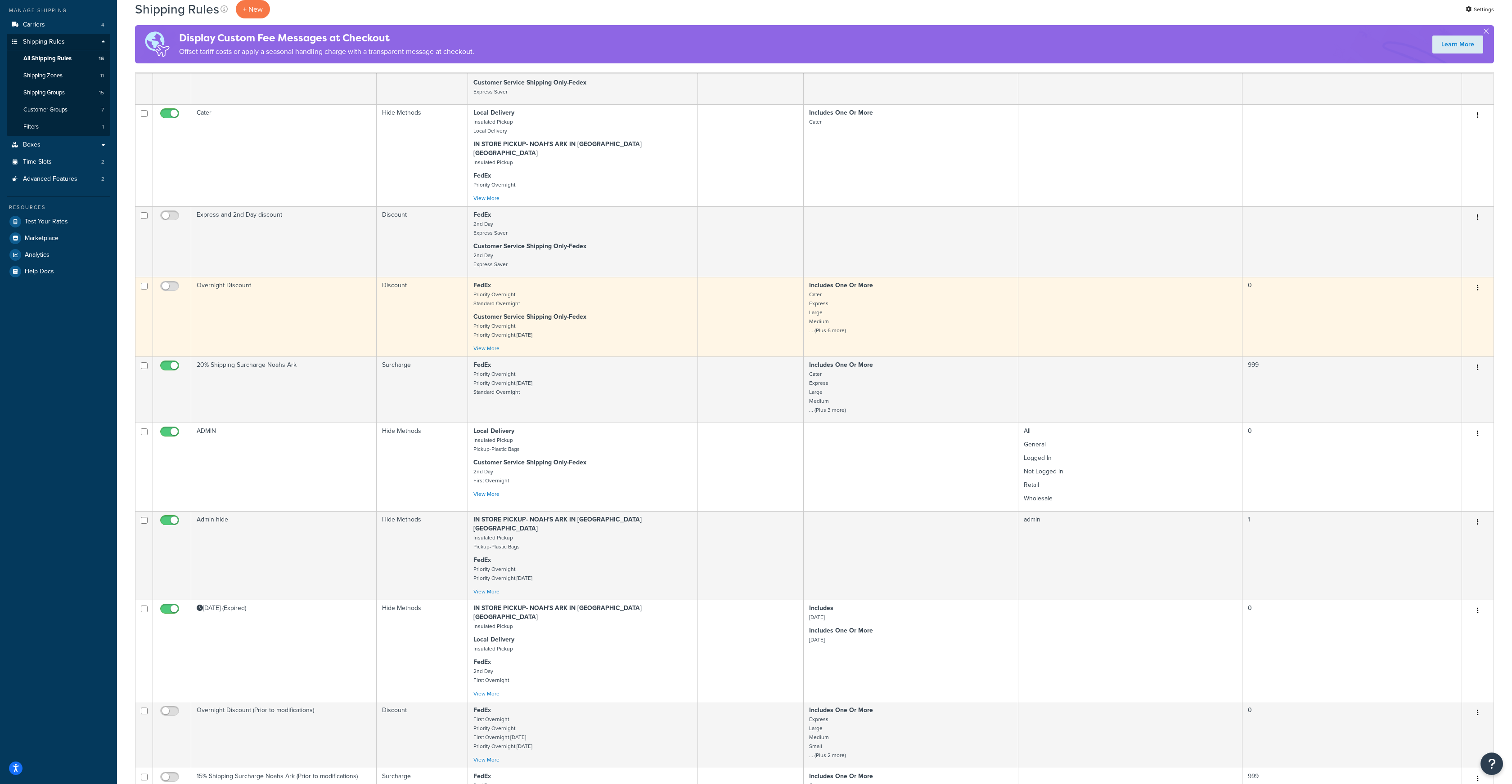
scroll to position [127, 0]
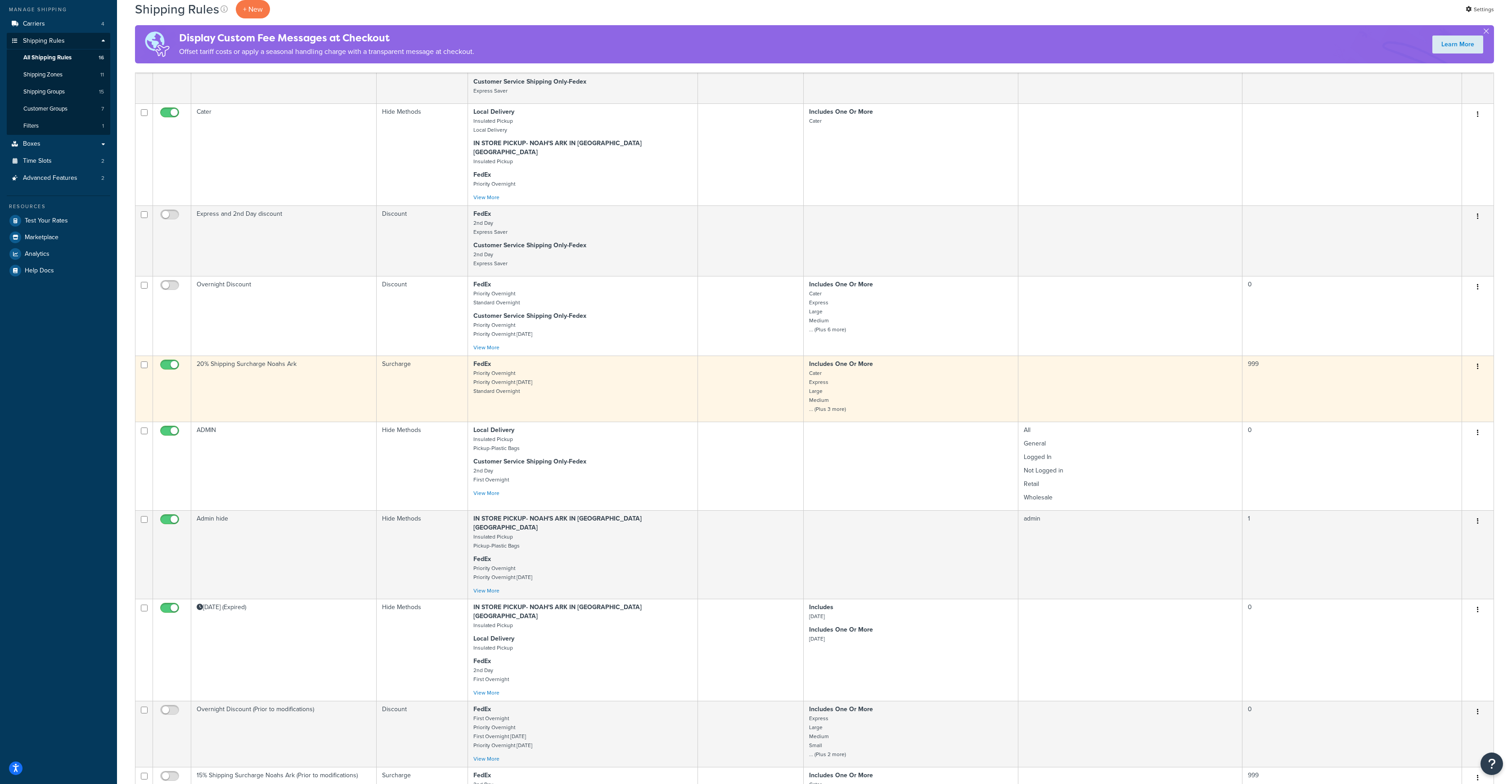
click at [1478, 360] on button "button" at bounding box center [1477, 366] width 12 height 14
click at [1433, 375] on link "Edit" at bounding box center [1447, 384] width 71 height 19
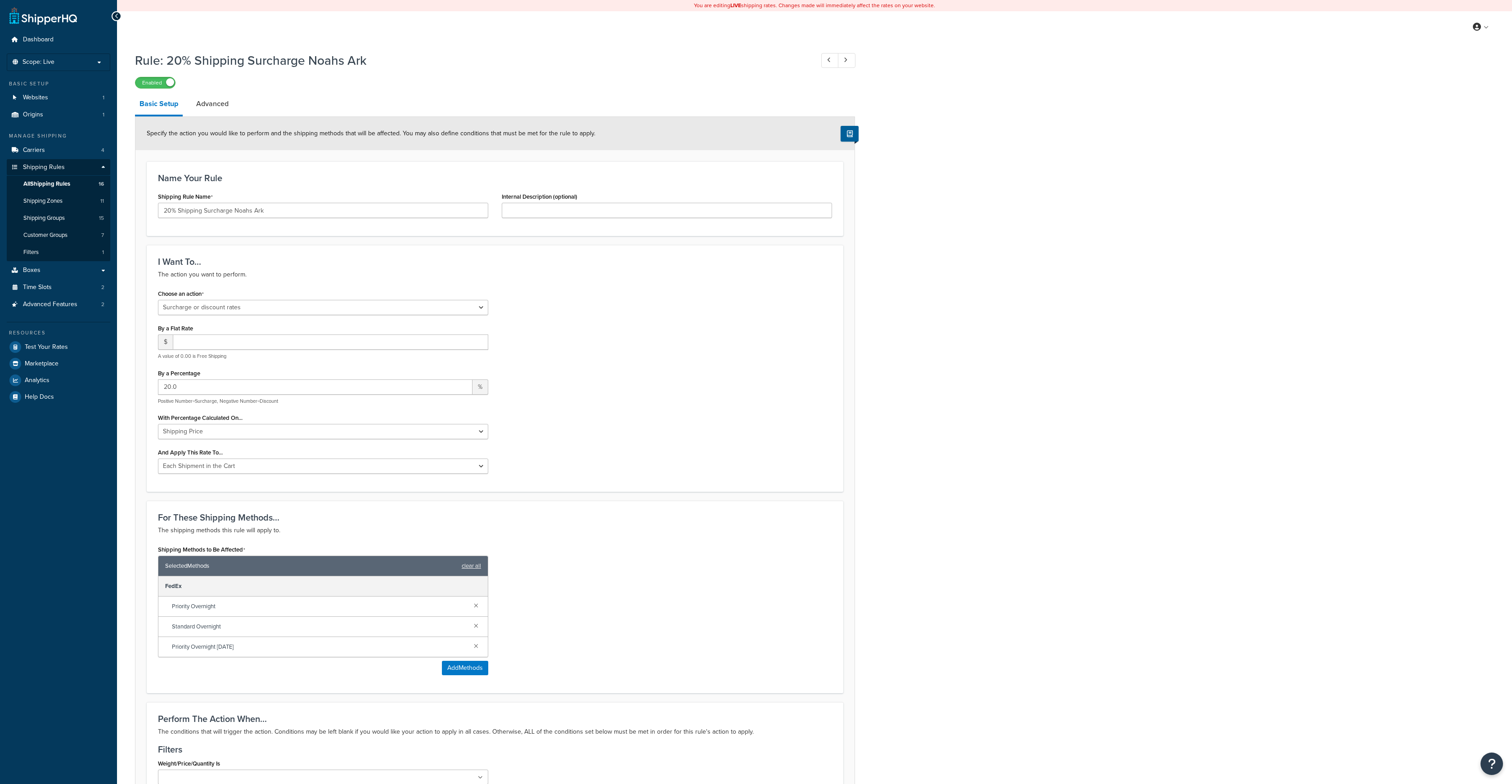
select select "SURCHARGE"
click at [220, 107] on link "Advanced" at bounding box center [213, 104] width 42 height 22
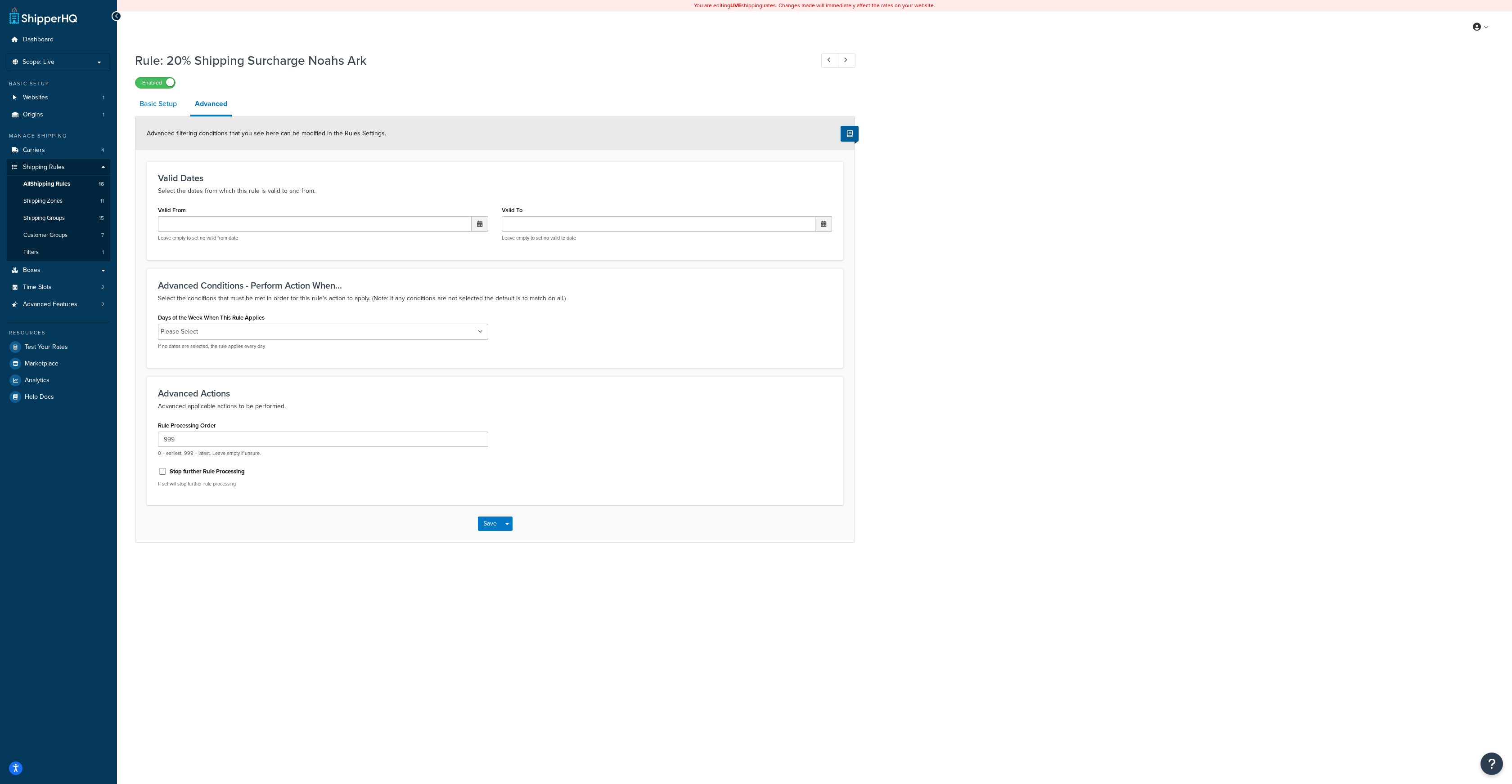
click at [163, 105] on link "Basic Setup" at bounding box center [158, 104] width 46 height 22
select select "SURCHARGE"
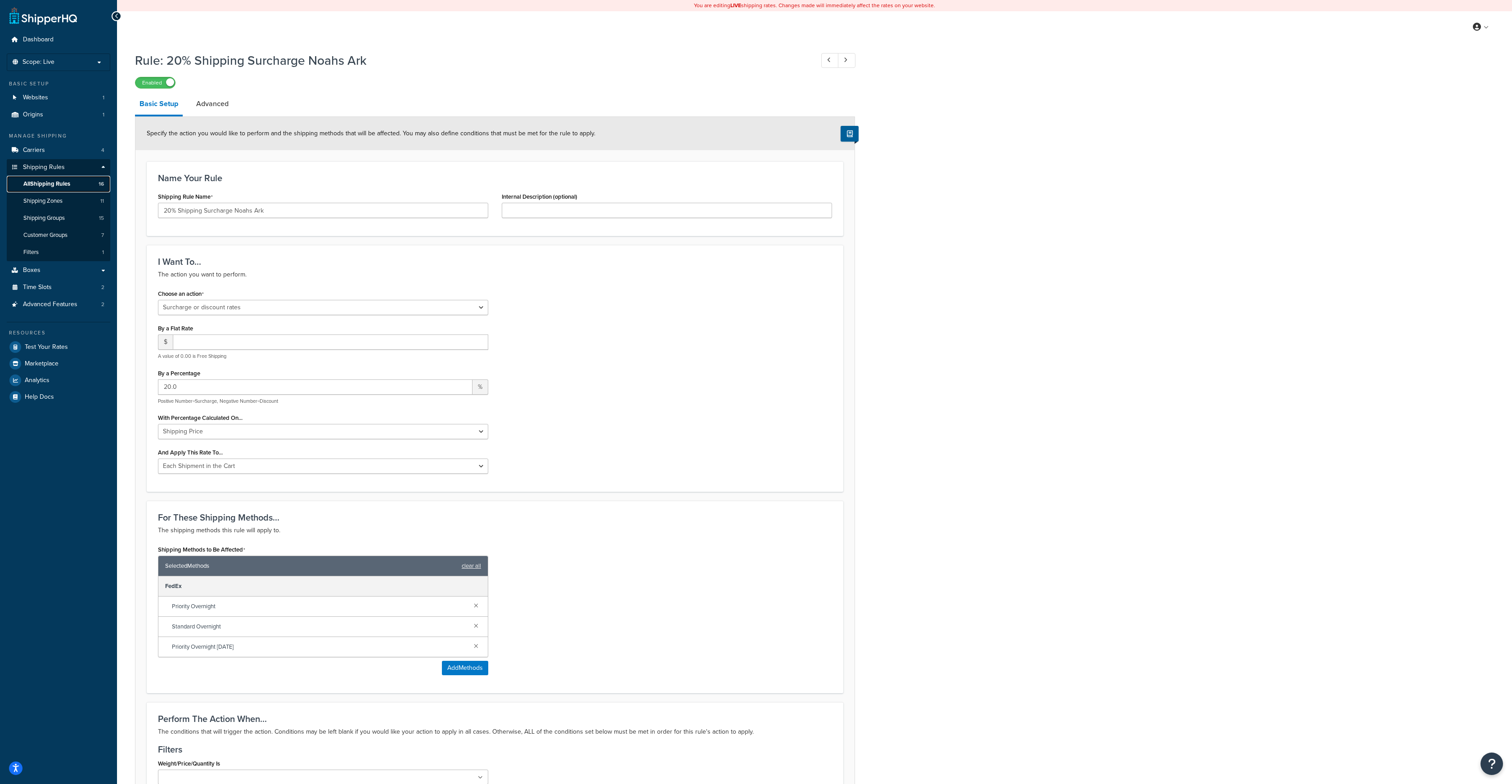
click at [48, 183] on span "All Shipping Rules" at bounding box center [47, 184] width 47 height 8
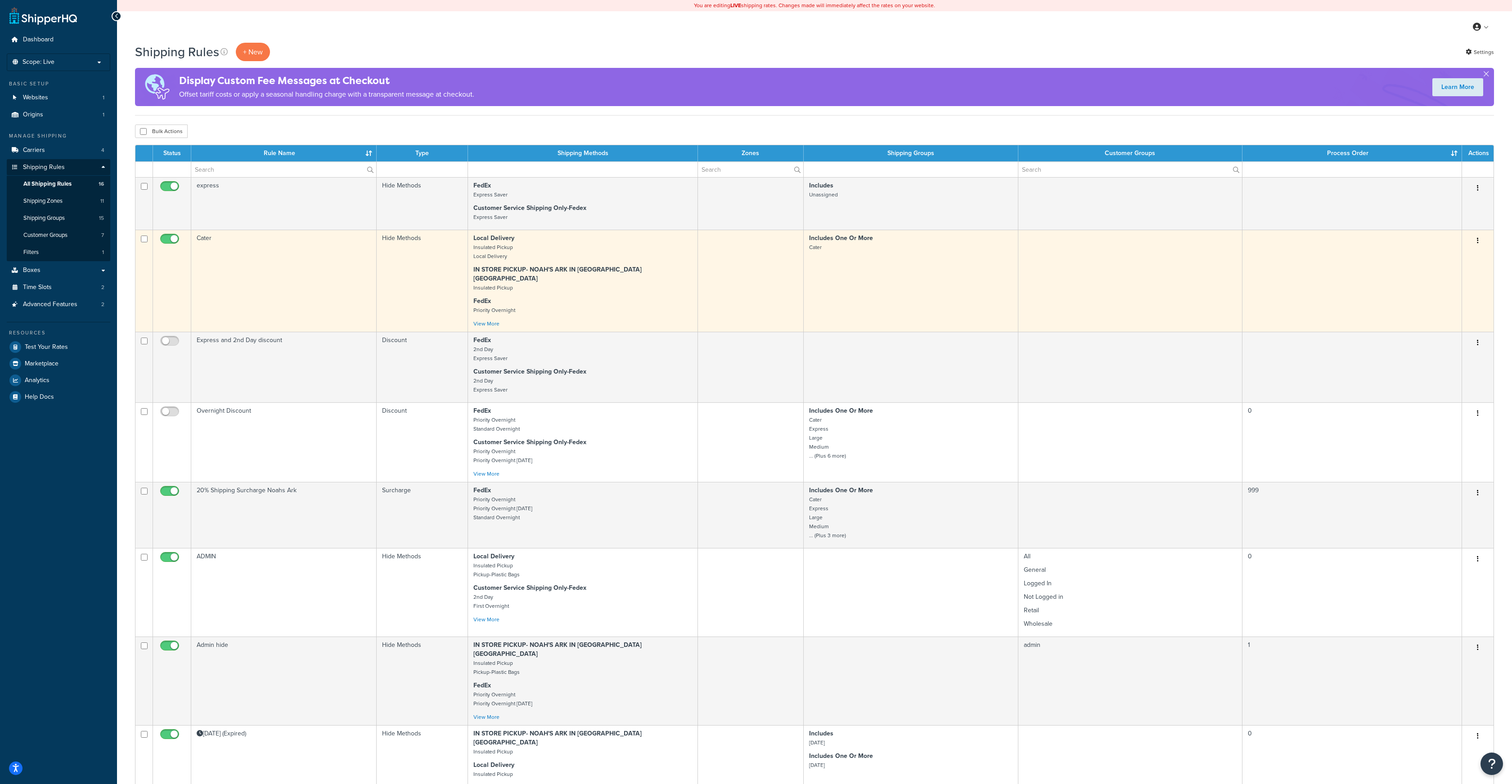
click at [644, 264] on div "Local Delivery Insulated Pickup Local Delivery IN STORE PICKUP- NOAH'S ARK IN […" at bounding box center [582, 281] width 218 height 94
click at [644, 264] on div "Local Delivery Insulated Pickup Local Delivery IN STORE PICKUP- NOAH'S ARK IN T…" at bounding box center [582, 281] width 218 height 94
click at [1483, 242] on button "button" at bounding box center [1477, 241] width 12 height 14
click at [1444, 257] on link "Edit" at bounding box center [1447, 258] width 71 height 19
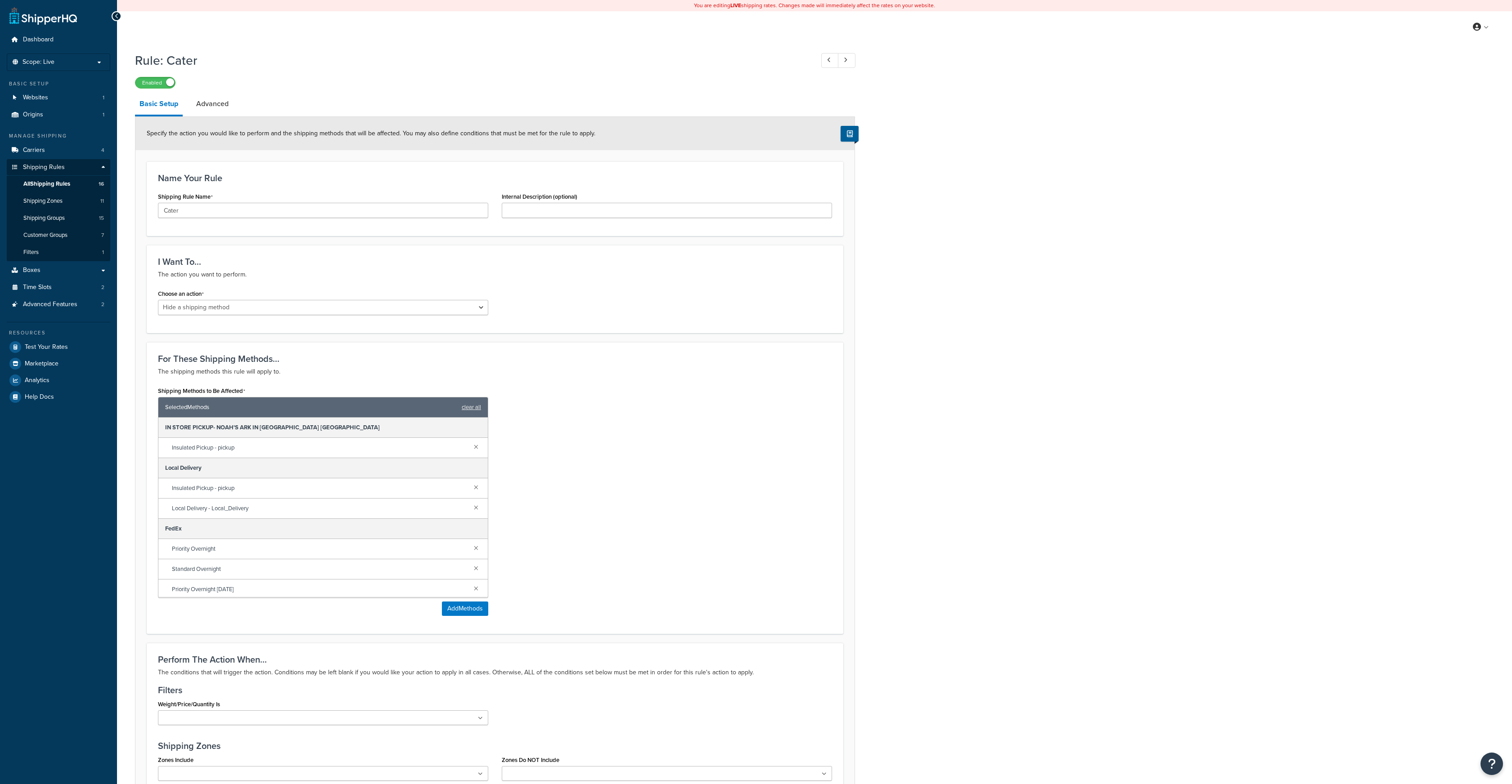
select select "HIDE"
click at [208, 105] on link "Advanced" at bounding box center [213, 104] width 42 height 22
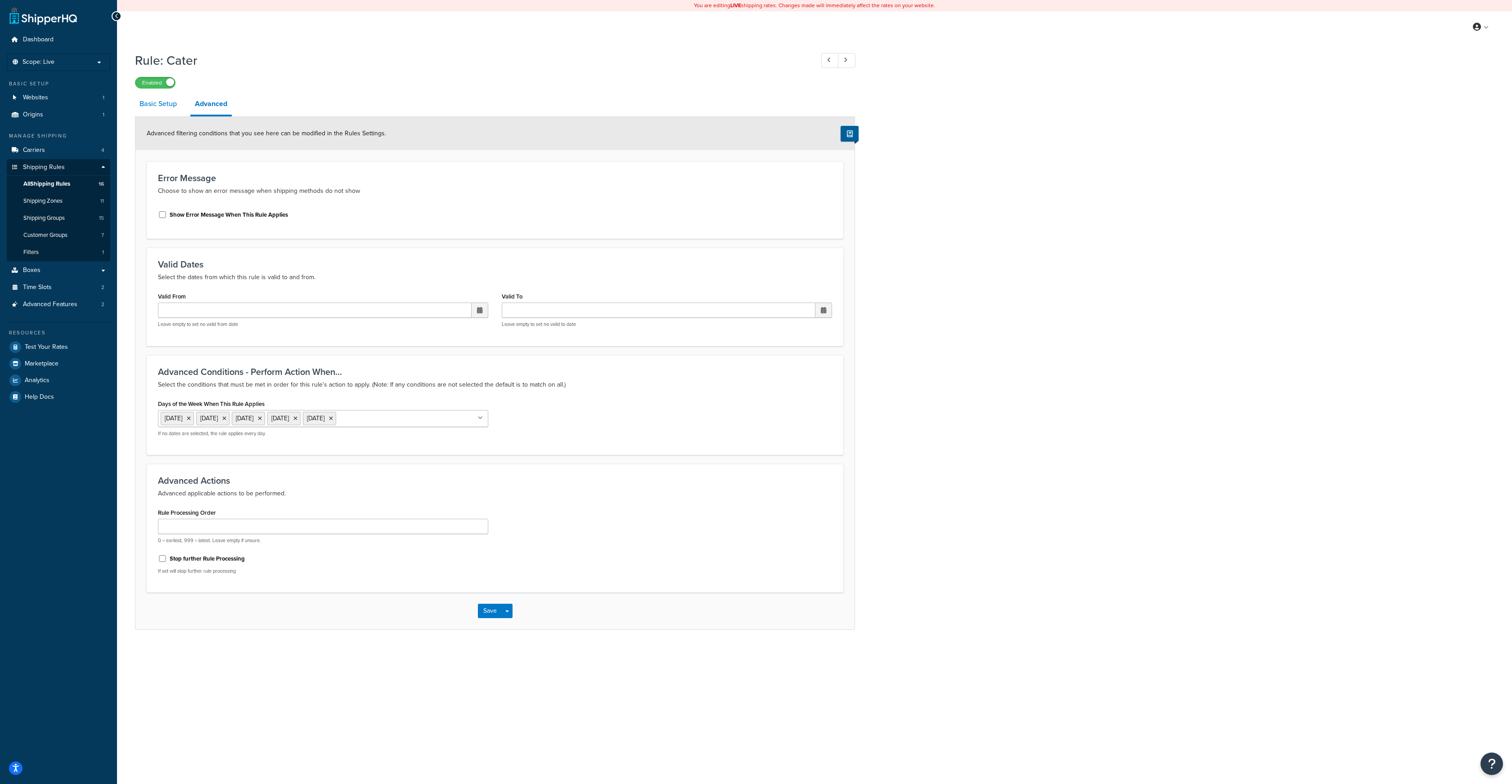
click at [162, 101] on link "Basic Setup" at bounding box center [158, 104] width 46 height 22
select select "HIDE"
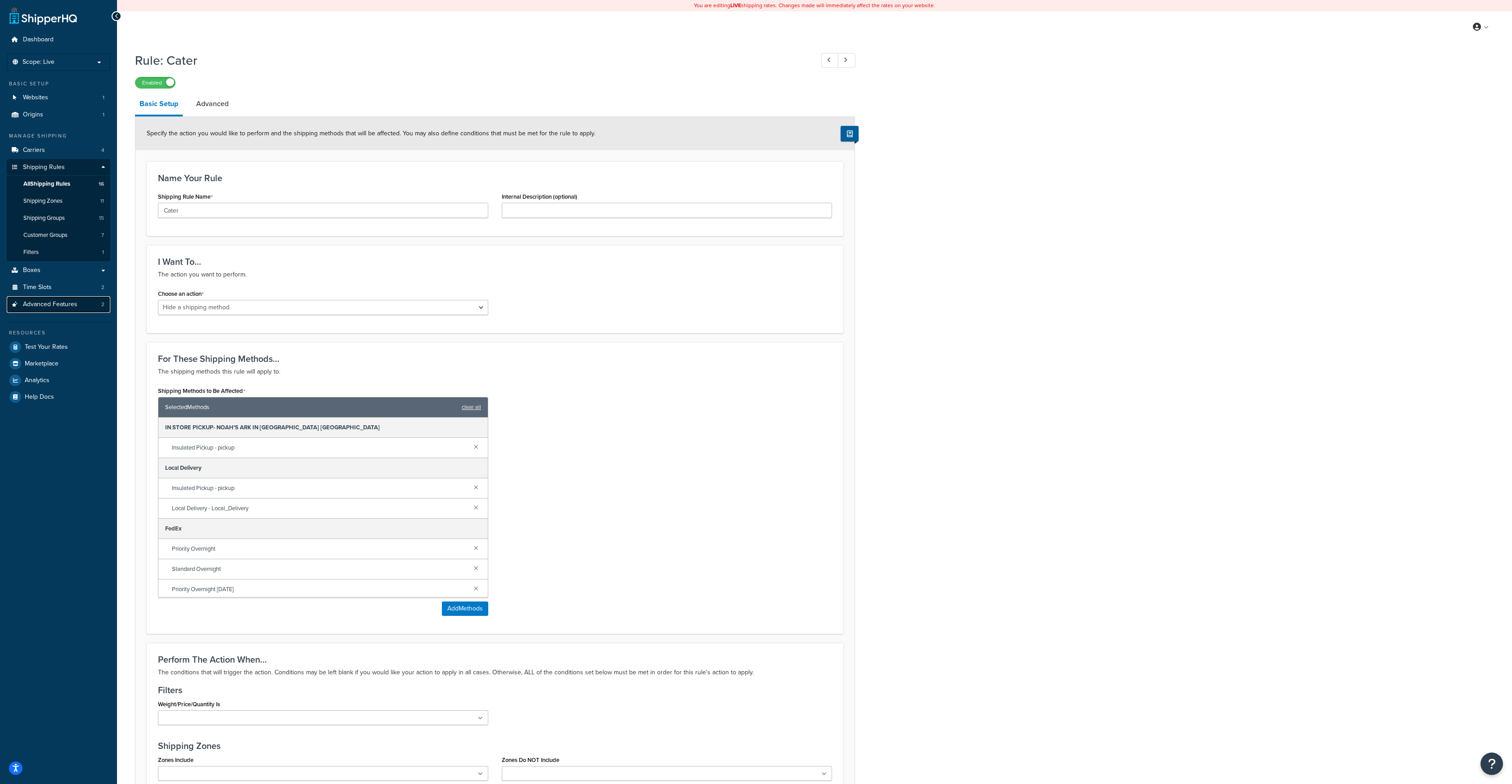
click at [54, 306] on span "Advanced Features" at bounding box center [50, 305] width 55 height 8
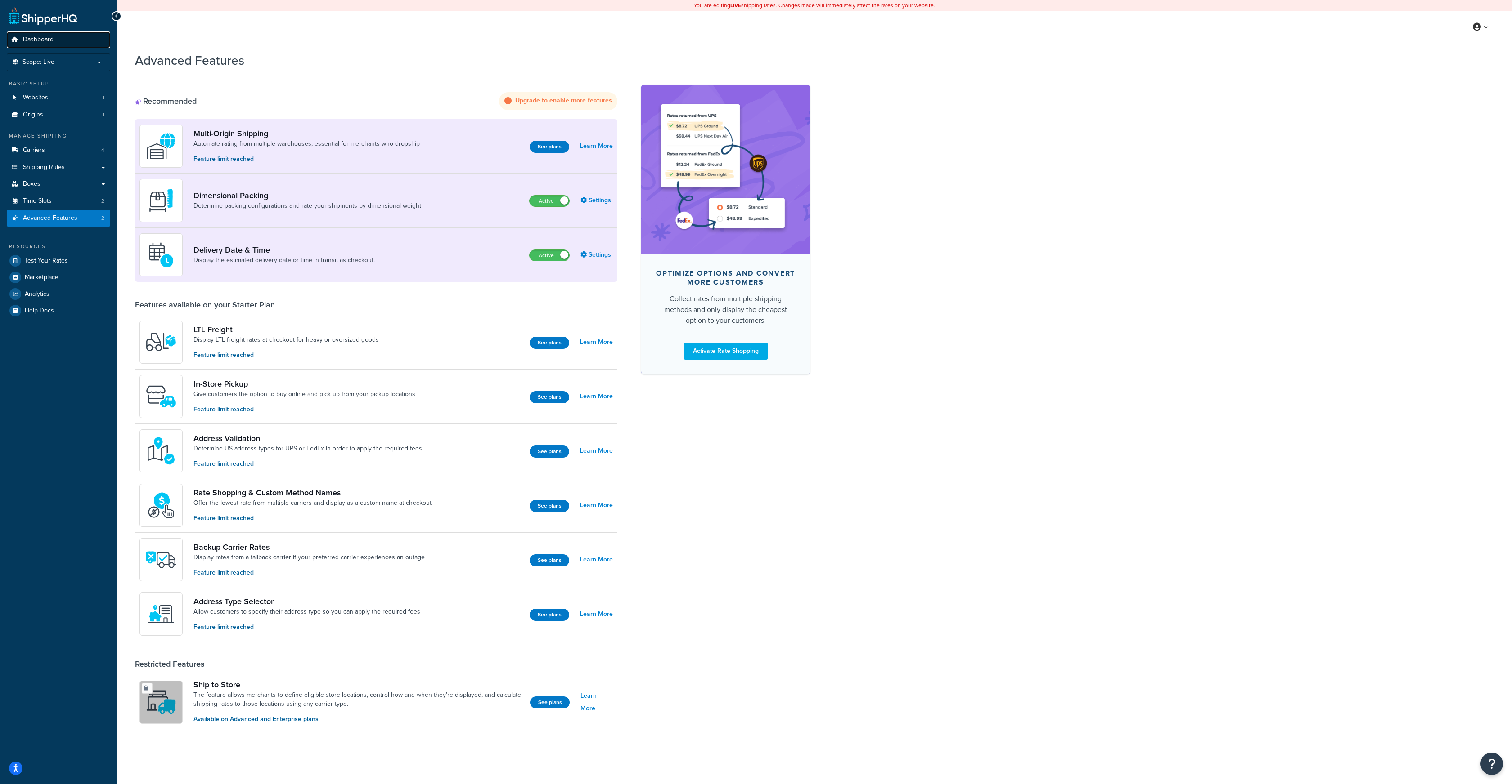
click at [38, 41] on span "Dashboard" at bounding box center [38, 40] width 30 height 8
